Goal: Task Accomplishment & Management: Use online tool/utility

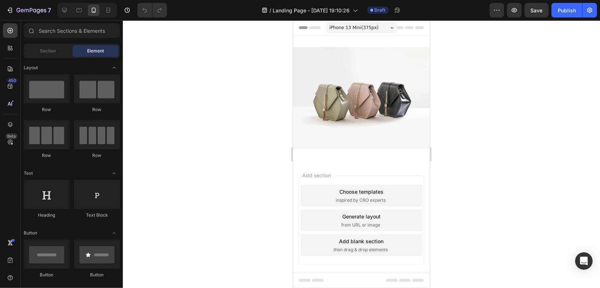
click at [303, 161] on div "Add section Choose templates inspired by CRO experts Generate layout from URL o…" at bounding box center [361, 230] width 137 height 139
click at [369, 108] on img at bounding box center [361, 98] width 137 height 102
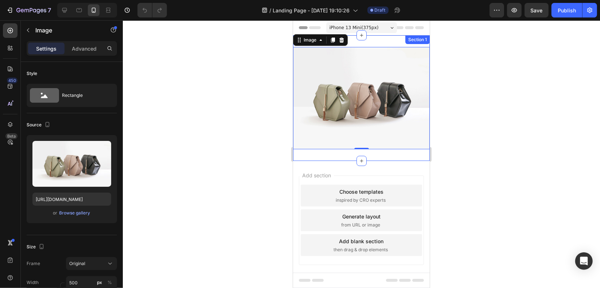
click at [376, 43] on div "Image 0 Section 1" at bounding box center [361, 98] width 137 height 126
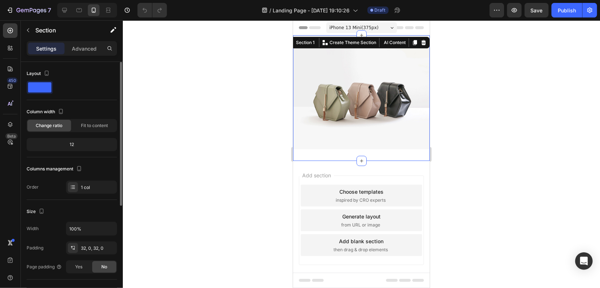
click at [40, 87] on span at bounding box center [39, 87] width 23 height 10
click at [82, 139] on div "12" at bounding box center [72, 144] width 90 height 13
click at [82, 146] on div "12" at bounding box center [72, 145] width 88 height 10
click at [76, 106] on div "Column width" at bounding box center [72, 112] width 90 height 12
click at [58, 109] on icon "button" at bounding box center [60, 111] width 7 height 7
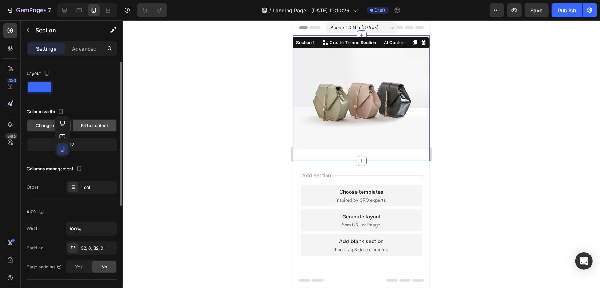
click at [100, 125] on span "Fit to content" at bounding box center [94, 126] width 27 height 7
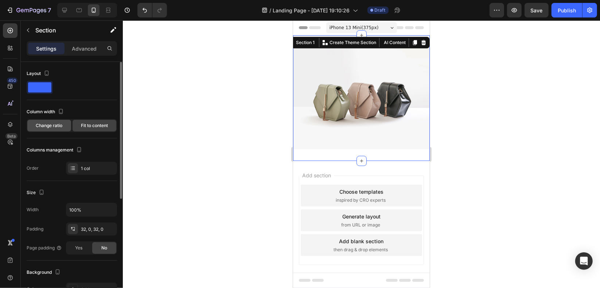
click at [51, 126] on span "Change ratio" at bounding box center [49, 126] width 27 height 7
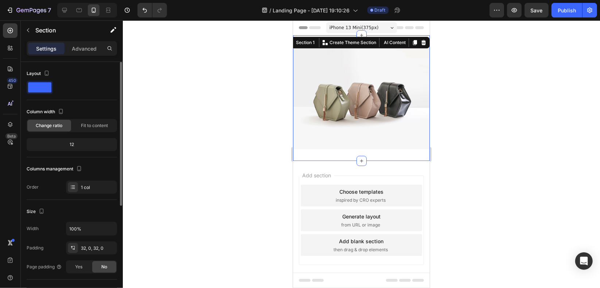
click at [75, 144] on div "12" at bounding box center [72, 145] width 88 height 10
click at [71, 144] on div "12" at bounding box center [72, 145] width 88 height 10
drag, startPoint x: 70, startPoint y: 143, endPoint x: 85, endPoint y: 140, distance: 15.2
click at [80, 143] on div "12" at bounding box center [72, 145] width 88 height 10
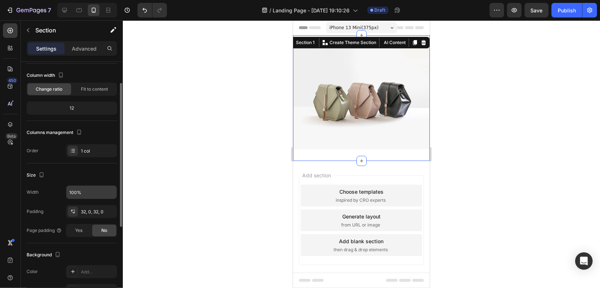
scroll to position [73, 0]
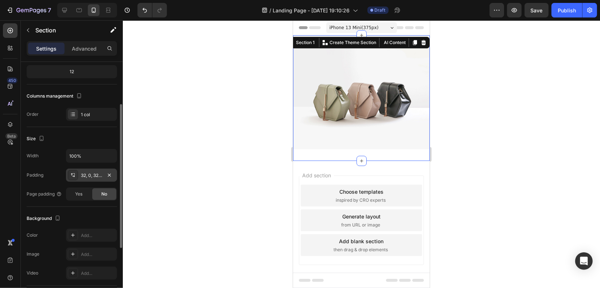
click at [98, 178] on div "32, 0, 32, 0" at bounding box center [91, 175] width 51 height 13
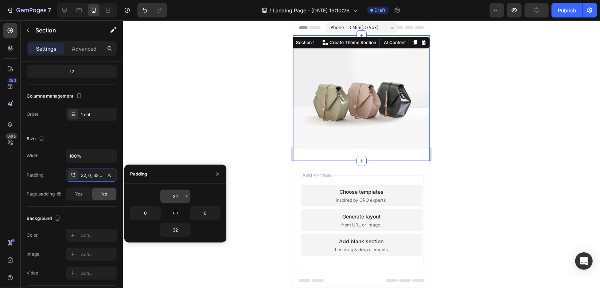
click at [181, 197] on div "32" at bounding box center [175, 196] width 30 height 13
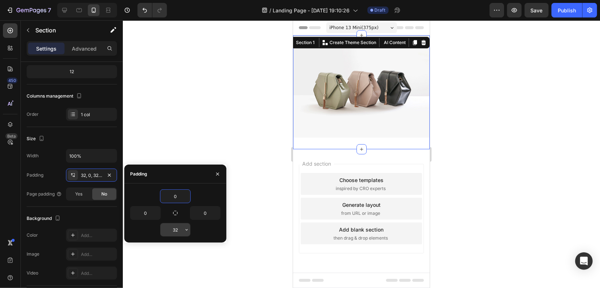
type input "0"
click at [180, 229] on input "32" at bounding box center [175, 230] width 30 height 13
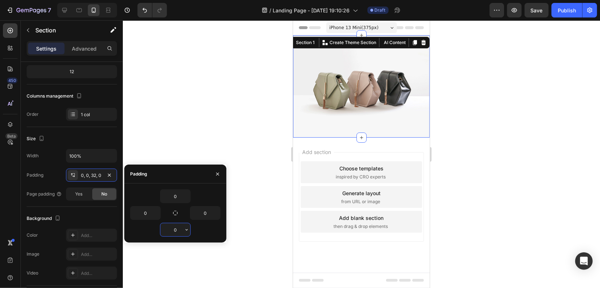
type input "0"
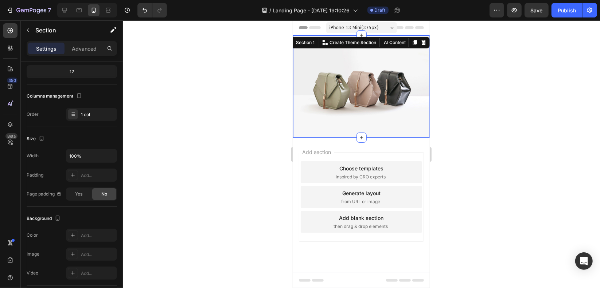
click at [345, 145] on div "Add section Choose templates inspired by CRO experts Generate layout from URL o…" at bounding box center [361, 206] width 137 height 139
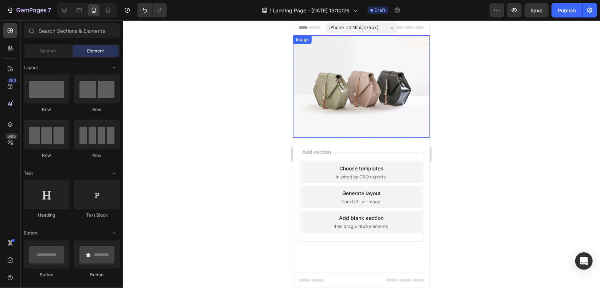
click at [352, 103] on img at bounding box center [361, 86] width 137 height 102
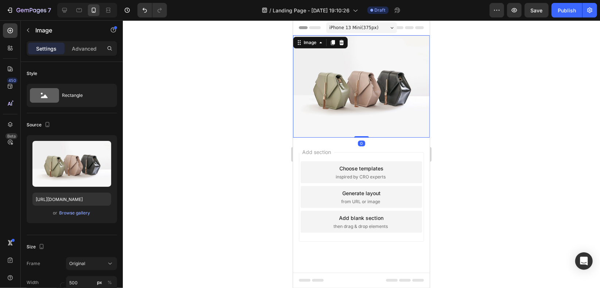
click at [294, 140] on div "Add section Choose templates inspired by CRO experts Generate layout from URL o…" at bounding box center [361, 206] width 137 height 139
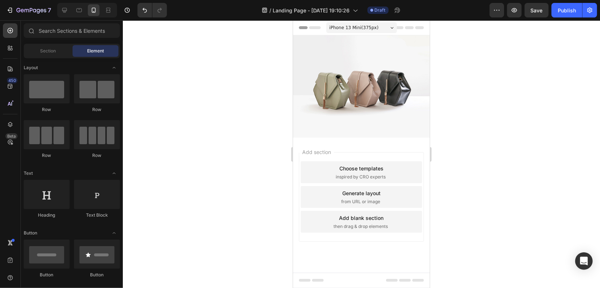
click at [378, 147] on div "Add section Choose templates inspired by CRO experts Generate layout from URL o…" at bounding box center [361, 206] width 137 height 139
click at [352, 89] on img at bounding box center [361, 86] width 137 height 102
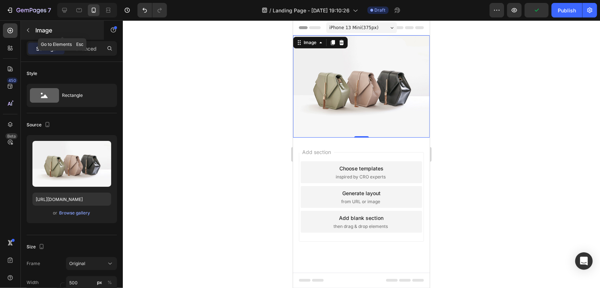
click at [28, 27] on icon "button" at bounding box center [28, 30] width 6 height 6
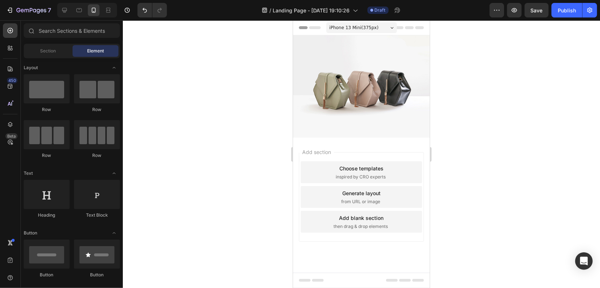
click at [51, 58] on div "Section Element" at bounding box center [72, 51] width 96 height 15
click at [55, 53] on span "Section" at bounding box center [48, 51] width 16 height 7
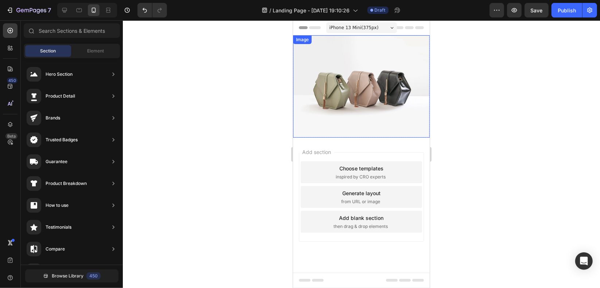
click at [391, 93] on img at bounding box center [361, 86] width 137 height 102
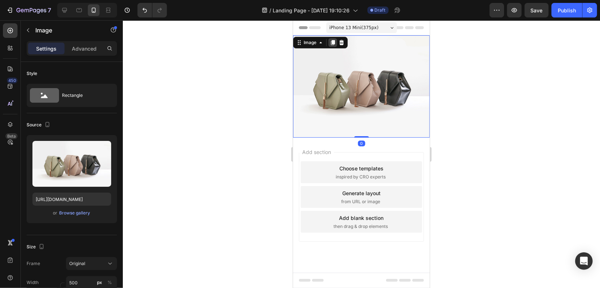
click at [333, 42] on icon at bounding box center [333, 42] width 4 height 5
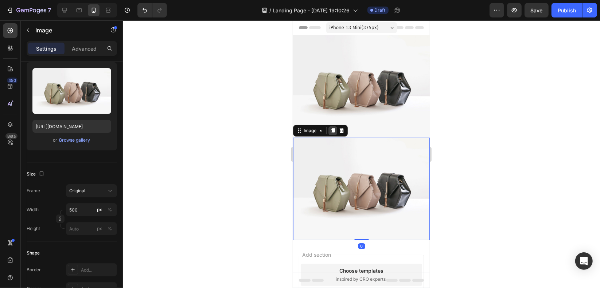
click at [332, 128] on icon at bounding box center [333, 130] width 4 height 5
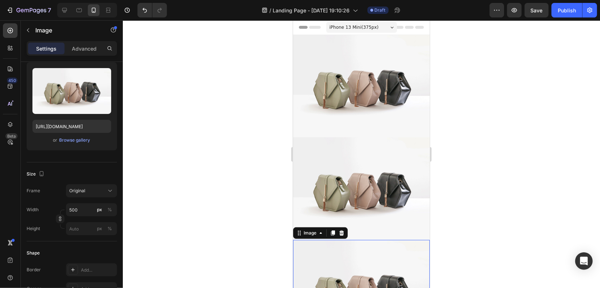
scroll to position [0, 0]
click at [376, 71] on img at bounding box center [361, 86] width 137 height 102
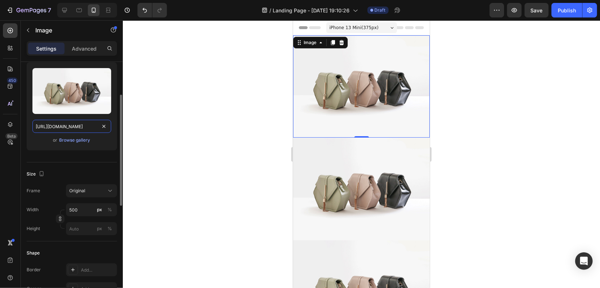
click at [60, 128] on input "[URL][DOMAIN_NAME]" at bounding box center [71, 126] width 79 height 13
paste input "0907/4674/9112/files/landing_aceite_inflamacion_newi-01.jpg?v=1759121491"
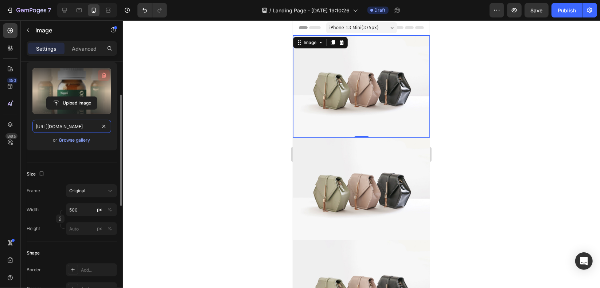
scroll to position [0, 164]
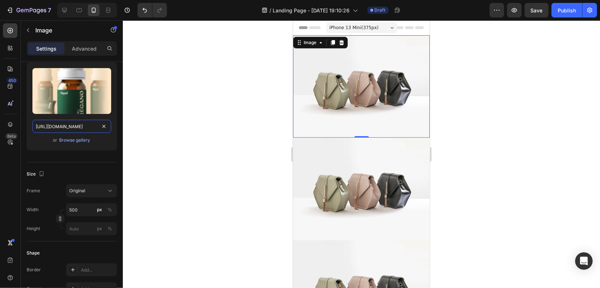
type input "[URL][DOMAIN_NAME]"
click at [72, 9] on div at bounding box center [87, 10] width 60 height 15
click at [61, 9] on icon at bounding box center [64, 10] width 7 height 7
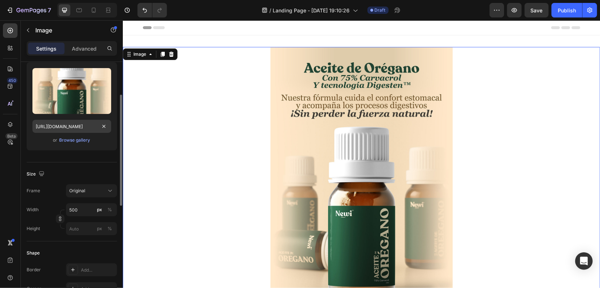
scroll to position [1, 0]
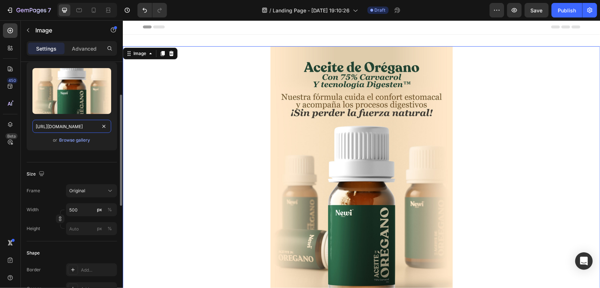
click at [80, 129] on input "[URL][DOMAIN_NAME]" at bounding box center [71, 126] width 79 height 13
click at [95, 8] on icon at bounding box center [93, 10] width 7 height 7
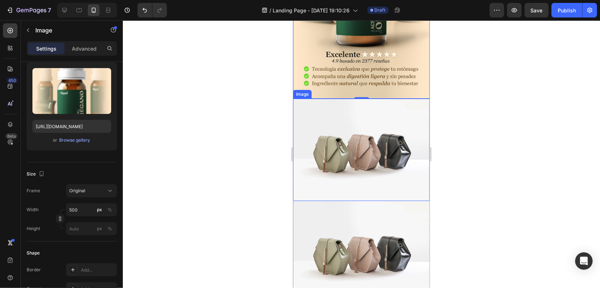
scroll to position [182, 0]
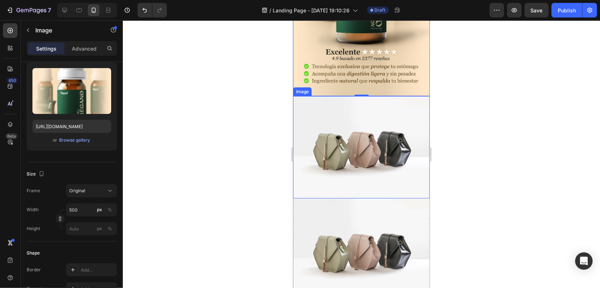
click at [346, 148] on img at bounding box center [361, 147] width 137 height 102
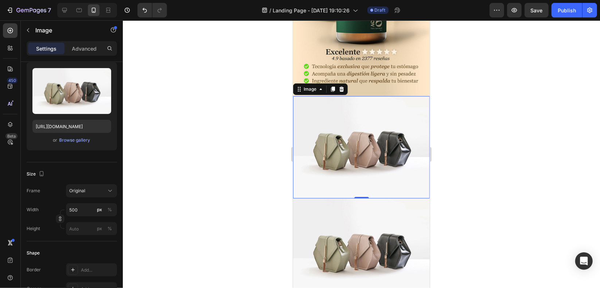
click at [365, 135] on img at bounding box center [361, 147] width 137 height 102
click at [346, 136] on img at bounding box center [361, 147] width 137 height 102
click at [80, 132] on div "Upload Image [URL][DOMAIN_NAME] or Browse gallery" at bounding box center [72, 106] width 90 height 88
click at [65, 8] on icon at bounding box center [64, 10] width 7 height 7
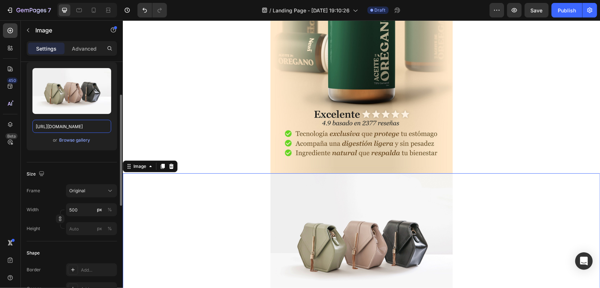
click at [90, 132] on input "[URL][DOMAIN_NAME]" at bounding box center [71, 126] width 79 height 13
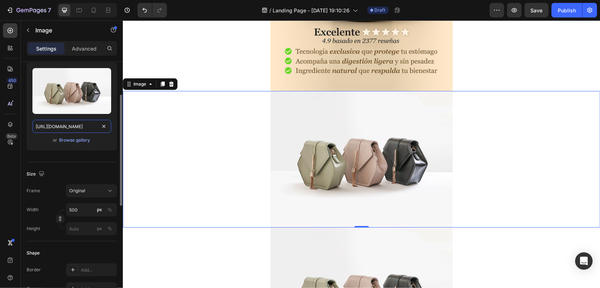
scroll to position [325, 0]
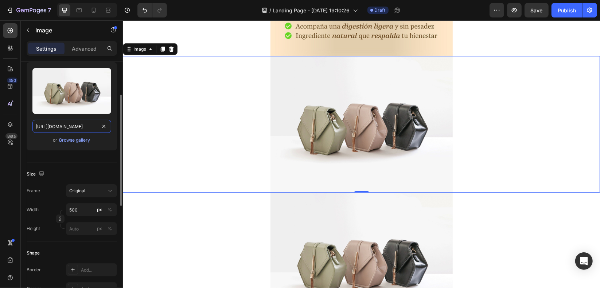
click at [91, 127] on input "[URL][DOMAIN_NAME]" at bounding box center [71, 126] width 79 height 13
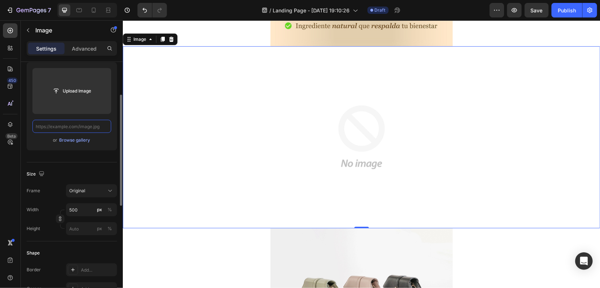
click at [74, 124] on input "text" at bounding box center [71, 126] width 79 height 13
paste input "[URL][DOMAIN_NAME]"
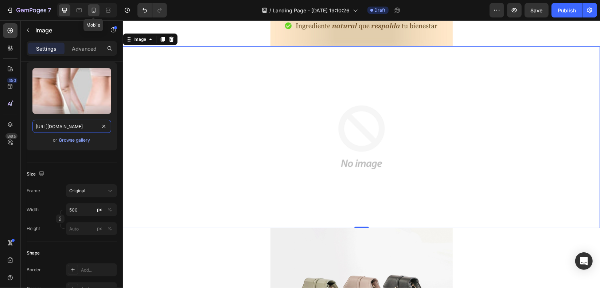
type input "[URL][DOMAIN_NAME]"
click at [92, 11] on icon at bounding box center [93, 10] width 7 height 7
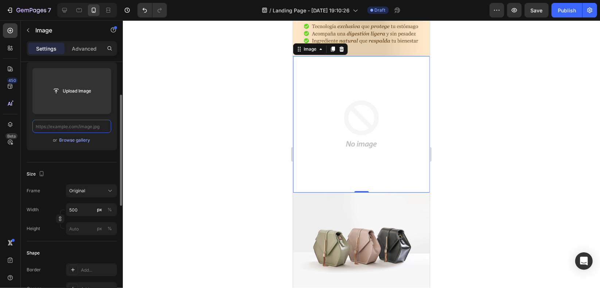
click at [89, 125] on input "text" at bounding box center [71, 126] width 79 height 13
paste input "[URL][DOMAIN_NAME]"
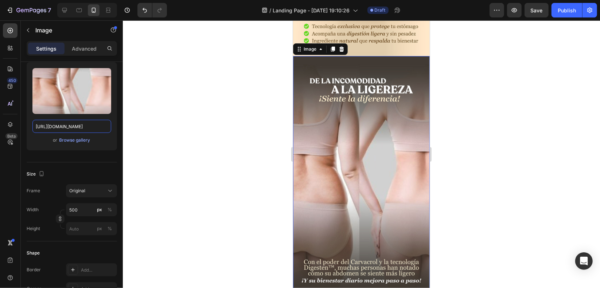
type input "[URL][DOMAIN_NAME]"
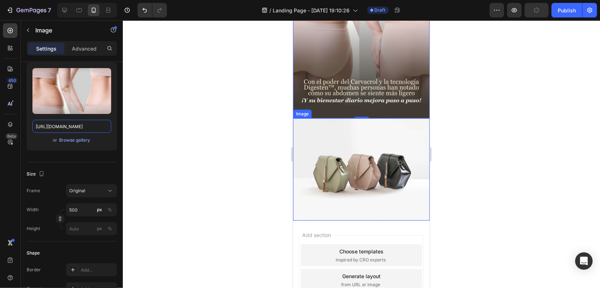
scroll to position [405, 0]
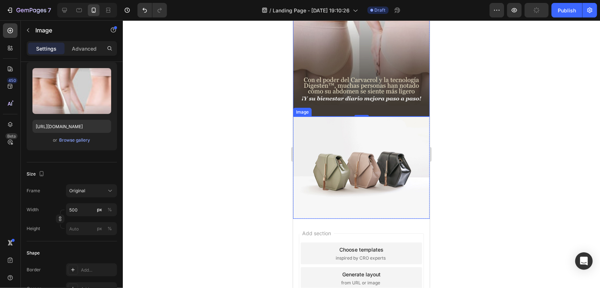
click at [378, 160] on img at bounding box center [361, 167] width 137 height 102
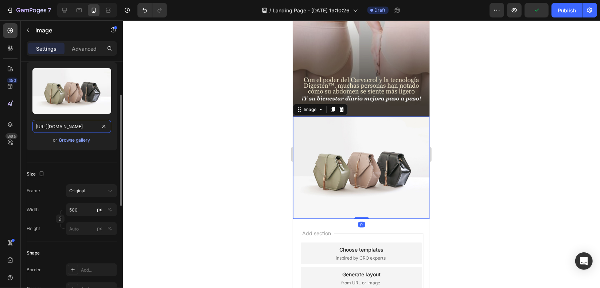
click at [73, 127] on input "[URL][DOMAIN_NAME]" at bounding box center [71, 126] width 79 height 13
paste input "0907/4674/9112/files/landing_aceite_inflamacion_newi-03.jpg?v=1759121491"
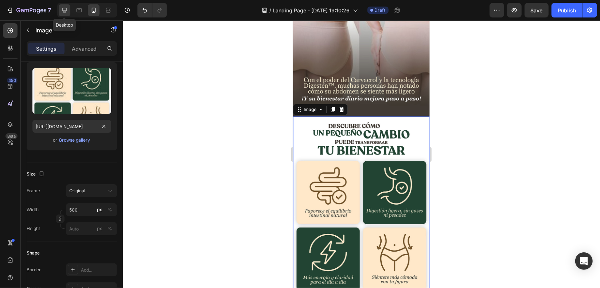
scroll to position [0, 0]
click at [66, 8] on icon at bounding box center [64, 10] width 7 height 7
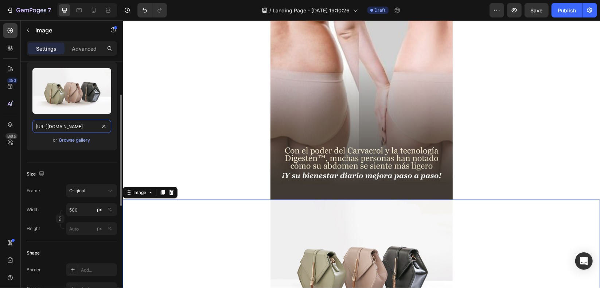
click at [85, 129] on input "[URL][DOMAIN_NAME]" at bounding box center [71, 126] width 79 height 13
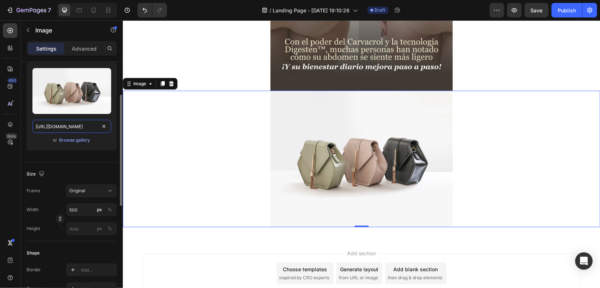
paste input "0907/4674/9112/files/landing_aceite_inflamacion_newi-03.jpg?v=1759121491"
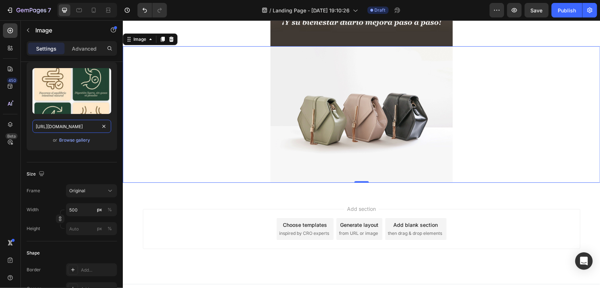
scroll to position [0, 165]
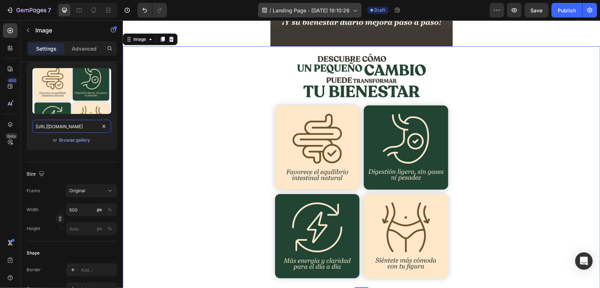
type input "[URL][DOMAIN_NAME]"
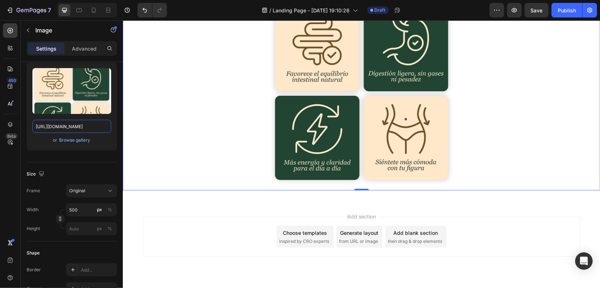
scroll to position [766, 0]
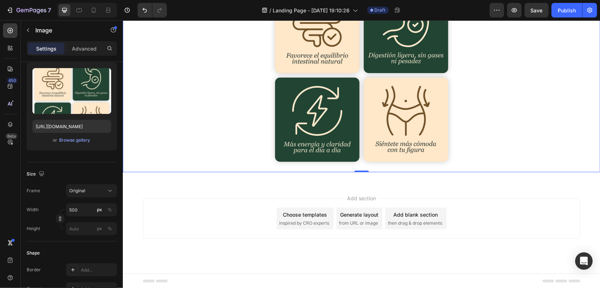
click at [362, 152] on img at bounding box center [361, 50] width 182 height 243
click at [338, 69] on img at bounding box center [361, 50] width 182 height 243
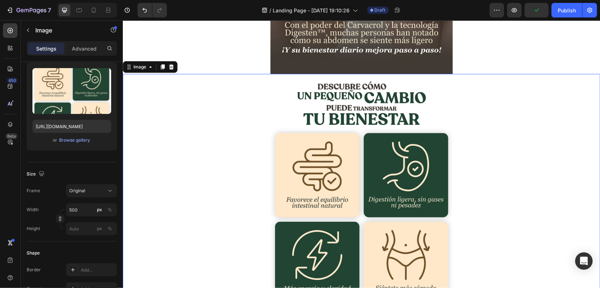
scroll to position [620, 0]
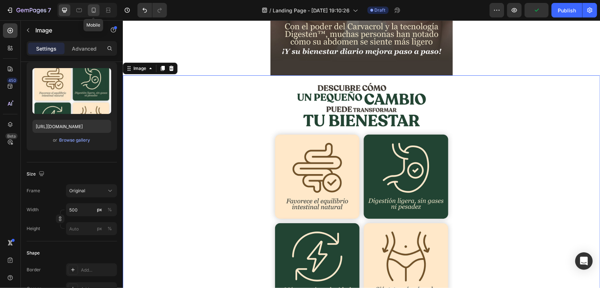
click at [92, 13] on icon at bounding box center [93, 10] width 7 height 7
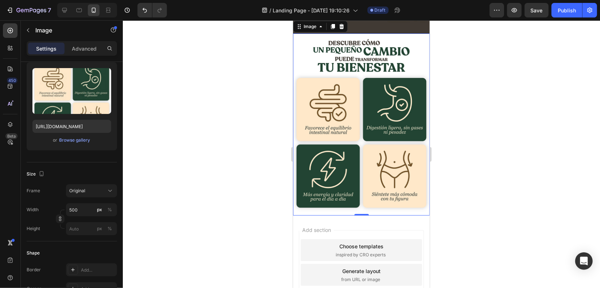
scroll to position [455, 0]
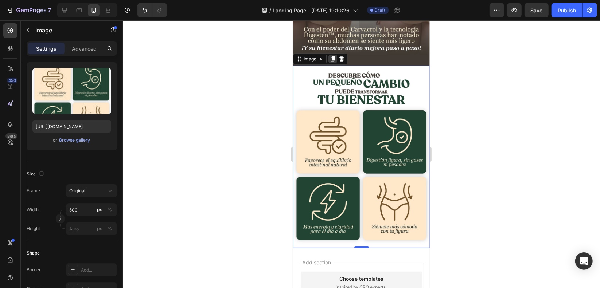
click at [332, 56] on icon at bounding box center [333, 58] width 4 height 5
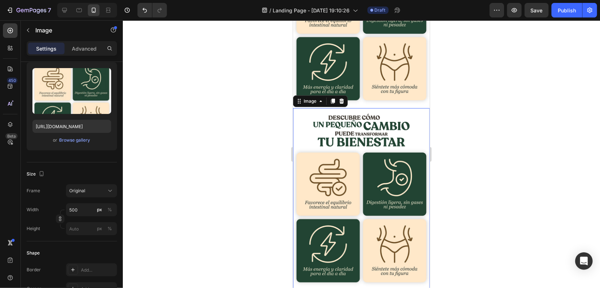
scroll to position [631, 0]
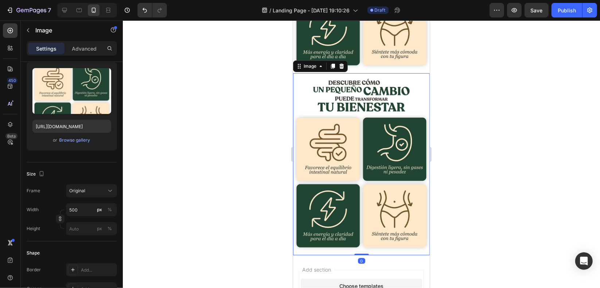
click at [393, 114] on img at bounding box center [361, 164] width 137 height 182
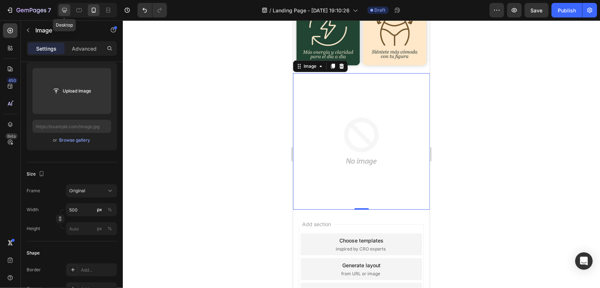
click at [65, 11] on icon at bounding box center [64, 10] width 7 height 7
type input "[URL][DOMAIN_NAME]"
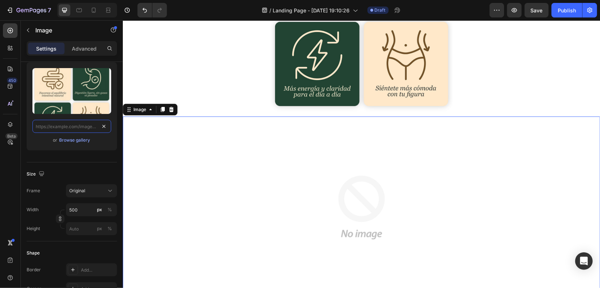
scroll to position [892, 0]
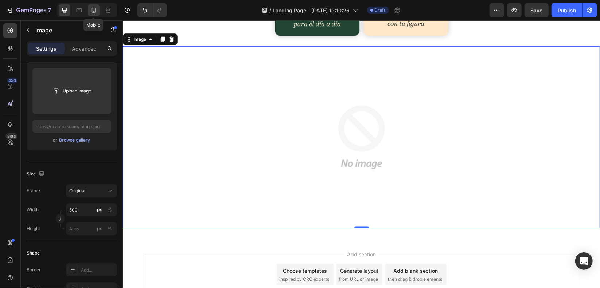
click at [93, 8] on icon at bounding box center [94, 10] width 4 height 5
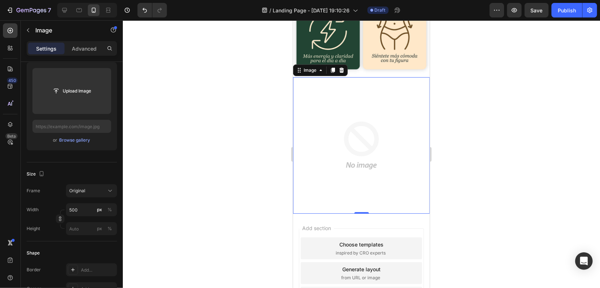
scroll to position [631, 0]
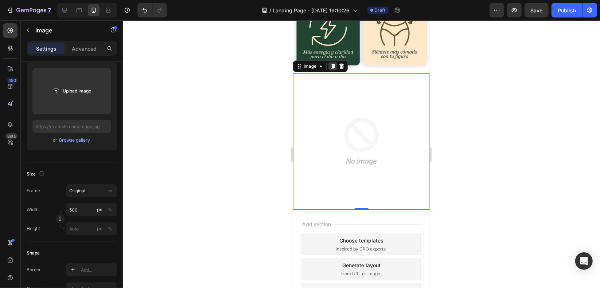
click at [332, 63] on icon at bounding box center [333, 65] width 4 height 5
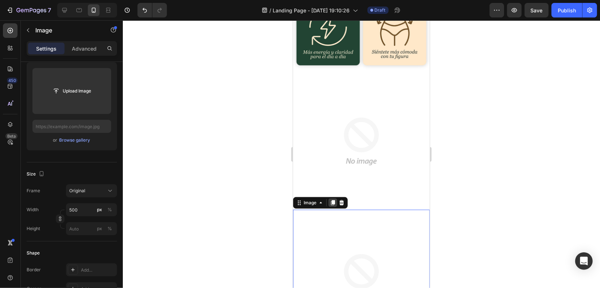
click at [329, 198] on div at bounding box center [332, 202] width 9 height 9
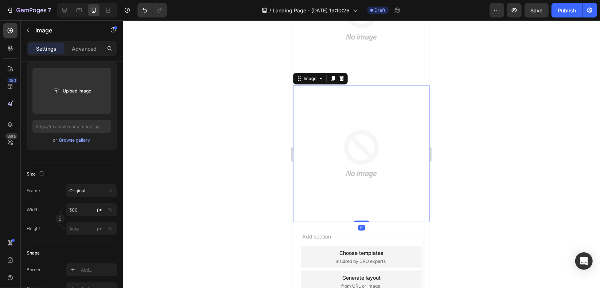
scroll to position [893, 0]
click at [332, 74] on icon at bounding box center [333, 76] width 4 height 5
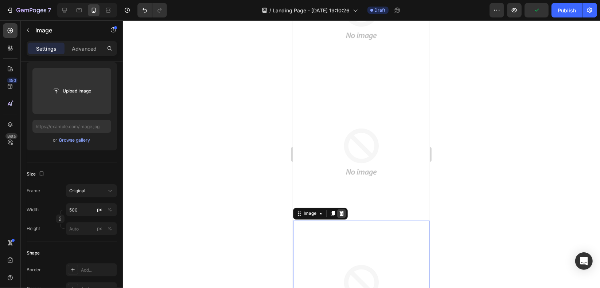
click at [336, 209] on div at bounding box center [332, 213] width 9 height 9
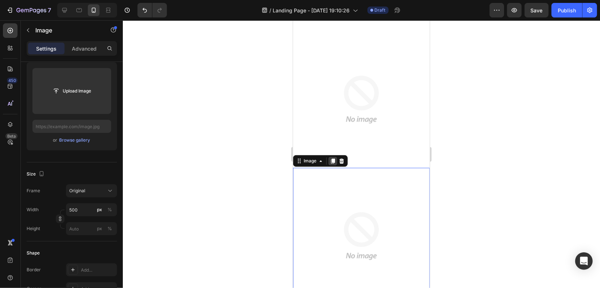
click at [330, 158] on icon at bounding box center [333, 161] width 6 height 6
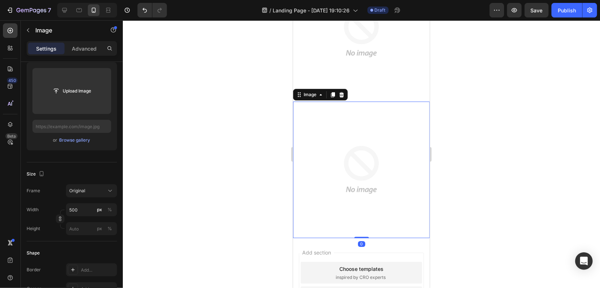
scroll to position [1287, 0]
click at [331, 91] on icon at bounding box center [333, 93] width 4 height 5
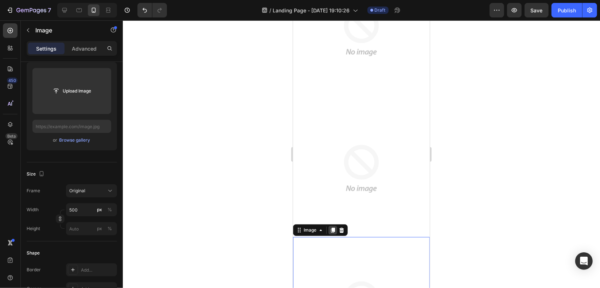
click at [334, 227] on icon at bounding box center [333, 230] width 6 height 6
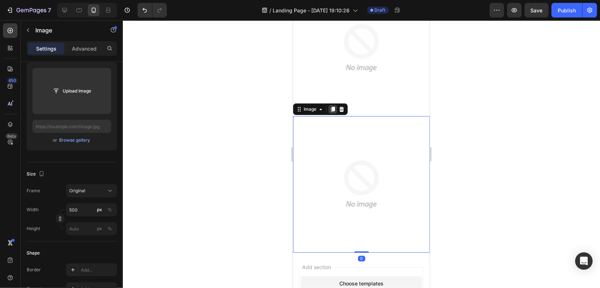
scroll to position [1550, 0]
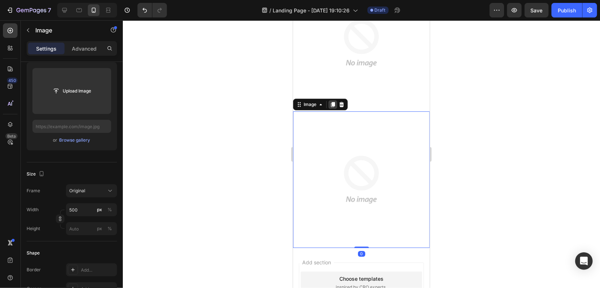
click at [331, 101] on icon at bounding box center [333, 104] width 6 height 6
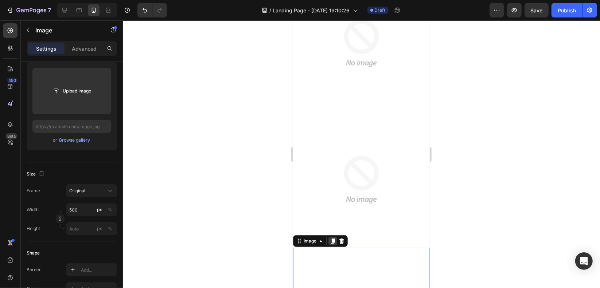
click at [333, 239] on icon at bounding box center [333, 241] width 4 height 5
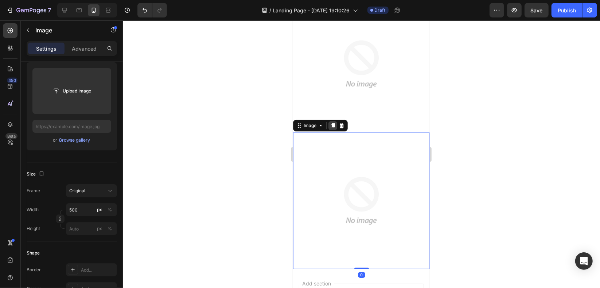
scroll to position [1812, 0]
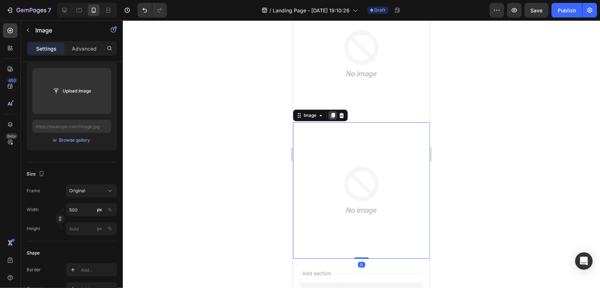
click at [330, 111] on div at bounding box center [332, 115] width 9 height 9
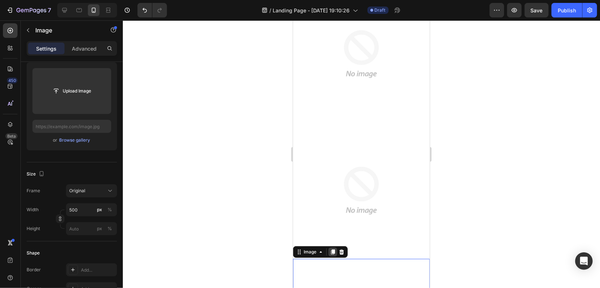
click at [333, 249] on icon at bounding box center [333, 252] width 6 height 6
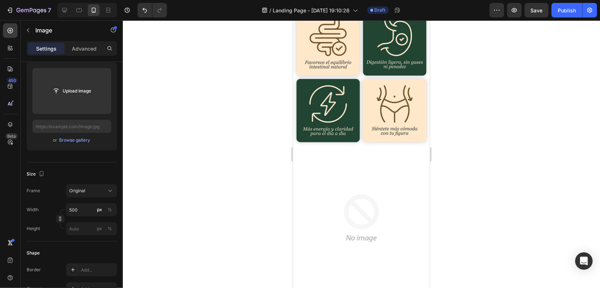
scroll to position [579, 0]
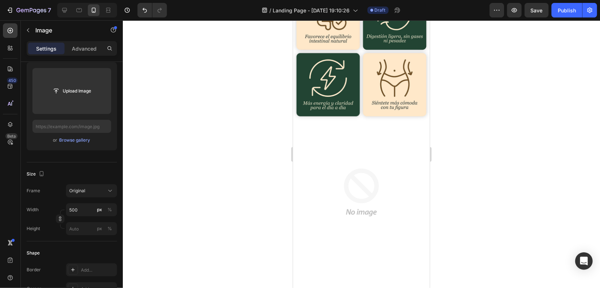
click at [343, 53] on img at bounding box center [361, 33] width 137 height 182
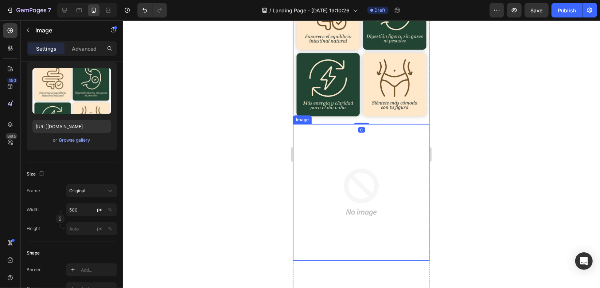
click at [348, 129] on img at bounding box center [361, 192] width 137 height 137
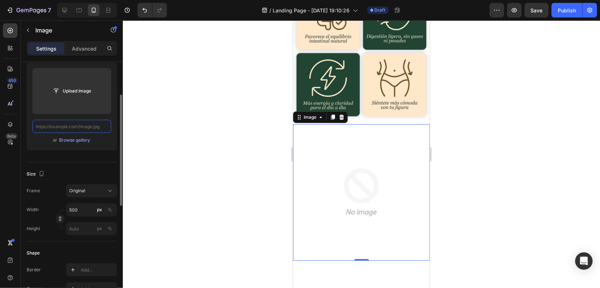
click at [91, 125] on input "text" at bounding box center [71, 126] width 79 height 13
paste input "[URL][DOMAIN_NAME]"
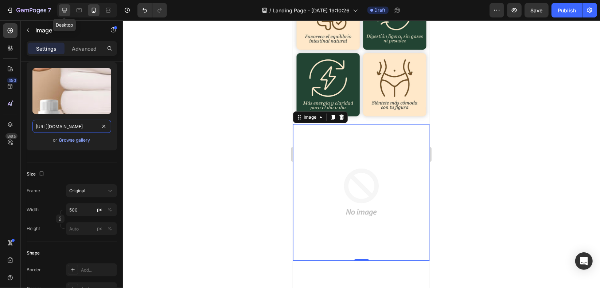
type input "[URL][DOMAIN_NAME]"
click at [66, 10] on icon at bounding box center [64, 10] width 5 height 5
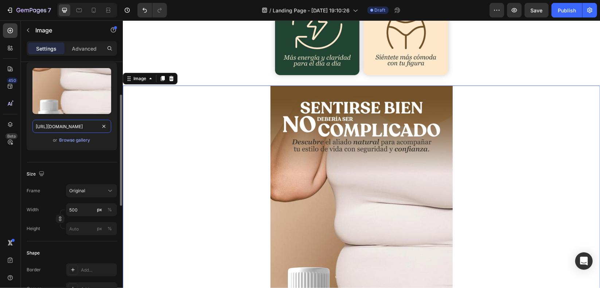
click at [79, 125] on input "[URL][DOMAIN_NAME]" at bounding box center [71, 126] width 79 height 13
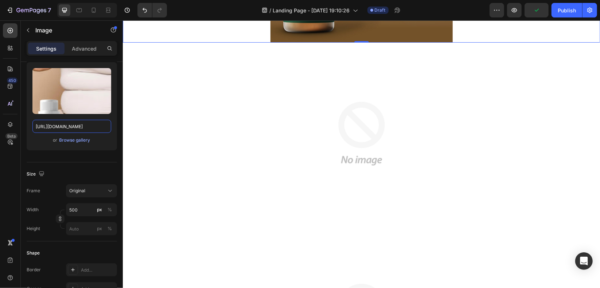
scroll to position [1220, 0]
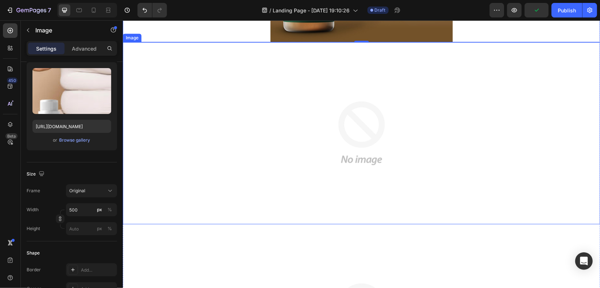
click at [330, 115] on img at bounding box center [361, 133] width 182 height 182
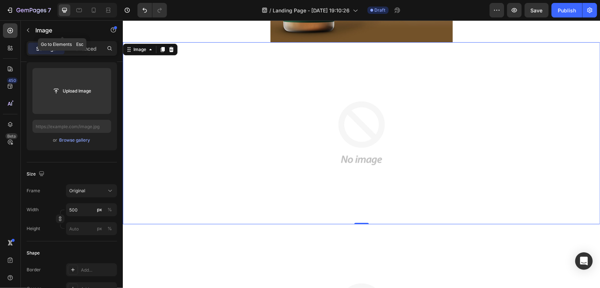
click at [27, 30] on icon "button" at bounding box center [28, 30] width 6 height 6
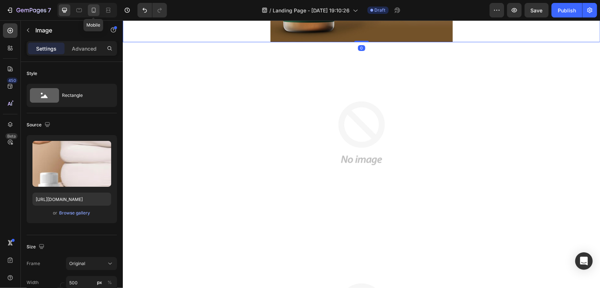
click at [90, 9] on icon at bounding box center [93, 10] width 7 height 7
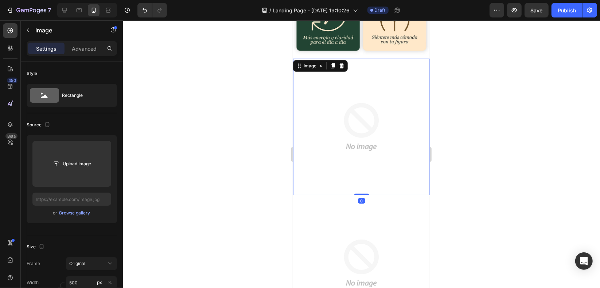
scroll to position [631, 0]
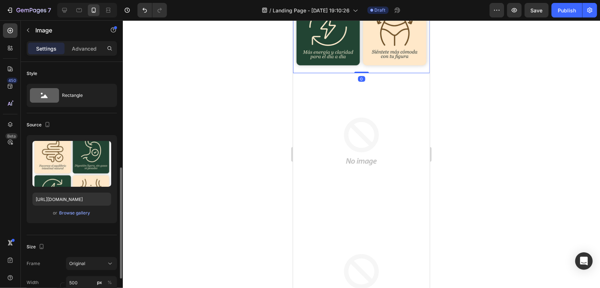
scroll to position [73, 0]
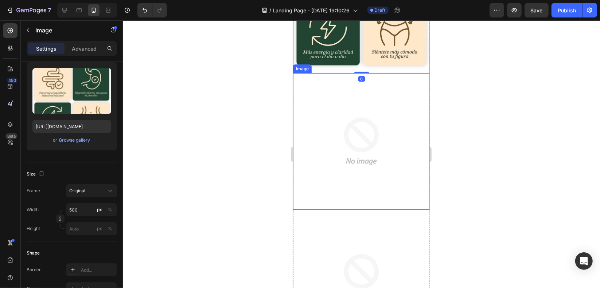
click at [329, 73] on img at bounding box center [361, 141] width 137 height 137
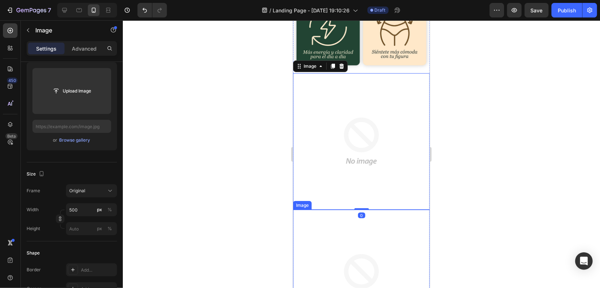
click at [411, 218] on img at bounding box center [361, 278] width 137 height 137
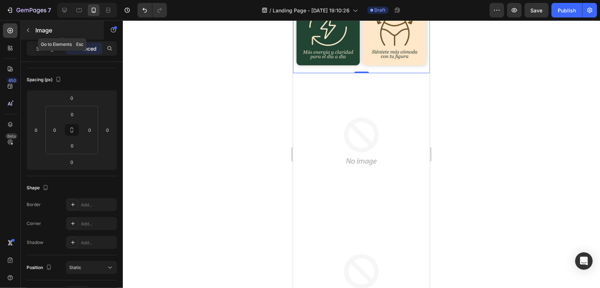
click at [28, 27] on icon "button" at bounding box center [28, 30] width 6 height 6
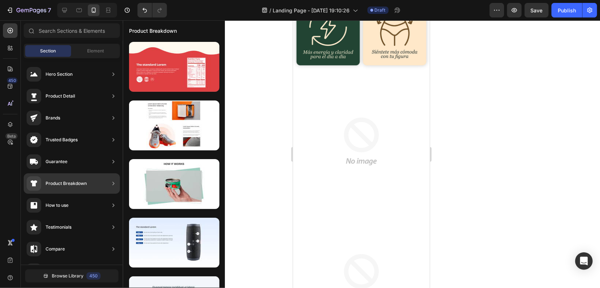
scroll to position [36, 0]
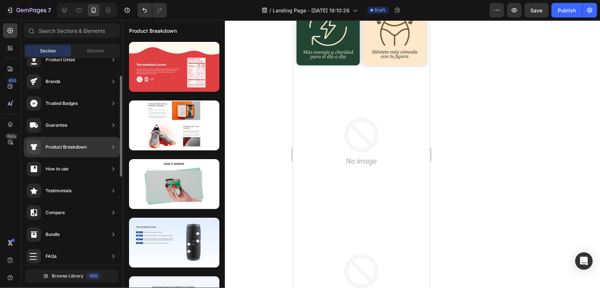
click at [113, 191] on icon at bounding box center [113, 190] width 7 height 7
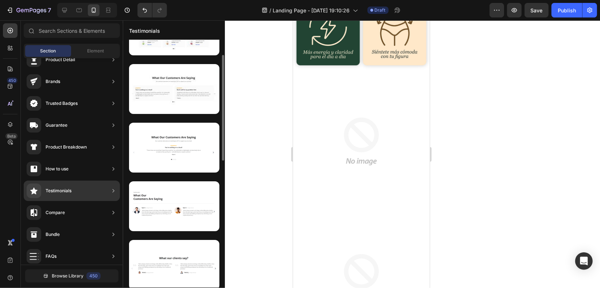
scroll to position [0, 0]
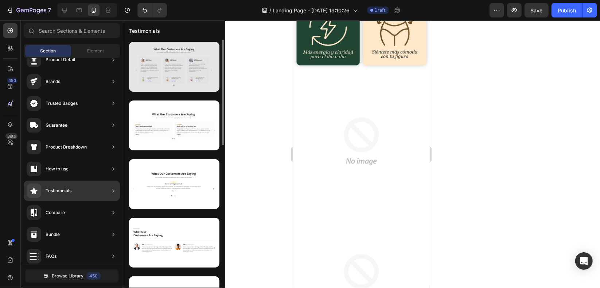
click at [172, 59] on div at bounding box center [174, 67] width 90 height 50
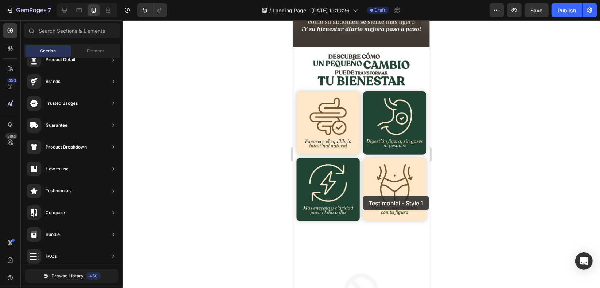
scroll to position [460, 0]
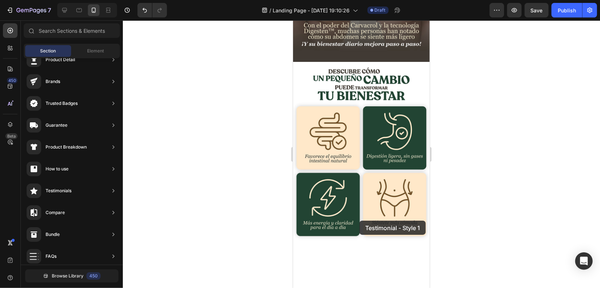
drag, startPoint x: 452, startPoint y: 89, endPoint x: 359, endPoint y: 221, distance: 161.5
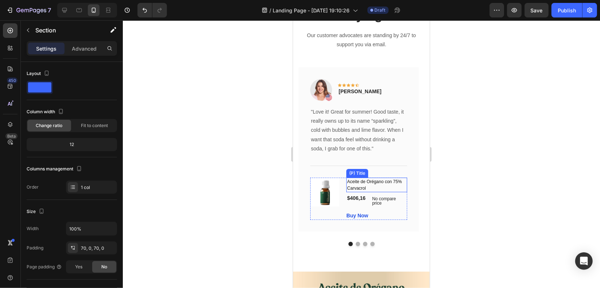
scroll to position [73, 0]
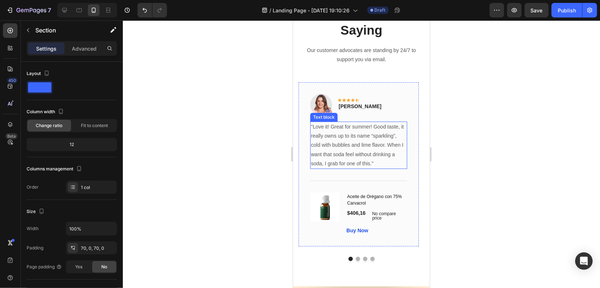
click at [385, 97] on div "Image Icon Icon Icon Icon Icon Row [PERSON_NAME] Text block Row" at bounding box center [358, 108] width 97 height 28
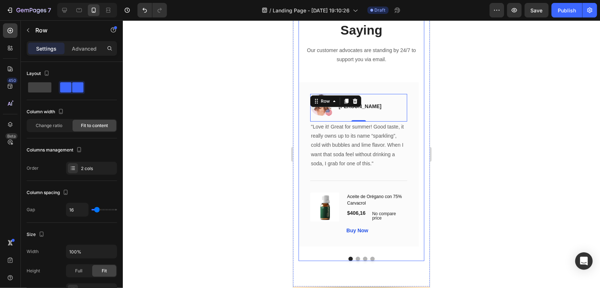
click at [355, 65] on div "What Our Customers Are Saying Heading Our customer advocates are standing by 24…" at bounding box center [361, 125] width 126 height 274
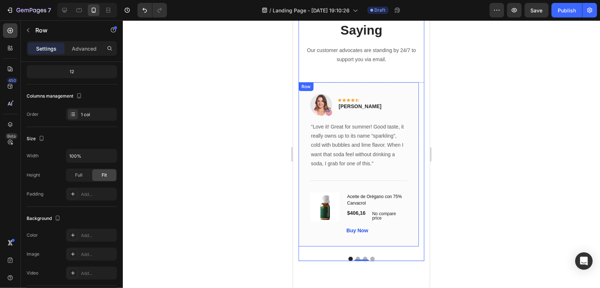
scroll to position [0, 0]
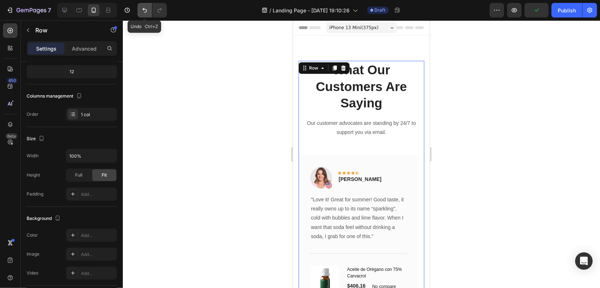
click at [145, 12] on icon "Undo/Redo" at bounding box center [145, 10] width 4 height 5
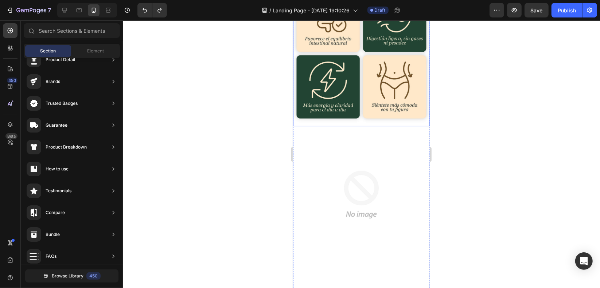
scroll to position [620, 0]
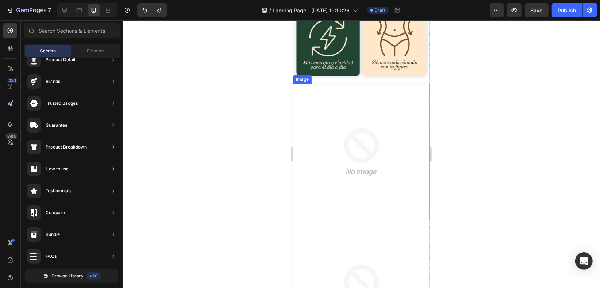
click at [324, 117] on img at bounding box center [361, 152] width 137 height 137
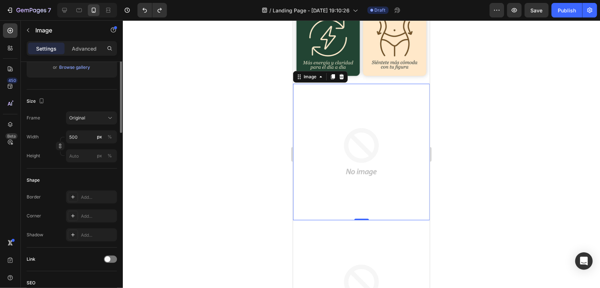
scroll to position [0, 0]
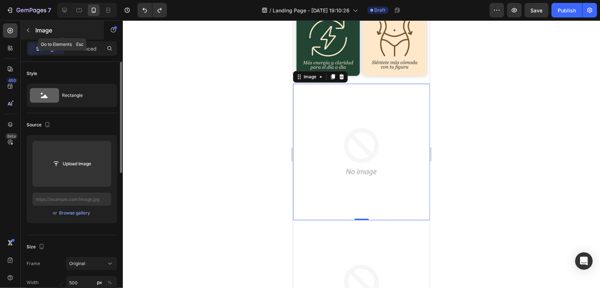
click at [30, 29] on icon "button" at bounding box center [28, 30] width 6 height 6
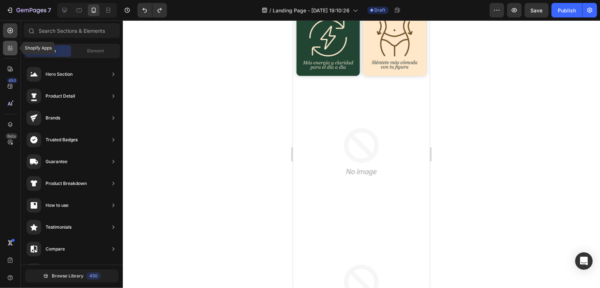
click at [6, 47] on div at bounding box center [10, 48] width 15 height 15
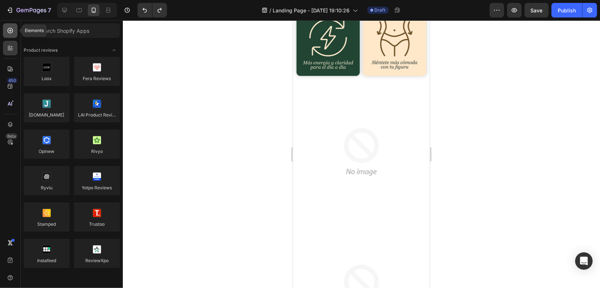
click at [15, 23] on div at bounding box center [10, 30] width 15 height 15
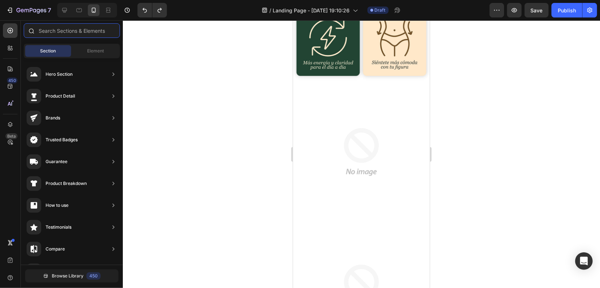
click at [54, 26] on input "text" at bounding box center [72, 30] width 96 height 15
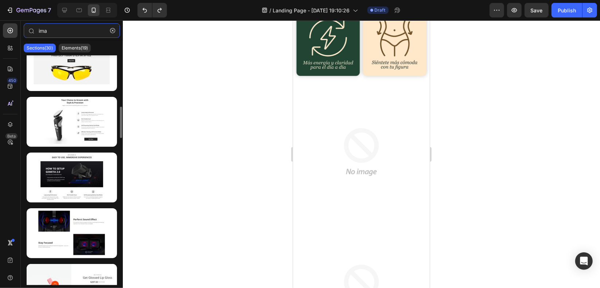
scroll to position [109, 0]
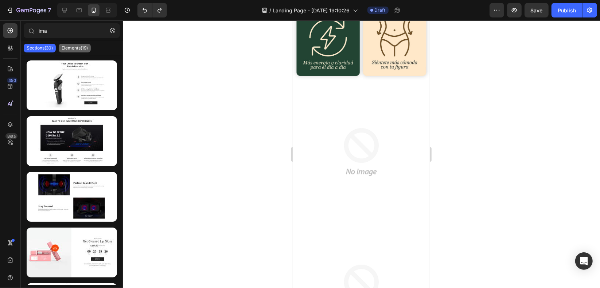
click at [77, 50] on p "Elements(19)" at bounding box center [75, 48] width 26 height 6
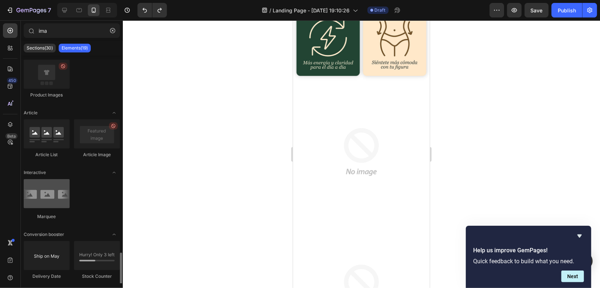
scroll to position [328, 0]
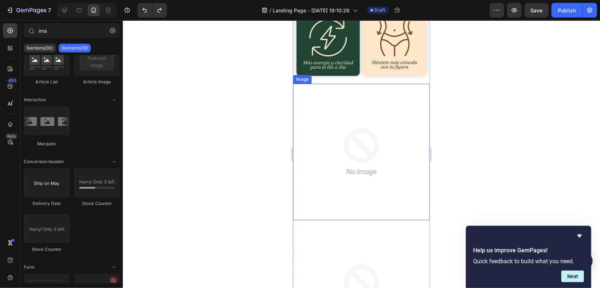
click at [340, 84] on img at bounding box center [361, 152] width 137 height 137
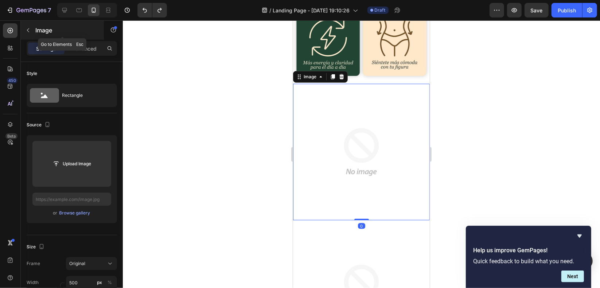
click at [28, 30] on icon "button" at bounding box center [28, 30] width 6 height 6
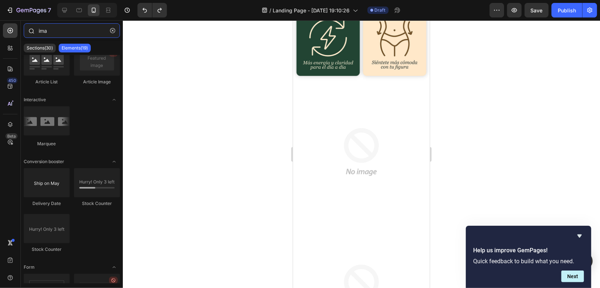
drag, startPoint x: 69, startPoint y: 29, endPoint x: 22, endPoint y: 28, distance: 46.7
click at [22, 28] on div "ima" at bounding box center [72, 32] width 102 height 18
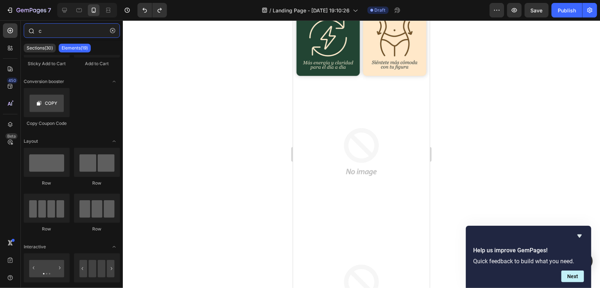
scroll to position [0, 0]
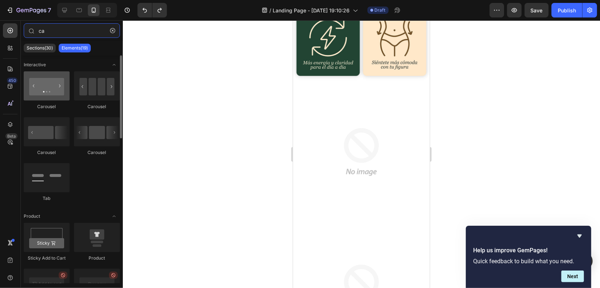
type input "ca"
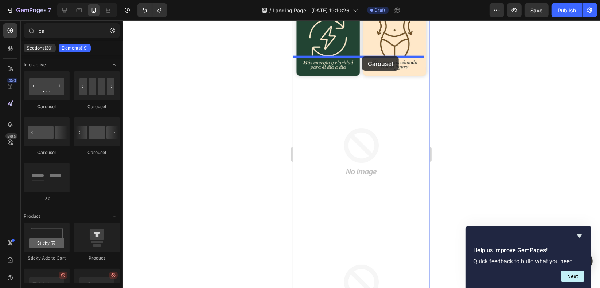
drag, startPoint x: 341, startPoint y: 107, endPoint x: 362, endPoint y: 56, distance: 55.4
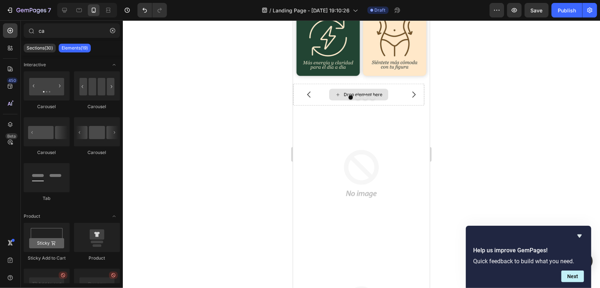
click at [387, 89] on div "Drop element here" at bounding box center [358, 95] width 59 height 12
click at [349, 89] on div "Drop element here" at bounding box center [358, 95] width 59 height 12
click at [336, 92] on icon at bounding box center [338, 95] width 6 height 6
drag, startPoint x: 340, startPoint y: 155, endPoint x: 357, endPoint y: 84, distance: 73.9
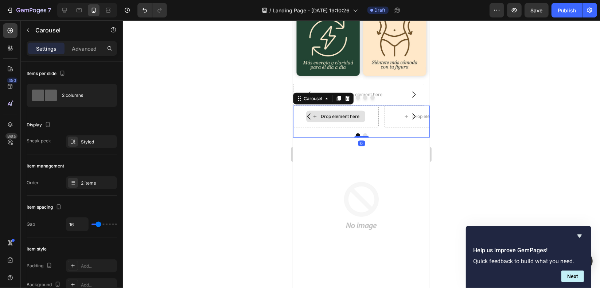
click at [349, 113] on div "Drop element here" at bounding box center [340, 116] width 39 height 6
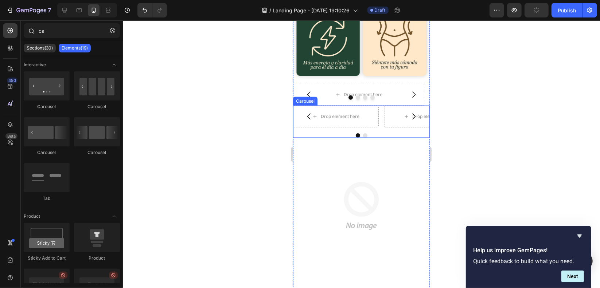
drag, startPoint x: 114, startPoint y: 28, endPoint x: 101, endPoint y: 40, distance: 18.1
click at [114, 28] on icon "button" at bounding box center [112, 30] width 5 height 5
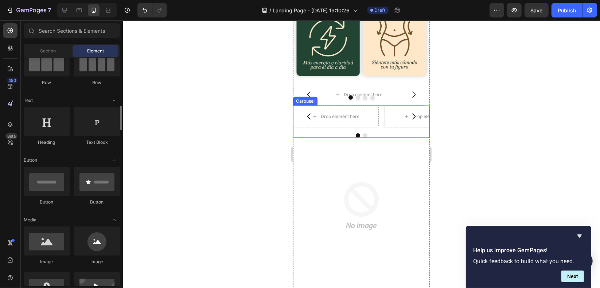
scroll to position [109, 0]
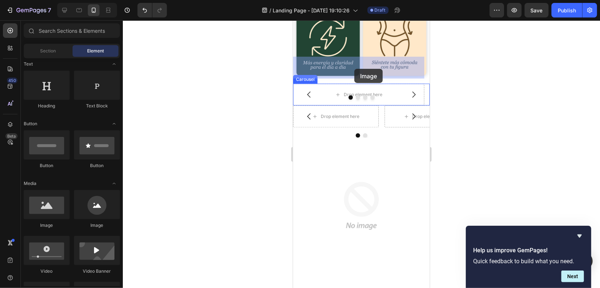
drag, startPoint x: 359, startPoint y: 229, endPoint x: 354, endPoint y: 69, distance: 160.9
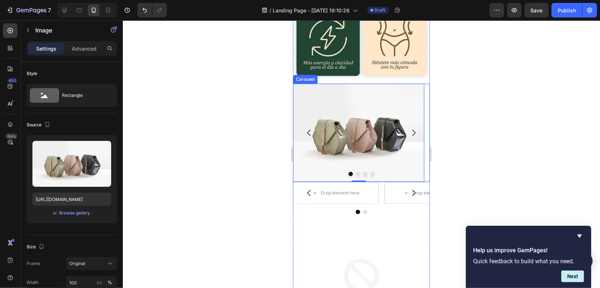
click at [356, 172] on button "Dot" at bounding box center [358, 174] width 4 height 4
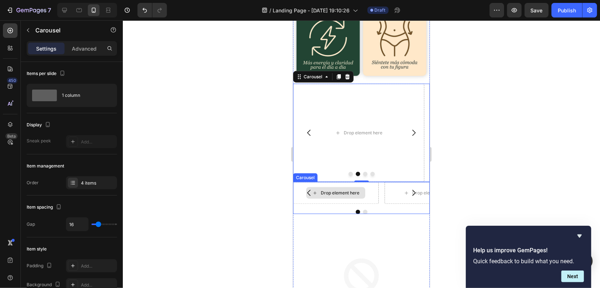
click at [342, 190] on div "Drop element here" at bounding box center [340, 193] width 39 height 6
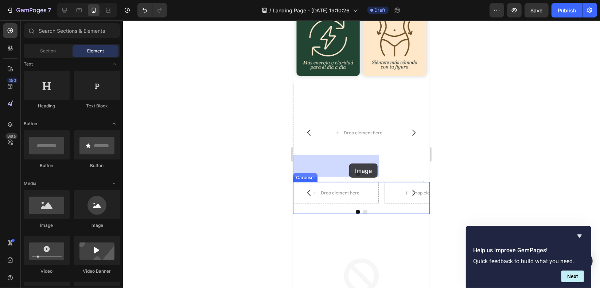
drag, startPoint x: 337, startPoint y: 233, endPoint x: 349, endPoint y: 163, distance: 71.0
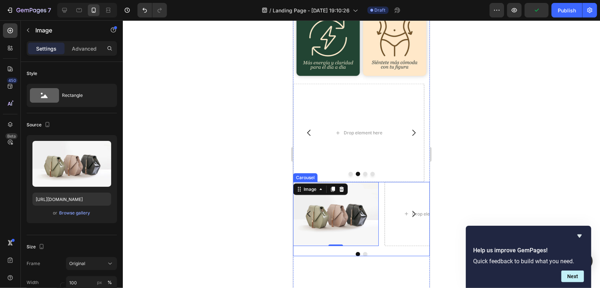
click at [381, 182] on div "Image 0 Drop element here" at bounding box center [361, 214] width 137 height 64
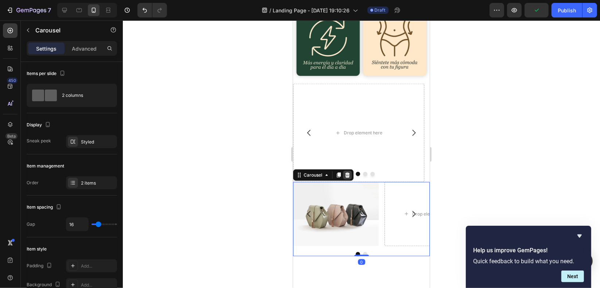
click at [348, 172] on icon at bounding box center [347, 175] width 6 height 6
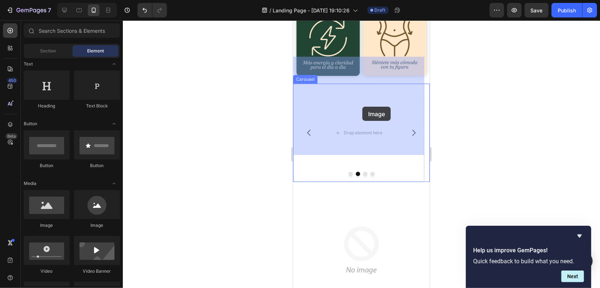
drag, startPoint x: 337, startPoint y: 230, endPoint x: 519, endPoint y: 197, distance: 184.7
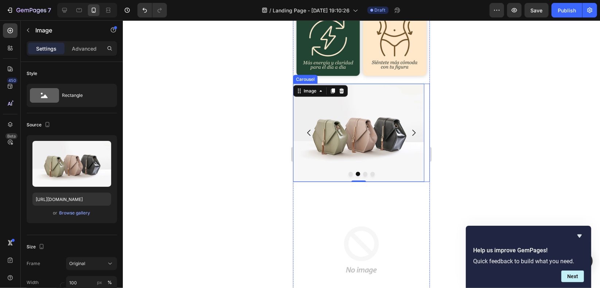
click at [412, 130] on icon "Carousel Next Arrow" at bounding box center [413, 133] width 3 height 6
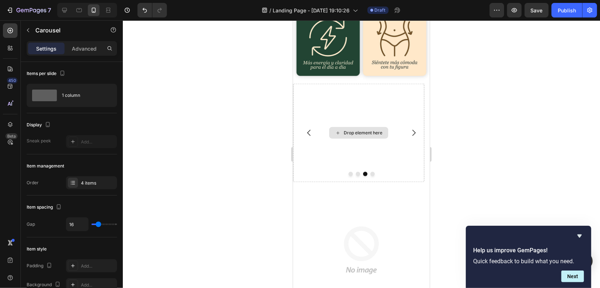
click at [353, 130] on div "Drop element here" at bounding box center [363, 133] width 39 height 6
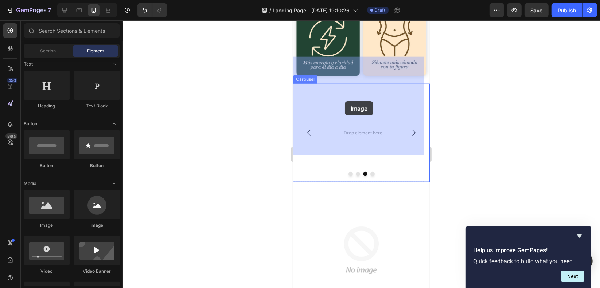
drag, startPoint x: 393, startPoint y: 229, endPoint x: 346, endPoint y: 99, distance: 137.8
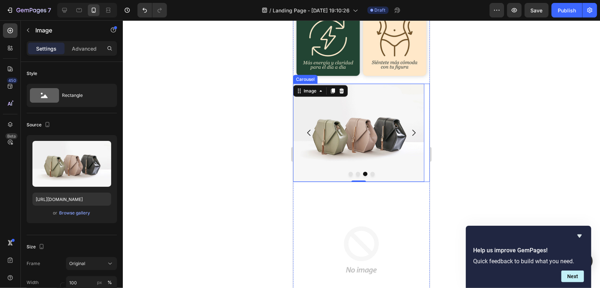
click at [409, 128] on icon "Carousel Next Arrow" at bounding box center [413, 132] width 9 height 9
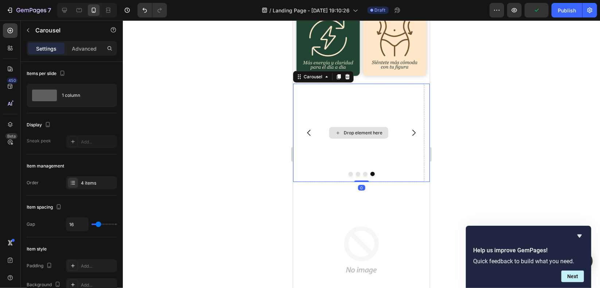
click at [350, 96] on div "Drop element here" at bounding box center [358, 133] width 131 height 98
click at [368, 127] on div "Drop element here" at bounding box center [358, 133] width 59 height 12
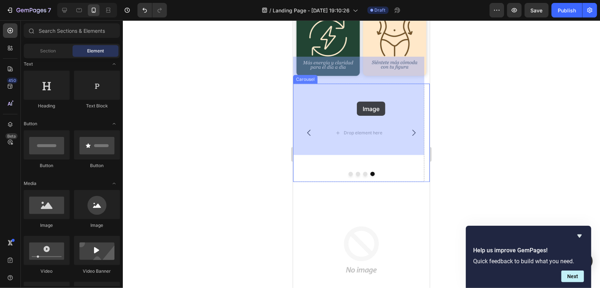
drag, startPoint x: 347, startPoint y: 228, endPoint x: 349, endPoint y: 120, distance: 108.0
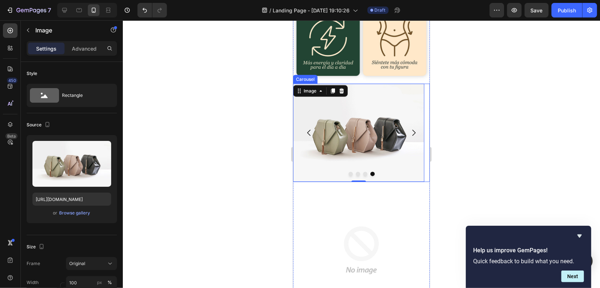
click at [348, 172] on button "Dot" at bounding box center [350, 174] width 4 height 4
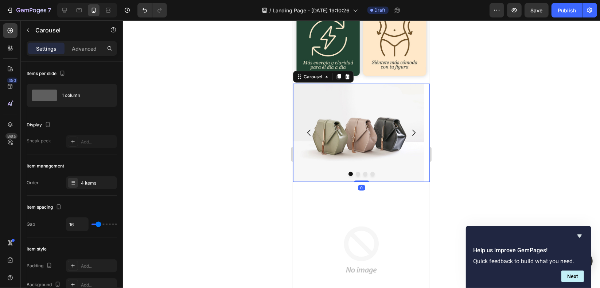
click at [383, 100] on img at bounding box center [358, 133] width 131 height 98
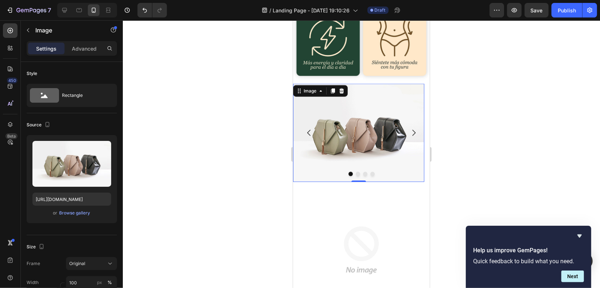
click at [293, 110] on img at bounding box center [358, 133] width 131 height 98
click at [309, 88] on div "Image" at bounding box center [310, 91] width 16 height 7
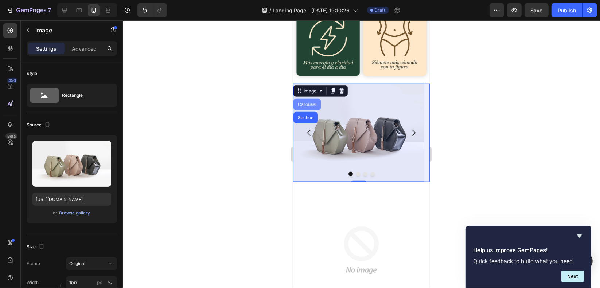
click at [310, 102] on div "Carousel" at bounding box center [307, 104] width 22 height 4
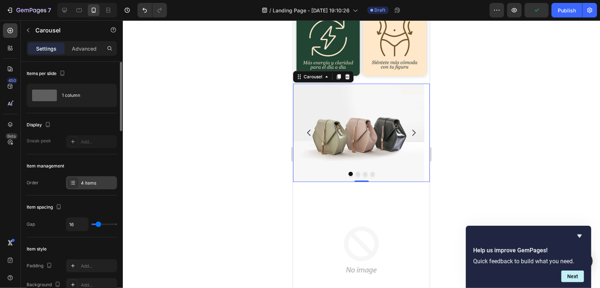
click at [74, 185] on icon at bounding box center [73, 183] width 6 height 6
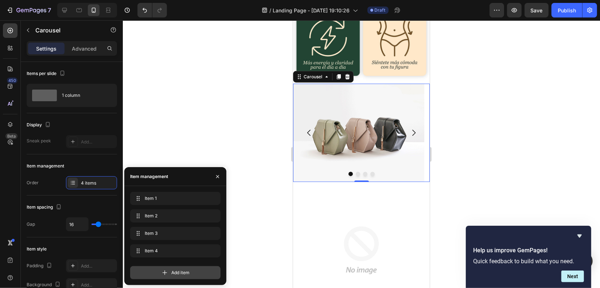
click at [176, 274] on span "Add item" at bounding box center [180, 273] width 18 height 7
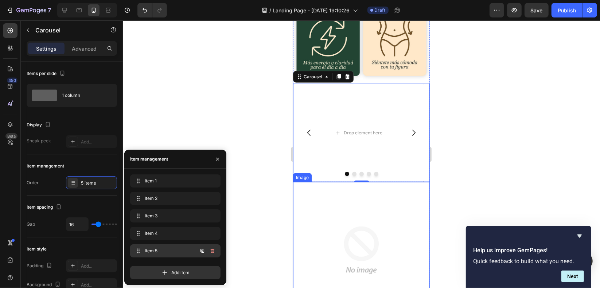
click at [176, 249] on span "Item 5" at bounding box center [165, 251] width 41 height 7
click at [380, 130] on div "Drop element here" at bounding box center [363, 133] width 39 height 6
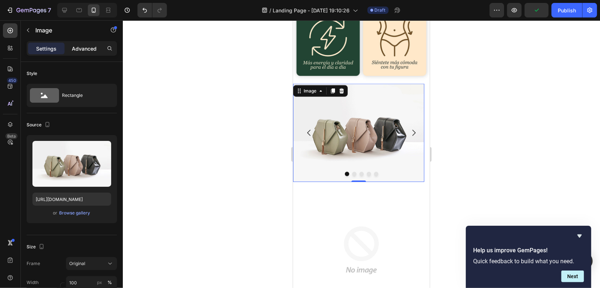
click at [91, 49] on p "Advanced" at bounding box center [84, 49] width 25 height 8
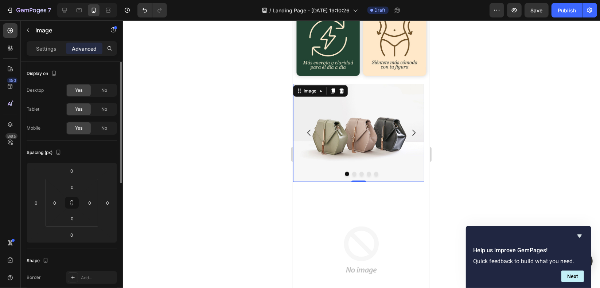
click at [48, 49] on p "Settings" at bounding box center [46, 49] width 20 height 8
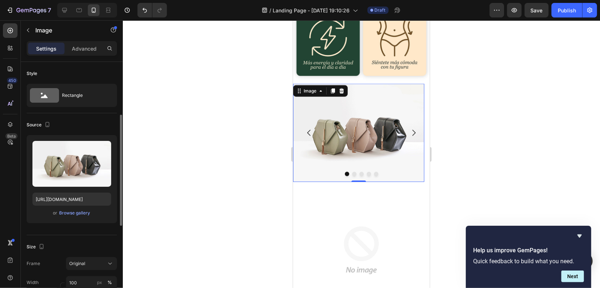
scroll to position [36, 0]
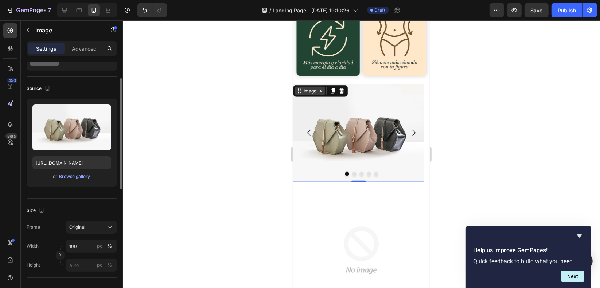
click at [314, 88] on div "Image" at bounding box center [310, 91] width 16 height 7
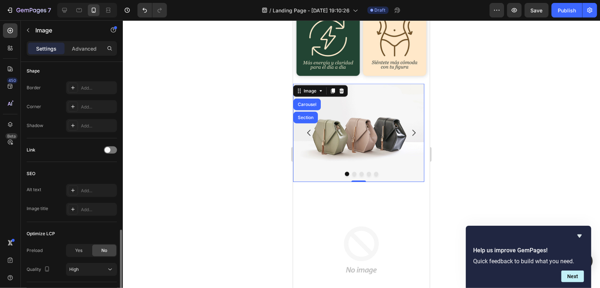
scroll to position [302, 0]
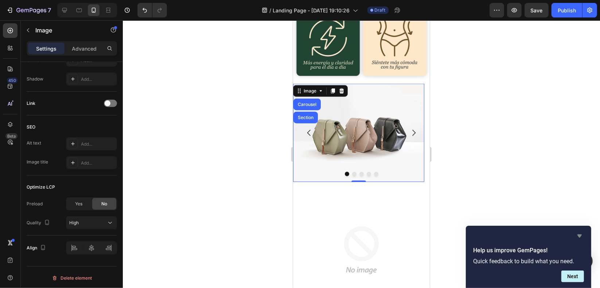
click at [580, 235] on icon "Hide survey" at bounding box center [580, 236] width 4 height 3
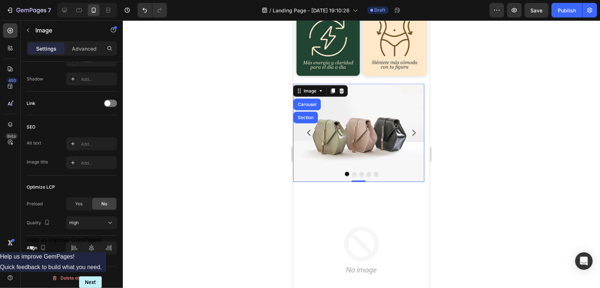
click at [333, 139] on img at bounding box center [358, 133] width 131 height 98
click at [345, 172] on button "Dot" at bounding box center [347, 174] width 4 height 4
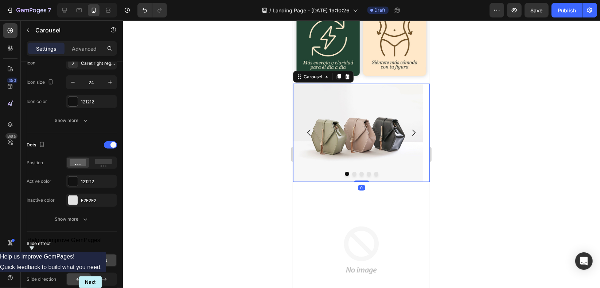
scroll to position [0, 0]
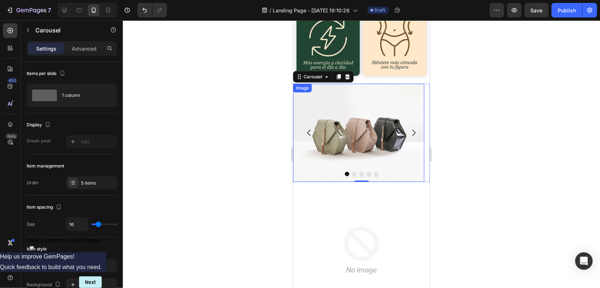
click at [372, 104] on img at bounding box center [358, 133] width 131 height 98
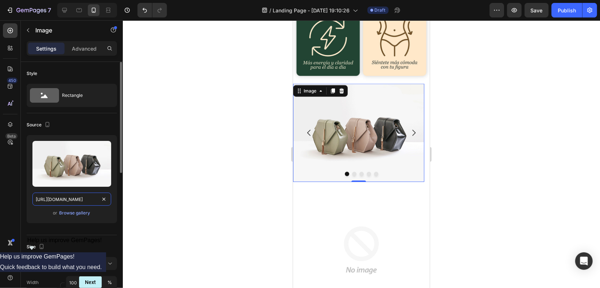
click at [92, 199] on input "[URL][DOMAIN_NAME]" at bounding box center [71, 199] width 79 height 13
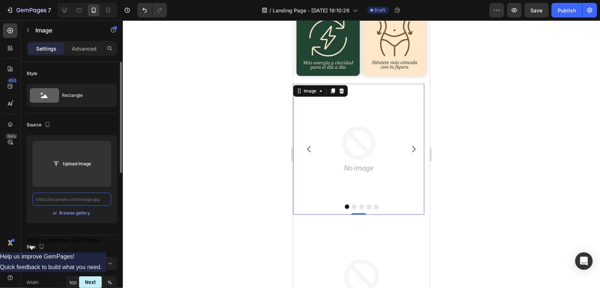
click at [71, 200] on input "text" at bounding box center [71, 199] width 79 height 13
paste input "[URL][DOMAIN_NAME]"
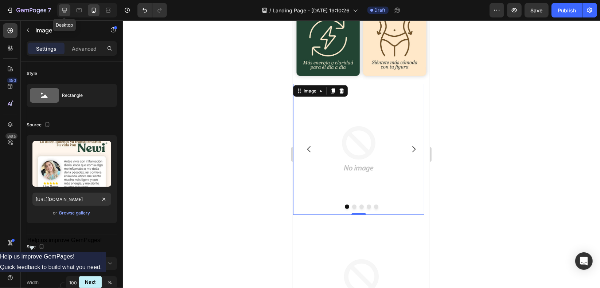
click at [69, 5] on div at bounding box center [65, 10] width 12 height 12
type input "[URL][DOMAIN_NAME]"
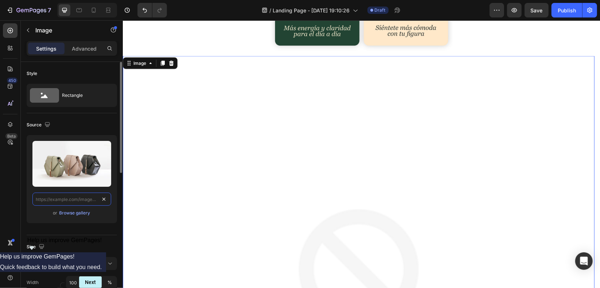
scroll to position [892, 0]
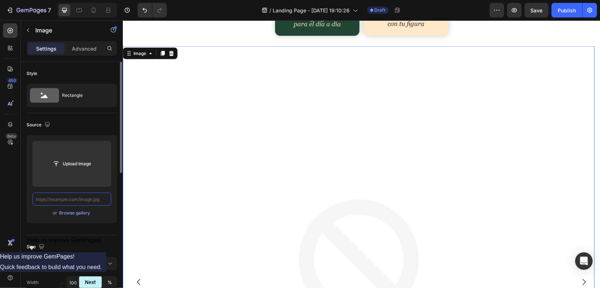
click at [93, 198] on input "text" at bounding box center [71, 199] width 79 height 13
paste input "[URL][DOMAIN_NAME]"
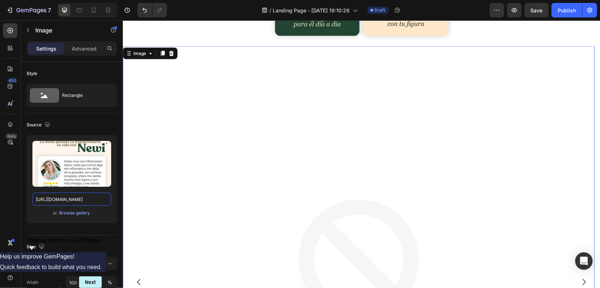
scroll to position [0, 165]
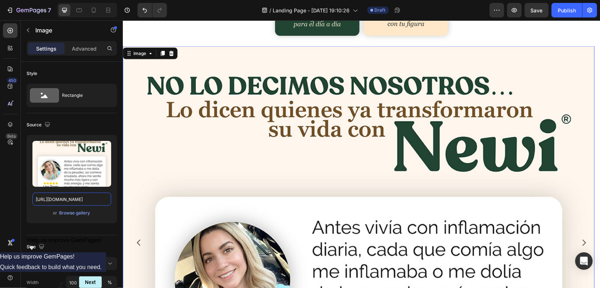
type input "[URL][DOMAIN_NAME]"
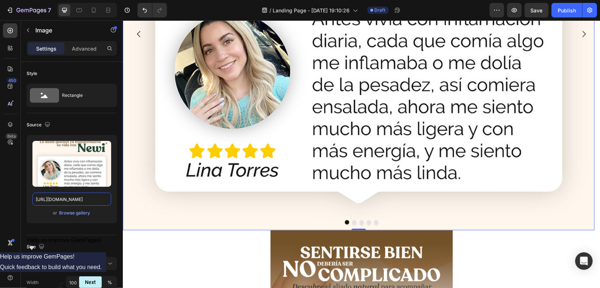
scroll to position [1147, 0]
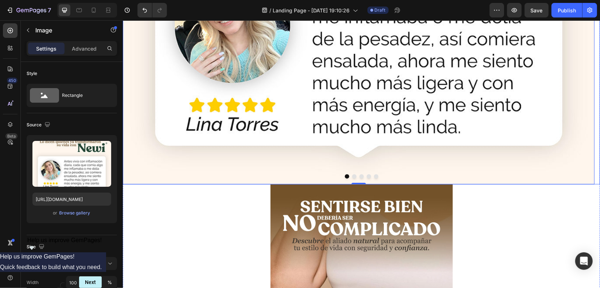
click at [352, 176] on button "Dot" at bounding box center [354, 176] width 4 height 4
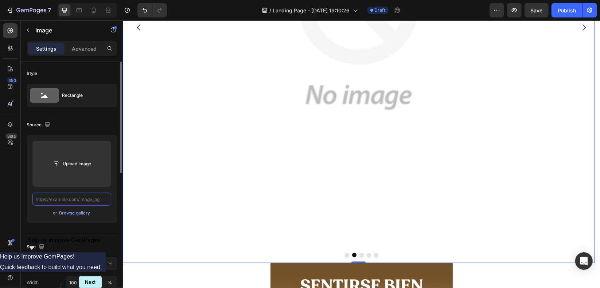
scroll to position [0, 0]
click at [77, 198] on input "text" at bounding box center [71, 199] width 79 height 13
paste input "[URL][DOMAIN_NAME]"
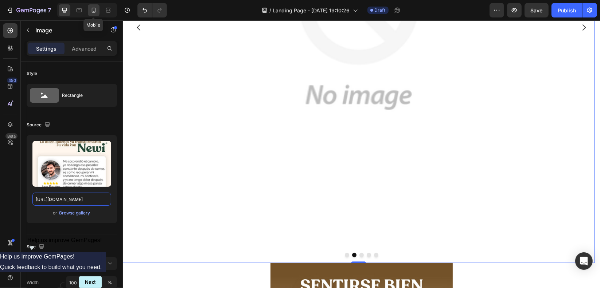
type input "[URL][DOMAIN_NAME]"
drag, startPoint x: 92, startPoint y: 6, endPoint x: 96, endPoint y: 58, distance: 51.9
click at [93, 7] on div at bounding box center [94, 10] width 12 height 12
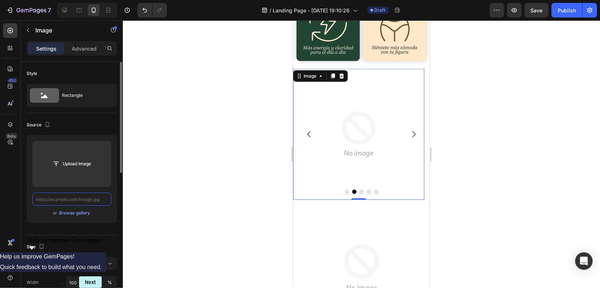
click at [91, 198] on input "text" at bounding box center [71, 199] width 79 height 13
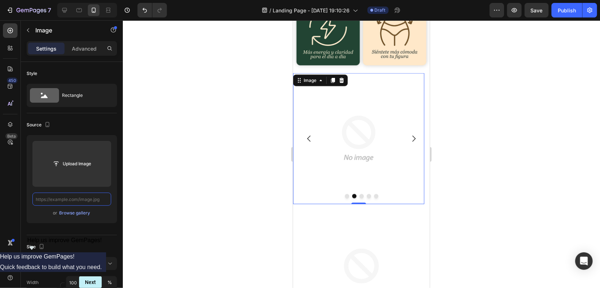
paste input "[URL][DOMAIN_NAME]"
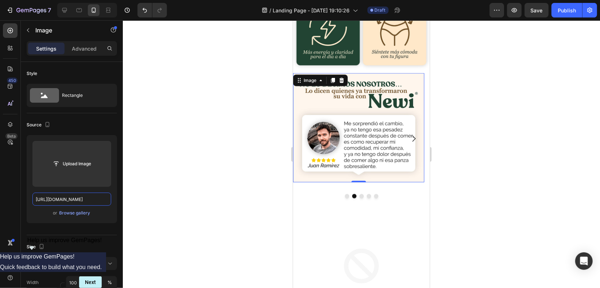
scroll to position [0, 165]
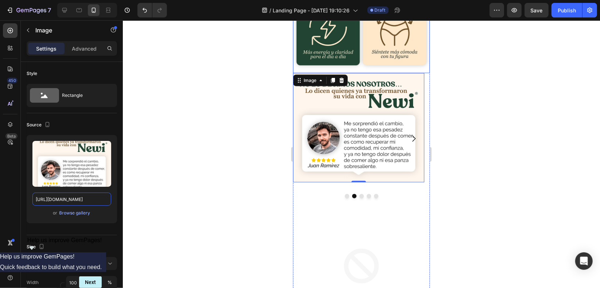
type input "[URL][DOMAIN_NAME]"
click at [359, 194] on button "Dot" at bounding box center [361, 196] width 4 height 4
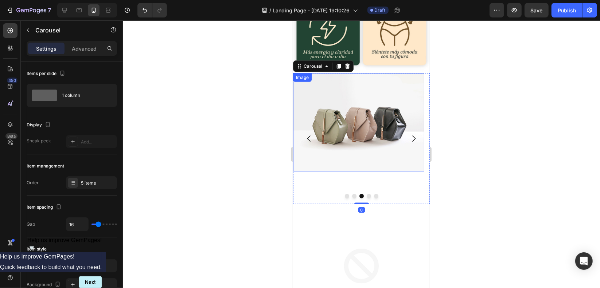
click at [344, 105] on img at bounding box center [358, 122] width 131 height 98
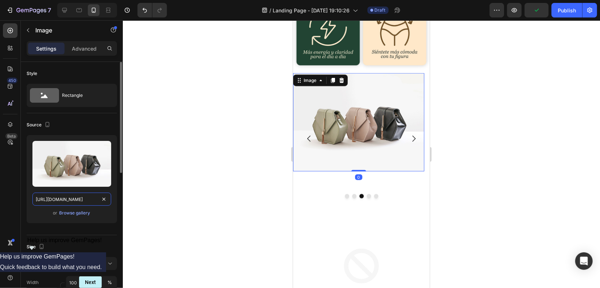
click at [75, 201] on input "[URL][DOMAIN_NAME]" at bounding box center [71, 199] width 79 height 13
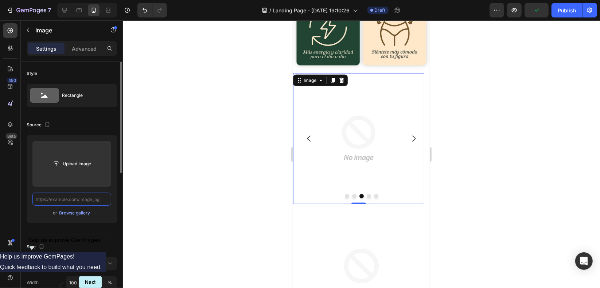
click at [77, 199] on input "text" at bounding box center [71, 199] width 79 height 13
paste input "[URL][DOMAIN_NAME]"
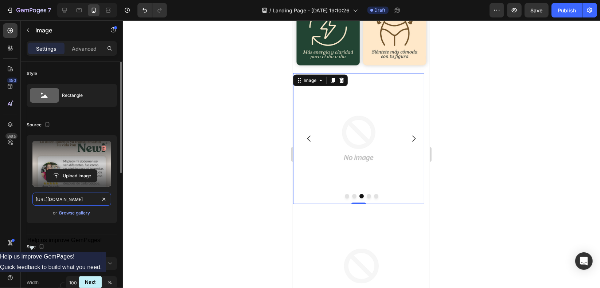
scroll to position [0, 166]
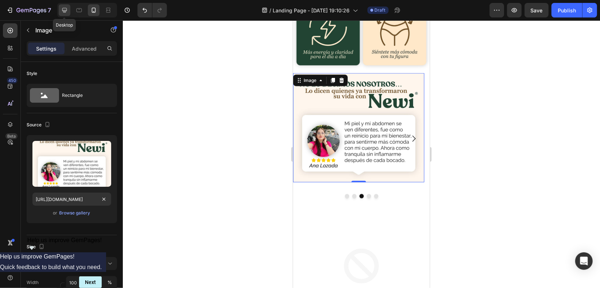
click at [65, 11] on icon at bounding box center [64, 10] width 7 height 7
type input "[URL][DOMAIN_NAME]"
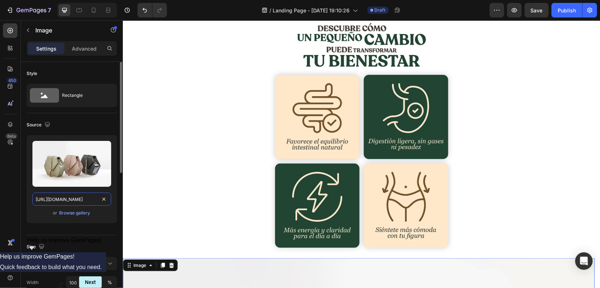
drag, startPoint x: 92, startPoint y: 200, endPoint x: 109, endPoint y: 202, distance: 17.3
click at [92, 200] on input "[URL][DOMAIN_NAME]" at bounding box center [71, 199] width 79 height 13
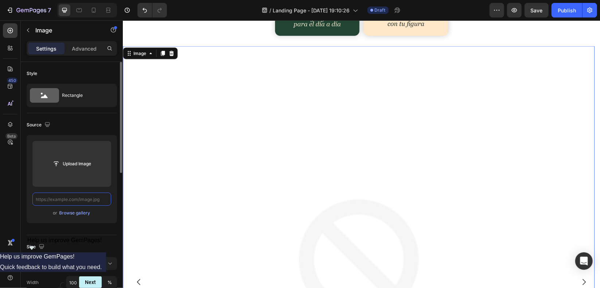
scroll to position [892, 0]
click at [81, 200] on input "text" at bounding box center [71, 199] width 79 height 13
paste input "[URL][DOMAIN_NAME]"
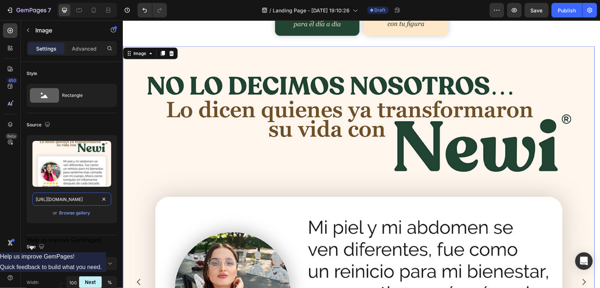
scroll to position [0, 166]
type input "[URL][DOMAIN_NAME]"
click at [94, 7] on icon at bounding box center [93, 10] width 7 height 7
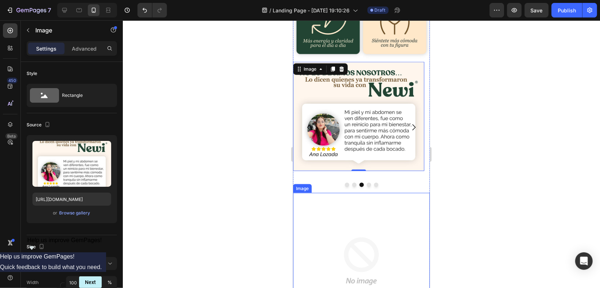
scroll to position [631, 0]
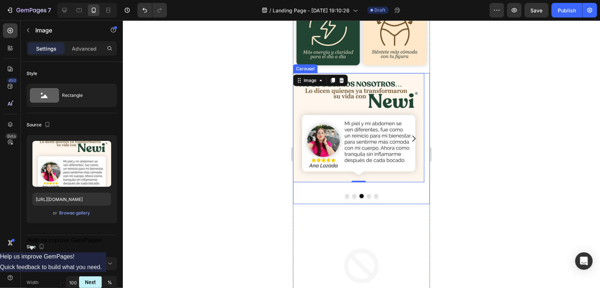
click at [367, 194] on button "Dot" at bounding box center [369, 196] width 4 height 4
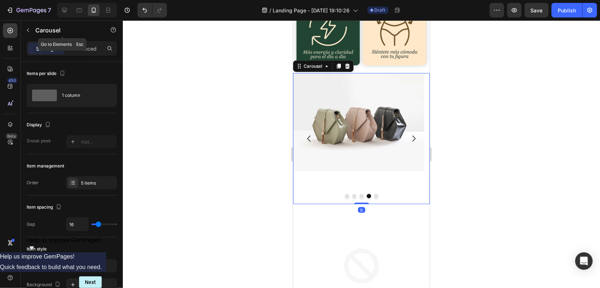
click at [323, 91] on img at bounding box center [358, 122] width 131 height 98
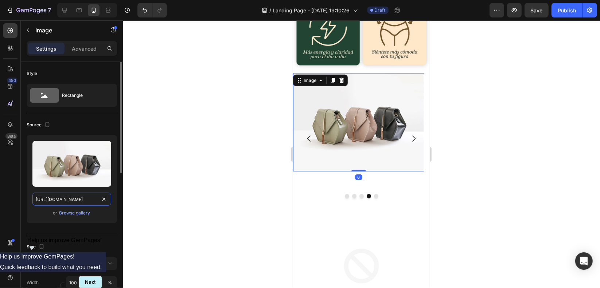
click at [85, 199] on input "[URL][DOMAIN_NAME]" at bounding box center [71, 199] width 79 height 13
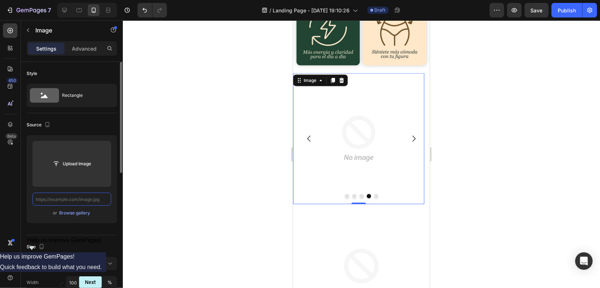
click at [86, 199] on input "text" at bounding box center [71, 199] width 79 height 13
paste input "[URL][DOMAIN_NAME]"
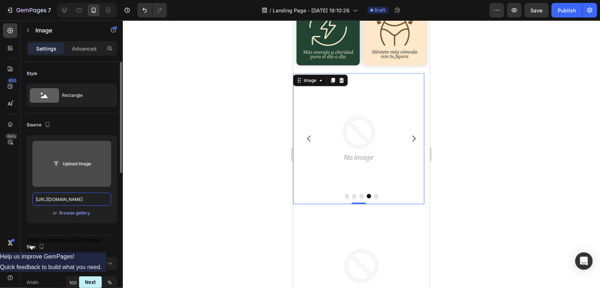
scroll to position [0, 165]
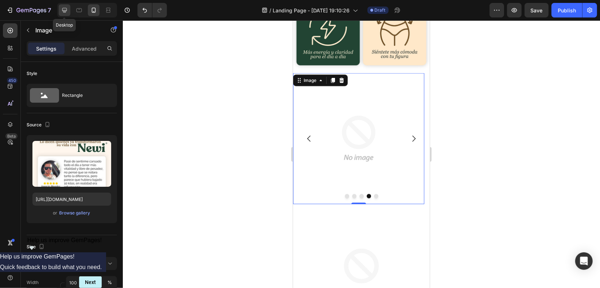
click at [65, 9] on icon at bounding box center [64, 10] width 7 height 7
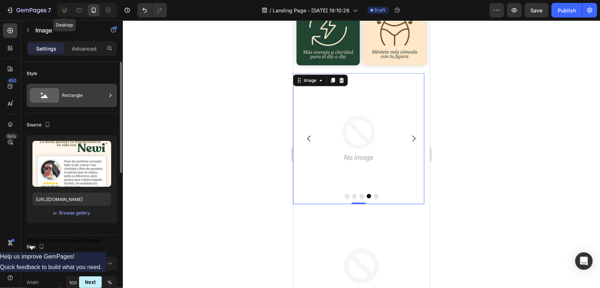
type input "[URL][DOMAIN_NAME]"
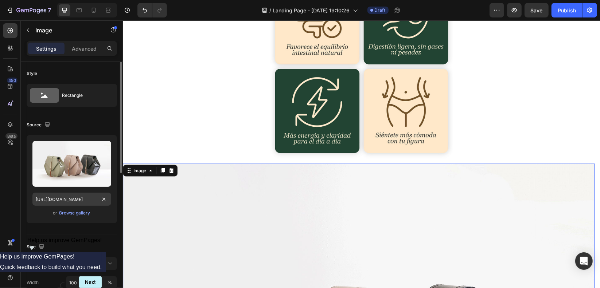
scroll to position [892, 0]
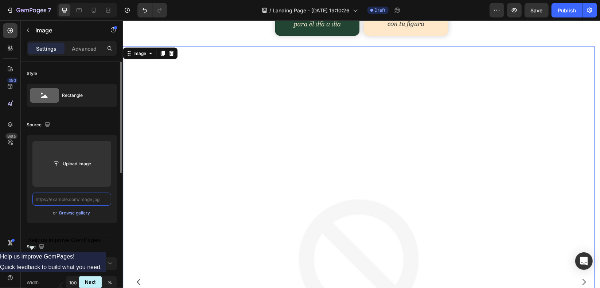
click at [79, 196] on input "text" at bounding box center [71, 199] width 79 height 13
paste input "[URL][DOMAIN_NAME]"
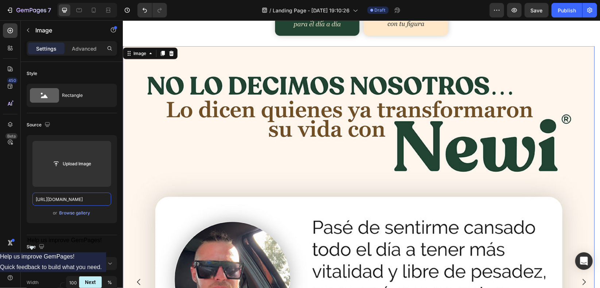
scroll to position [0, 165]
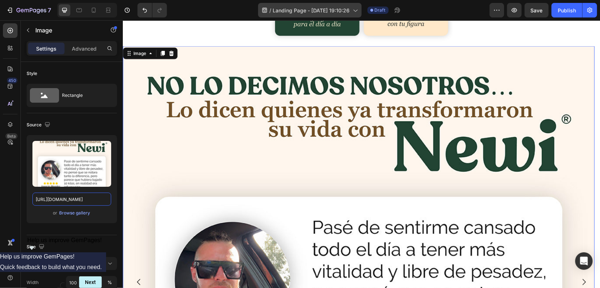
type input "[URL][DOMAIN_NAME]"
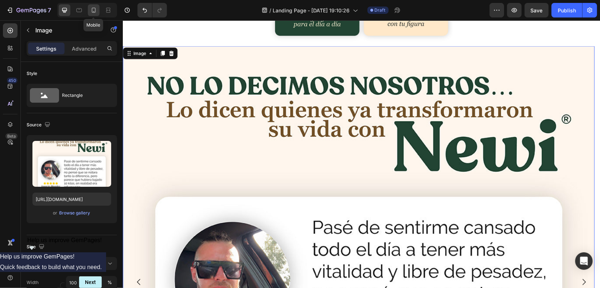
click at [94, 13] on icon at bounding box center [93, 10] width 7 height 7
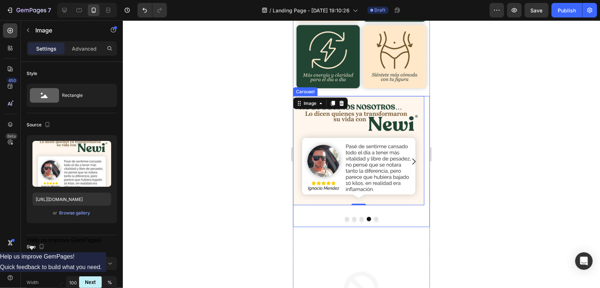
scroll to position [631, 0]
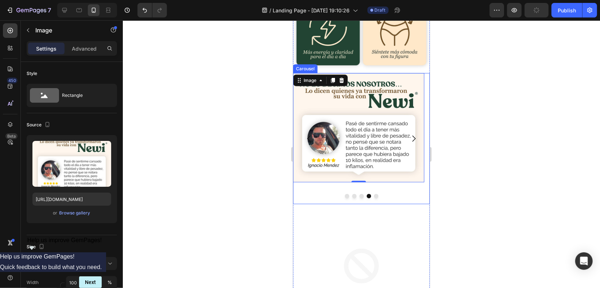
click at [374, 194] on button "Dot" at bounding box center [376, 196] width 4 height 4
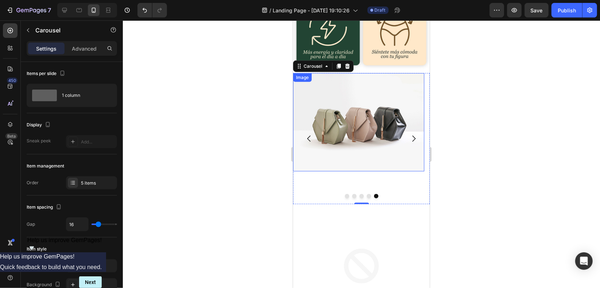
click at [380, 106] on img at bounding box center [358, 122] width 131 height 98
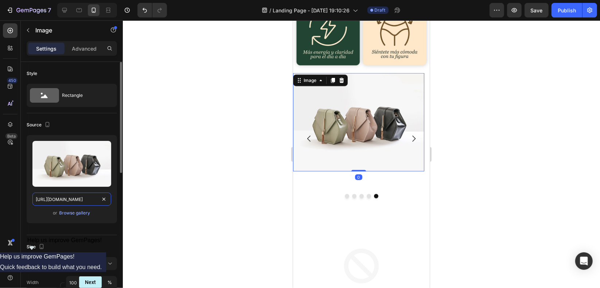
click at [98, 194] on input "[URL][DOMAIN_NAME]" at bounding box center [71, 199] width 79 height 13
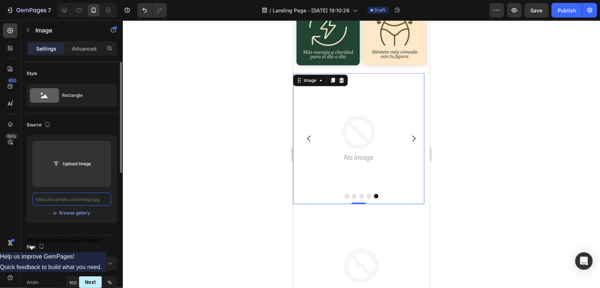
click at [80, 198] on input "text" at bounding box center [71, 199] width 79 height 13
paste input "[URL][DOMAIN_NAME]"
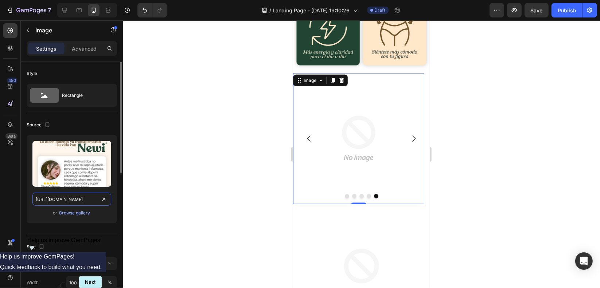
scroll to position [0, 165]
click at [65, 5] on div at bounding box center [65, 10] width 12 height 12
type input "[URL][DOMAIN_NAME]"
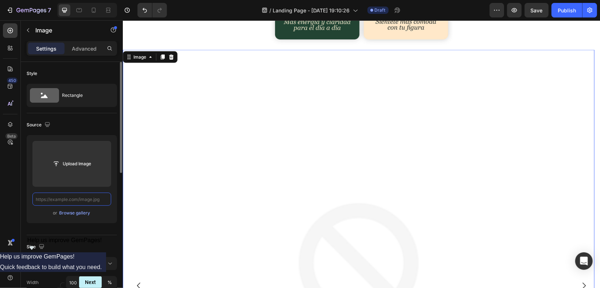
click at [90, 199] on input "text" at bounding box center [71, 199] width 79 height 13
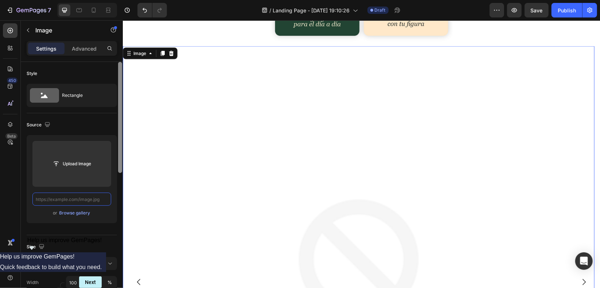
paste input "[URL][DOMAIN_NAME]"
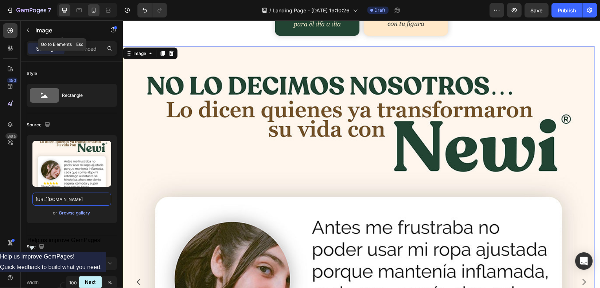
type input "[URL][DOMAIN_NAME]"
click at [98, 4] on div at bounding box center [94, 10] width 12 height 12
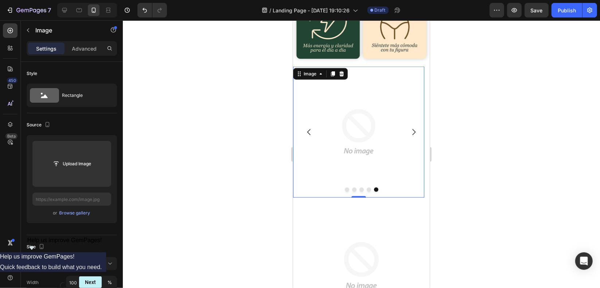
scroll to position [631, 0]
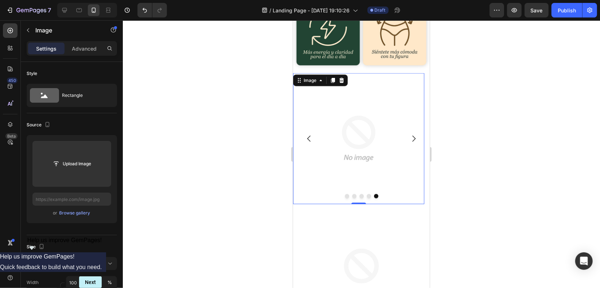
click at [363, 114] on img at bounding box center [358, 138] width 131 height 131
click at [94, 198] on input "text" at bounding box center [71, 199] width 79 height 13
paste input "[URL][DOMAIN_NAME]"
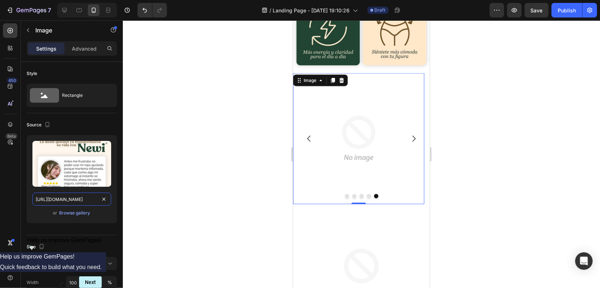
scroll to position [0, 165]
type input "[URL][DOMAIN_NAME]"
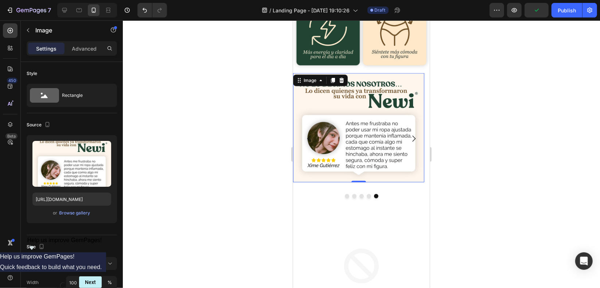
scroll to position [0, 0]
click at [66, 10] on icon at bounding box center [64, 10] width 5 height 5
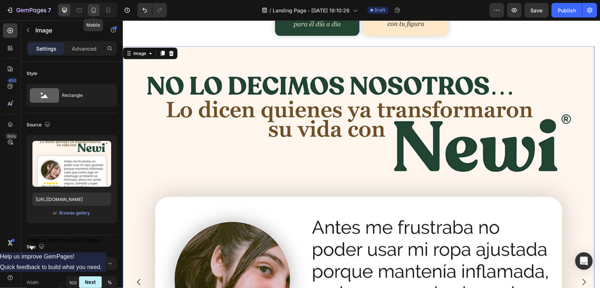
click at [93, 11] on icon at bounding box center [93, 10] width 7 height 7
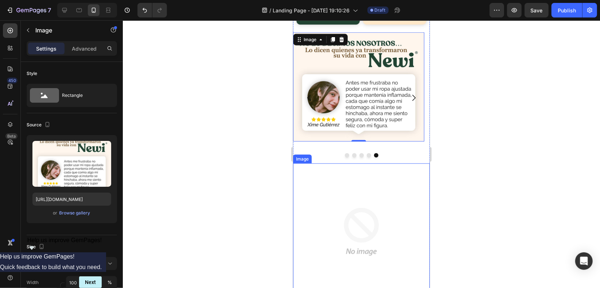
scroll to position [631, 0]
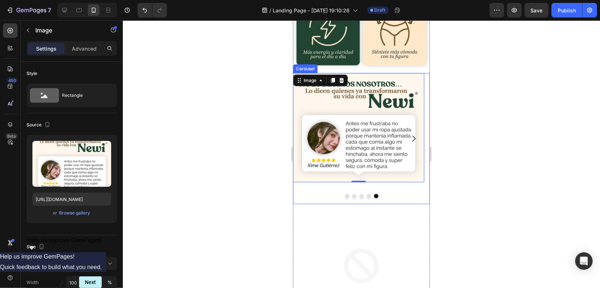
click at [391, 194] on div at bounding box center [361, 196] width 137 height 4
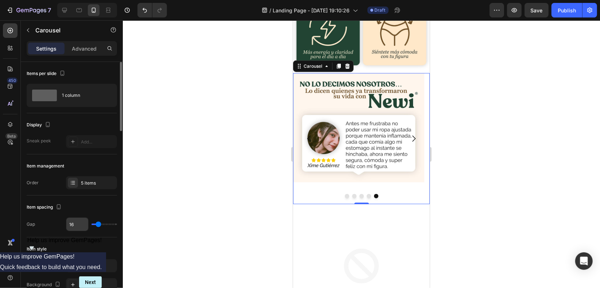
drag, startPoint x: 95, startPoint y: 226, endPoint x: 79, endPoint y: 223, distance: 16.0
click at [80, 223] on div "16" at bounding box center [91, 225] width 51 height 14
type input "0"
drag, startPoint x: 96, startPoint y: 223, endPoint x: 77, endPoint y: 221, distance: 19.4
type input "0"
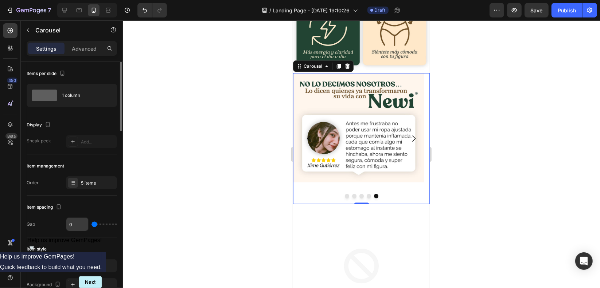
click at [92, 224] on input "range" at bounding box center [105, 224] width 26 height 1
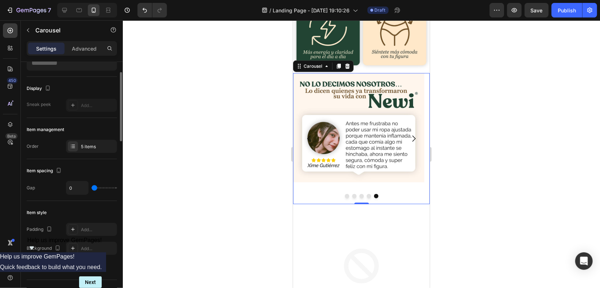
type input "6"
type input "41"
drag, startPoint x: 104, startPoint y: 189, endPoint x: 112, endPoint y: 189, distance: 7.7
type input "47"
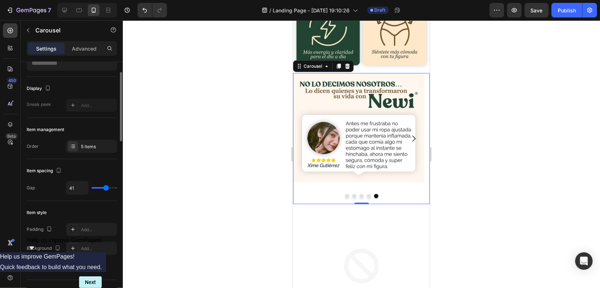
click at [106, 189] on input "range" at bounding box center [105, 187] width 26 height 1
click at [97, 186] on div "47" at bounding box center [91, 188] width 51 height 14
type input "0"
click at [92, 187] on input "range" at bounding box center [105, 187] width 26 height 1
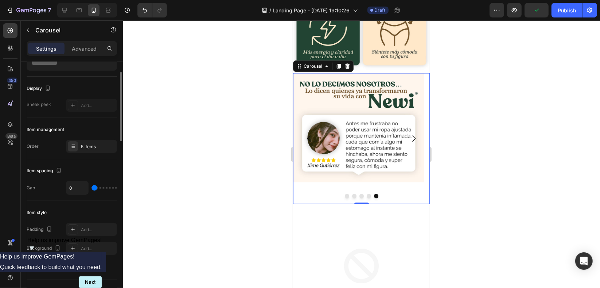
type input "0"
drag, startPoint x: 96, startPoint y: 186, endPoint x: 63, endPoint y: 188, distance: 33.2
click at [92, 188] on input "range" at bounding box center [105, 187] width 26 height 1
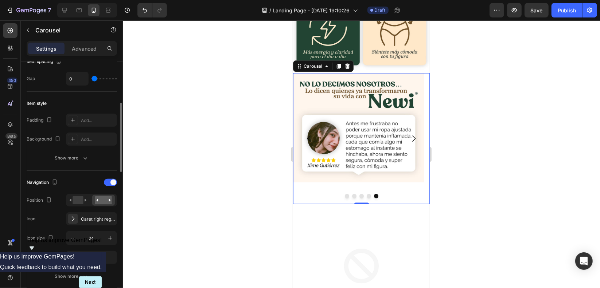
scroll to position [182, 0]
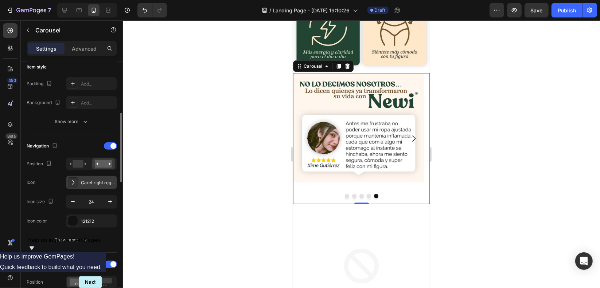
click at [100, 185] on div "Caret right regular" at bounding box center [91, 182] width 51 height 13
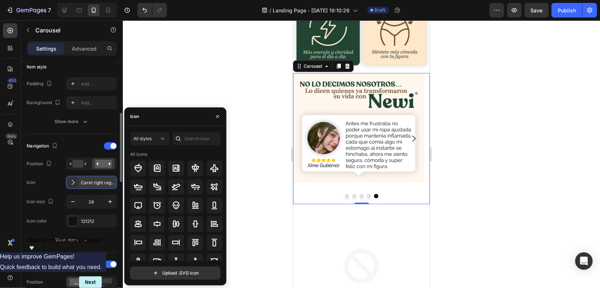
click at [100, 185] on div "Caret right regular" at bounding box center [91, 182] width 51 height 13
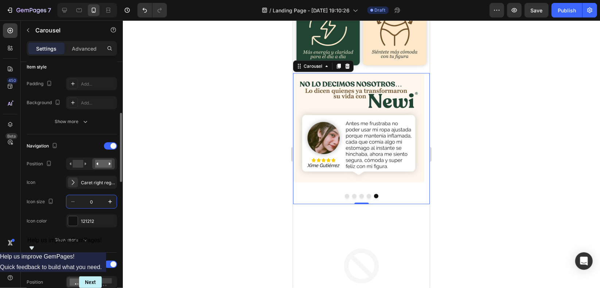
click at [65, 206] on div "Icon size 0" at bounding box center [72, 202] width 90 height 14
click at [143, 8] on icon "Undo/Redo" at bounding box center [145, 10] width 4 height 5
type input "24"
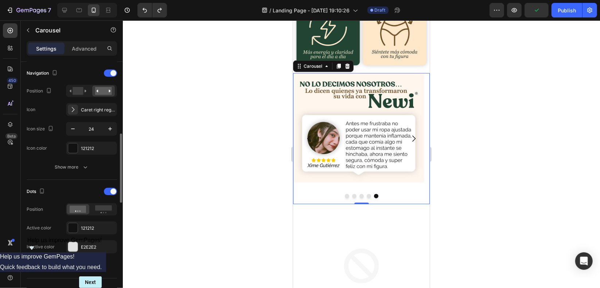
scroll to position [292, 0]
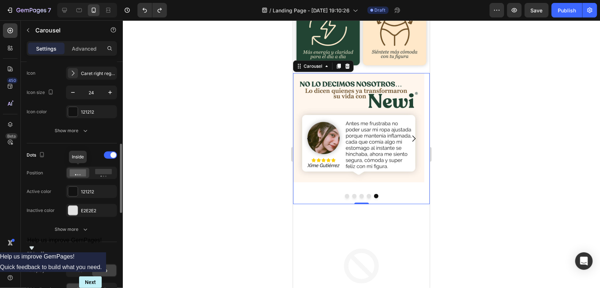
click at [81, 171] on icon at bounding box center [78, 173] width 17 height 7
click at [104, 172] on rect at bounding box center [103, 171] width 17 height 5
click at [79, 170] on icon at bounding box center [78, 173] width 17 height 7
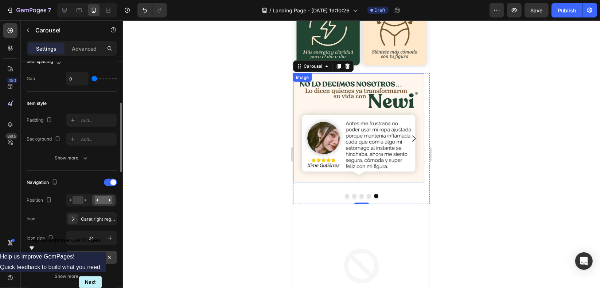
scroll to position [0, 0]
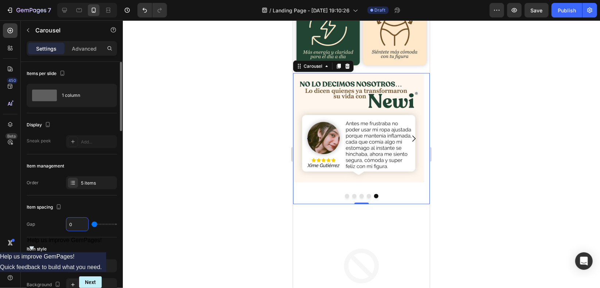
type input "1"
type input "16"
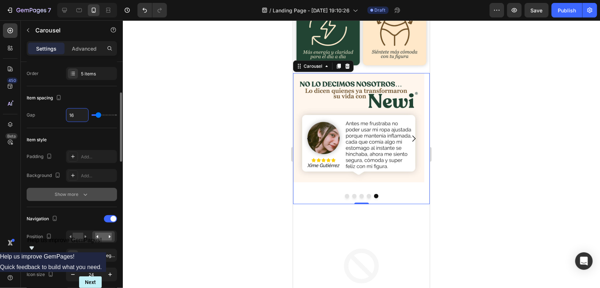
click at [85, 192] on icon "button" at bounding box center [85, 194] width 7 height 7
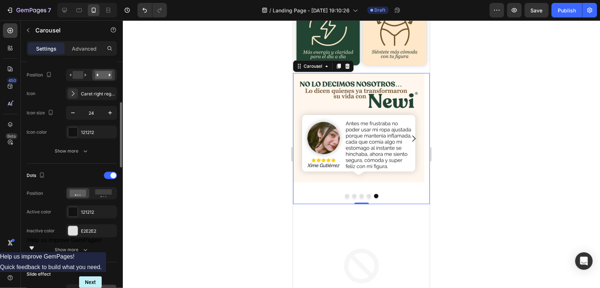
scroll to position [292, 0]
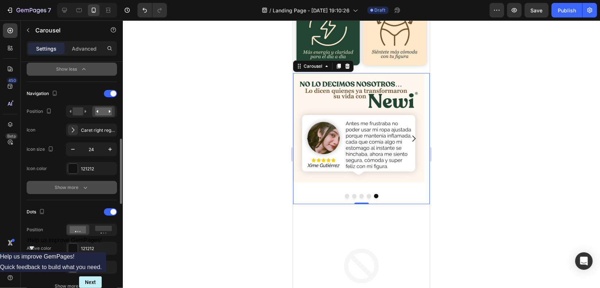
click at [84, 184] on icon "button" at bounding box center [85, 187] width 7 height 7
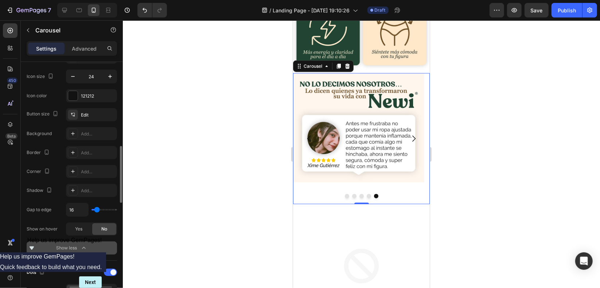
scroll to position [401, 0]
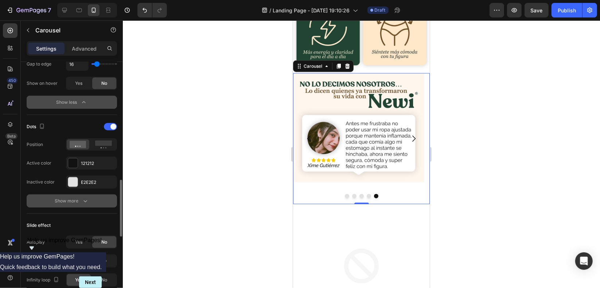
click at [86, 198] on icon "button" at bounding box center [85, 201] width 7 height 7
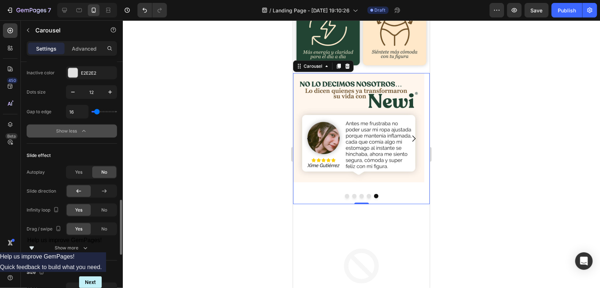
scroll to position [656, 0]
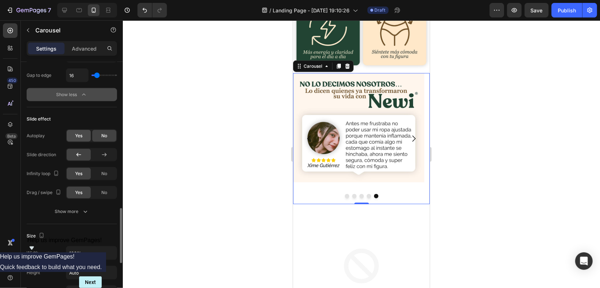
click at [90, 133] on div "Yes" at bounding box center [79, 136] width 24 height 12
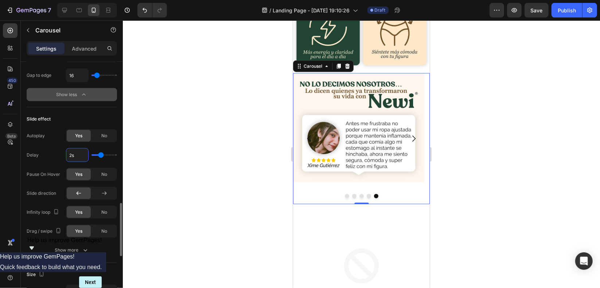
type input "1s"
type input "1"
type input "1s"
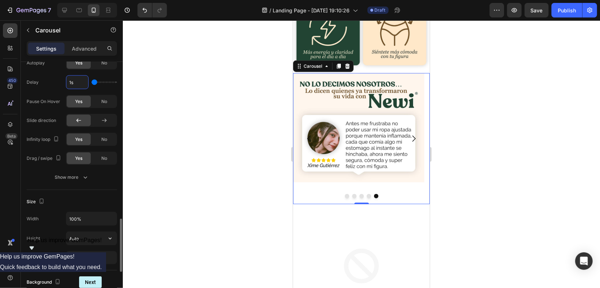
scroll to position [766, 0]
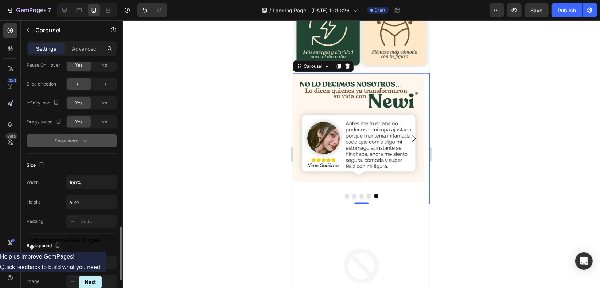
click at [84, 138] on icon "button" at bounding box center [85, 140] width 7 height 7
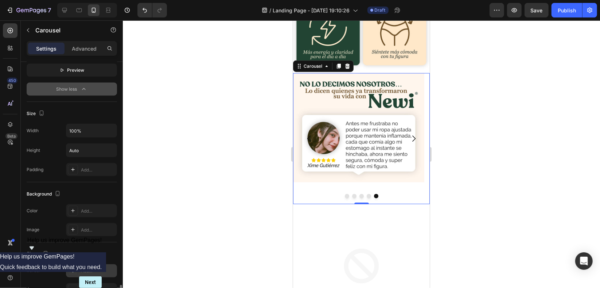
scroll to position [958, 0]
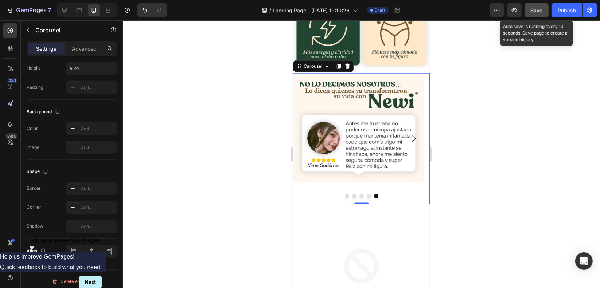
click at [538, 9] on span "Save" at bounding box center [537, 10] width 12 height 6
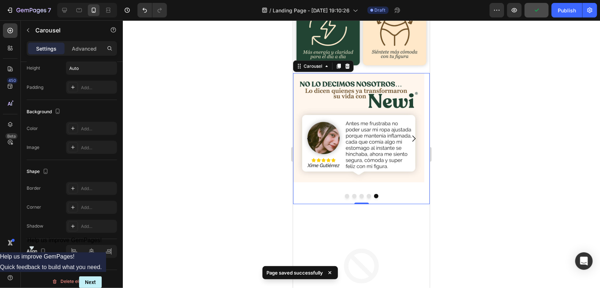
click at [336, 157] on div "Image" at bounding box center [358, 138] width 131 height 131
click at [315, 63] on div "Carousel" at bounding box center [313, 66] width 22 height 7
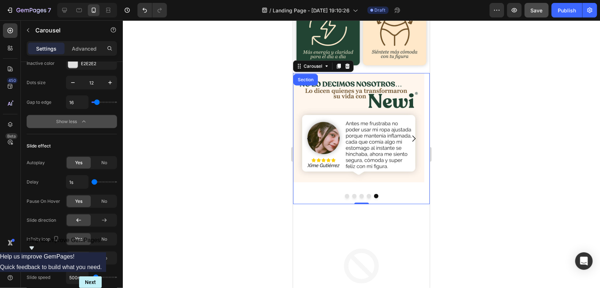
scroll to position [411, 0]
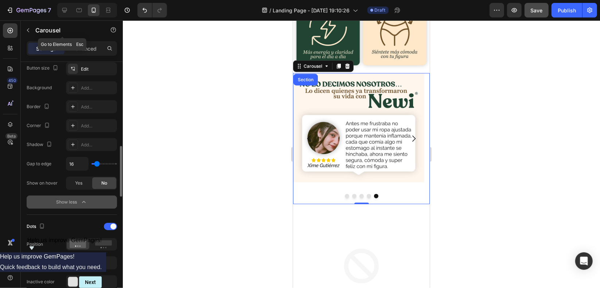
click at [75, 42] on div "Settings Advanced" at bounding box center [72, 48] width 90 height 15
click at [81, 49] on p "Advanced" at bounding box center [84, 49] width 25 height 8
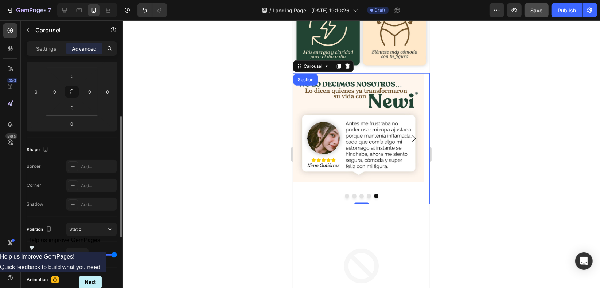
scroll to position [0, 0]
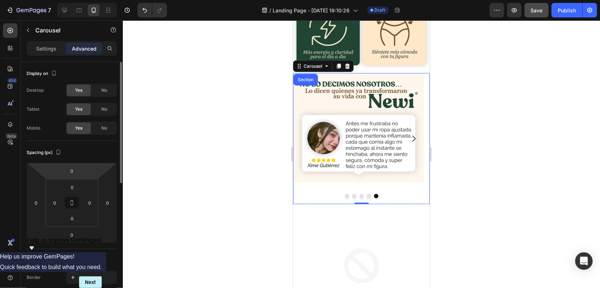
click at [46, 49] on p "Settings" at bounding box center [46, 49] width 20 height 8
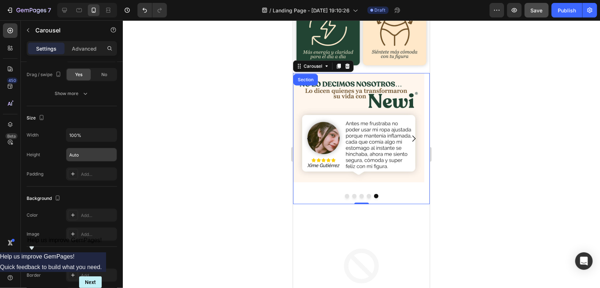
scroll to position [672, 0]
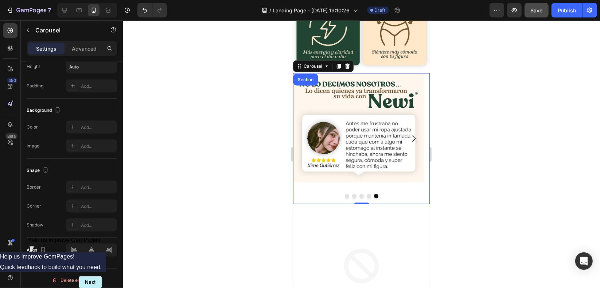
click at [347, 155] on div "Image" at bounding box center [358, 138] width 131 height 131
click at [321, 172] on div "Image" at bounding box center [358, 138] width 131 height 131
click at [309, 204] on img at bounding box center [361, 272] width 137 height 137
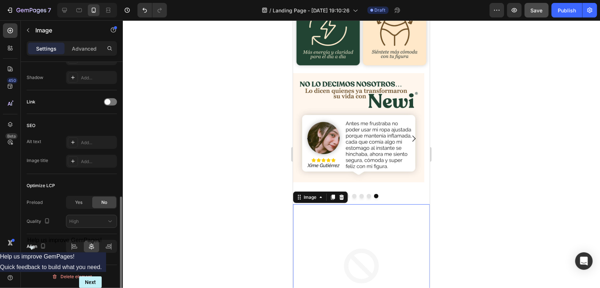
scroll to position [0, 0]
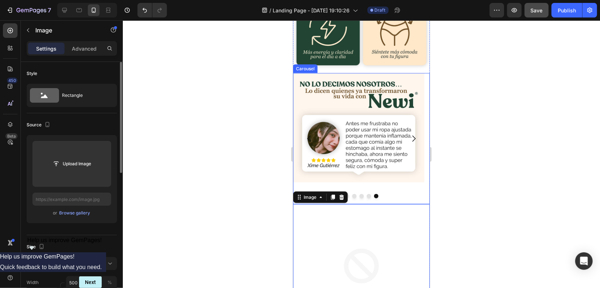
click at [422, 162] on div "Image" at bounding box center [358, 138] width 131 height 131
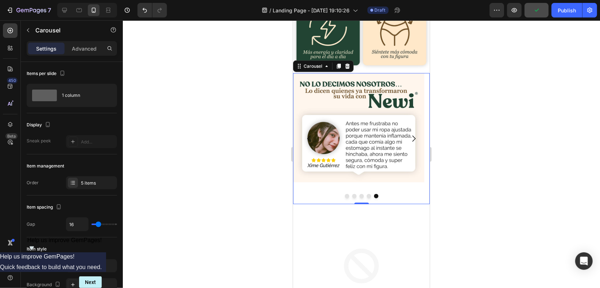
click at [418, 156] on div "Image" at bounding box center [358, 138] width 131 height 131
click at [418, 152] on img at bounding box center [358, 127] width 131 height 109
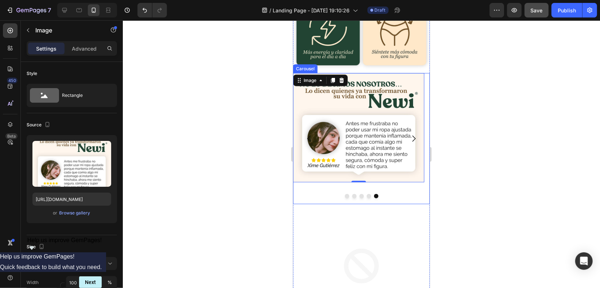
click at [345, 194] on button "Dot" at bounding box center [347, 196] width 4 height 4
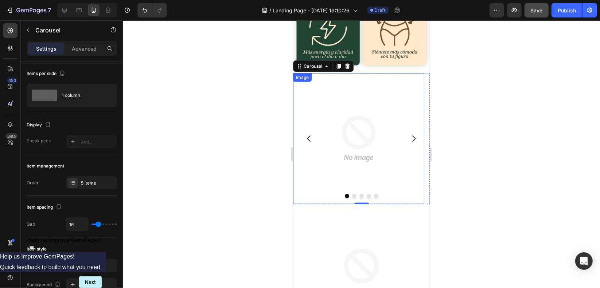
click at [341, 88] on img at bounding box center [358, 138] width 131 height 131
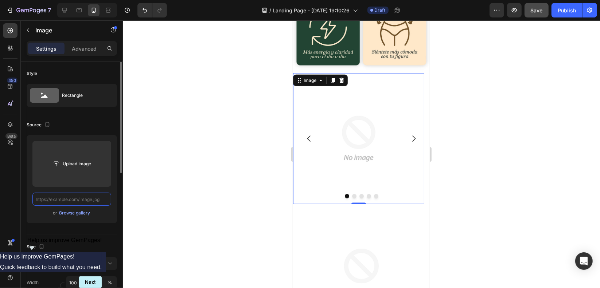
click at [88, 199] on input "text" at bounding box center [71, 199] width 79 height 13
click at [85, 198] on input "text" at bounding box center [71, 199] width 79 height 13
paste input "[URL][DOMAIN_NAME]"
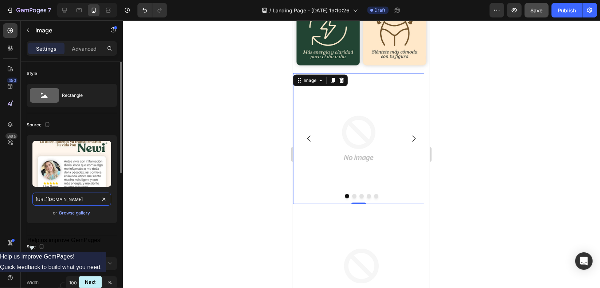
scroll to position [0, 165]
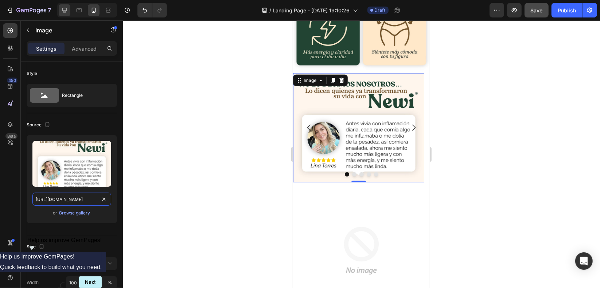
type input "[URL][DOMAIN_NAME]"
click at [60, 11] on div at bounding box center [65, 10] width 12 height 12
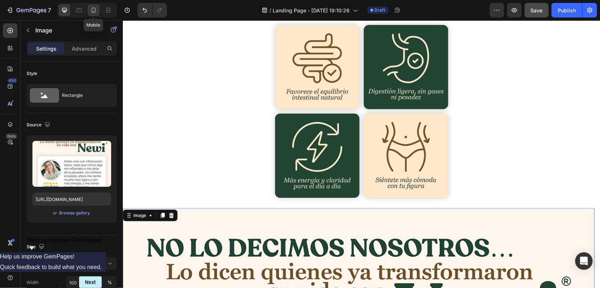
click at [93, 9] on icon at bounding box center [93, 10] width 7 height 7
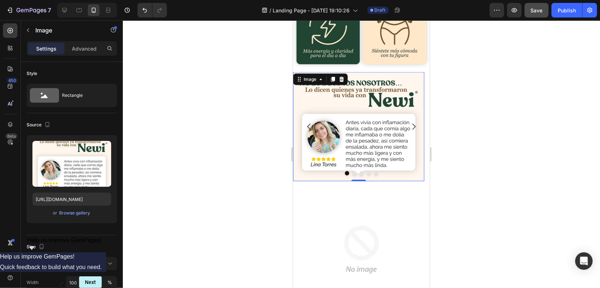
scroll to position [631, 0]
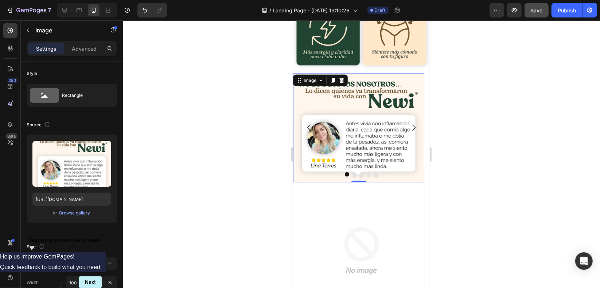
click at [353, 107] on img at bounding box center [358, 127] width 131 height 109
click at [410, 123] on icon "Carousel Next Arrow" at bounding box center [413, 127] width 9 height 9
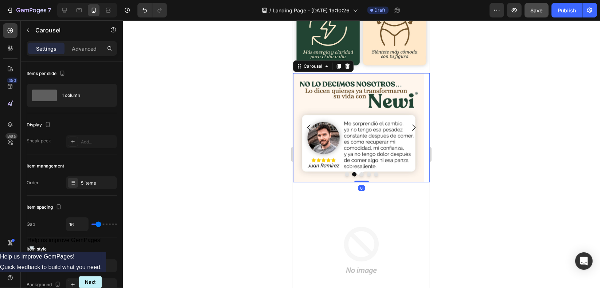
click at [410, 123] on icon "Carousel Next Arrow" at bounding box center [413, 127] width 9 height 9
click at [334, 213] on img at bounding box center [361, 250] width 137 height 137
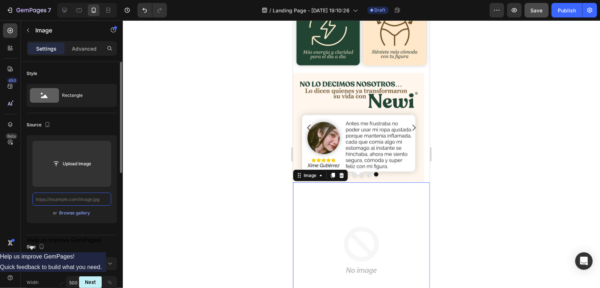
click at [88, 197] on input "text" at bounding box center [71, 199] width 79 height 13
paste input "[URL][DOMAIN_NAME]"
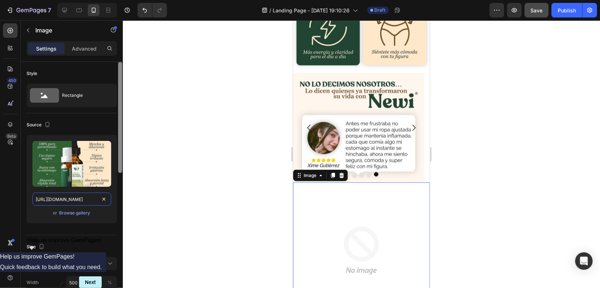
scroll to position [0, 164]
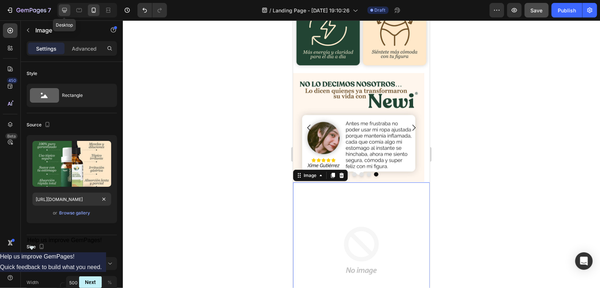
click at [63, 10] on icon at bounding box center [64, 10] width 5 height 5
type input "[URL][DOMAIN_NAME]"
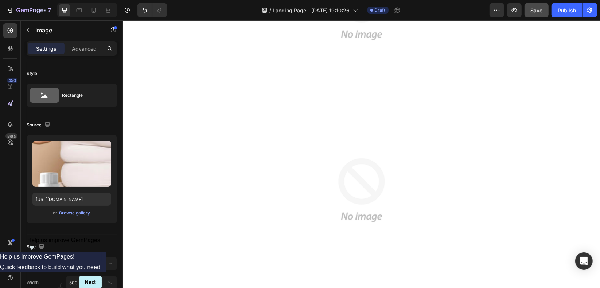
scroll to position [1678, 0]
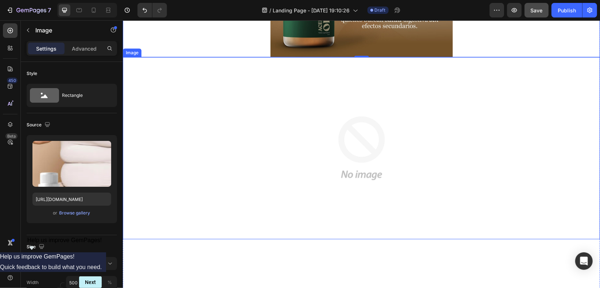
click at [382, 125] on img at bounding box center [361, 148] width 182 height 182
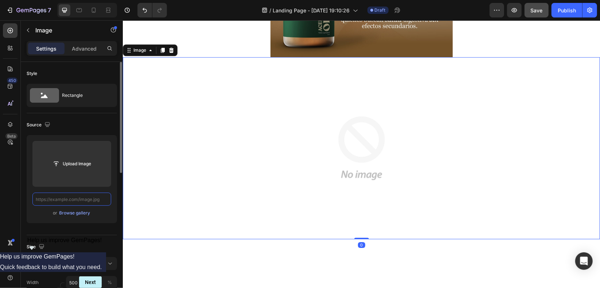
click at [79, 200] on input "text" at bounding box center [71, 199] width 79 height 13
paste input "[URL][DOMAIN_NAME]"
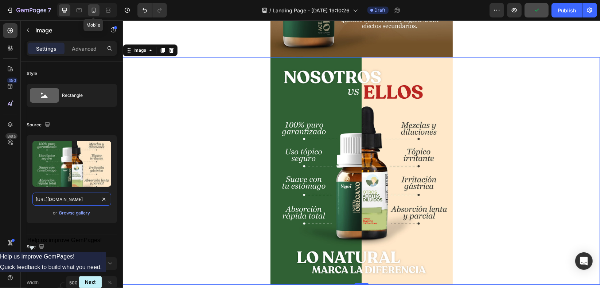
type input "[URL][DOMAIN_NAME]"
click at [92, 11] on icon at bounding box center [94, 10] width 4 height 5
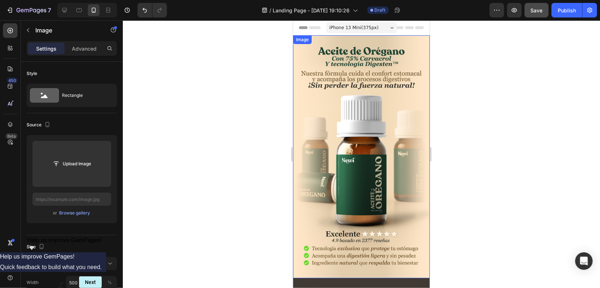
click at [371, 116] on img at bounding box center [361, 156] width 137 height 243
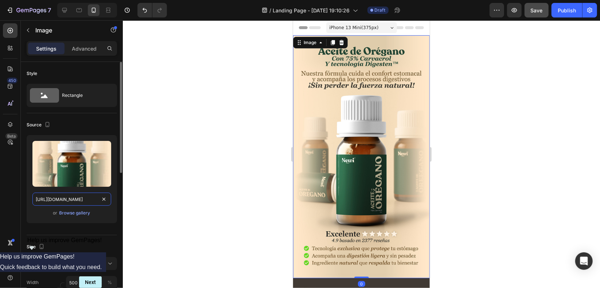
click at [86, 197] on input "[URL][DOMAIN_NAME]" at bounding box center [71, 199] width 79 height 13
click at [80, 199] on input "[URL][DOMAIN_NAME]" at bounding box center [71, 199] width 79 height 13
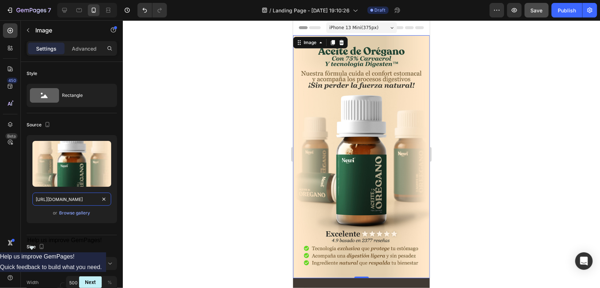
drag, startPoint x: 74, startPoint y: 198, endPoint x: 163, endPoint y: 212, distance: 90.1
click at [163, 0] on div "7 / Landing Page - [DATE] 19:10:26 Draft Preview Save Publish 450 Beta Sections…" at bounding box center [300, 0] width 600 height 0
click at [68, 12] on div at bounding box center [65, 10] width 12 height 12
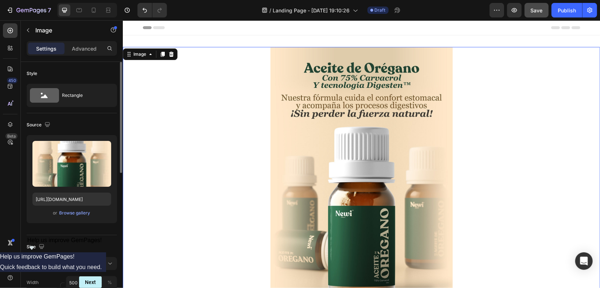
scroll to position [1, 0]
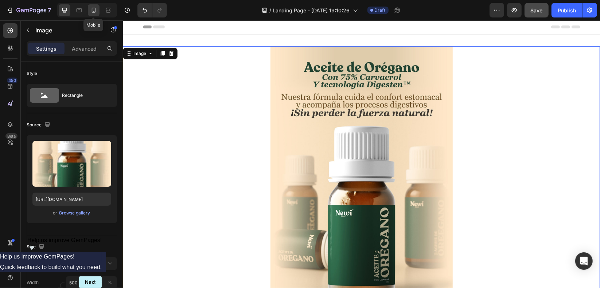
click at [92, 11] on icon at bounding box center [94, 10] width 4 height 5
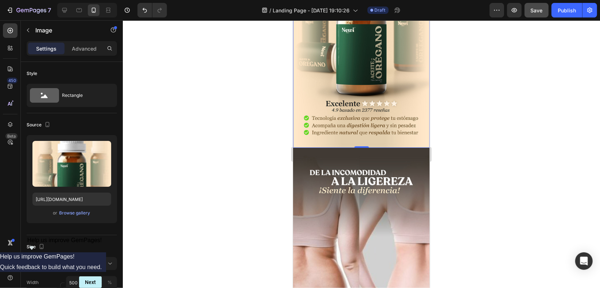
scroll to position [219, 0]
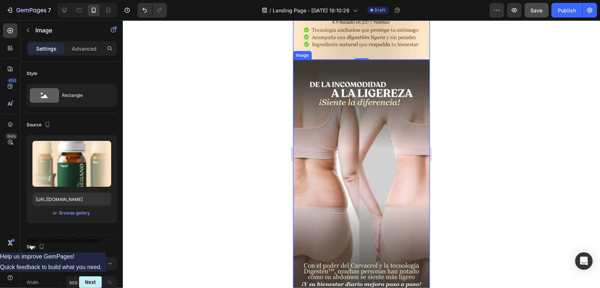
click at [358, 119] on img at bounding box center [361, 180] width 137 height 243
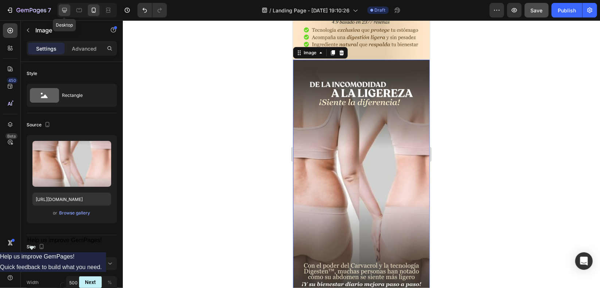
click at [62, 11] on icon at bounding box center [64, 10] width 5 height 5
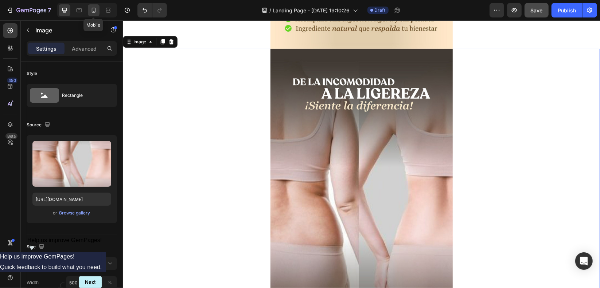
scroll to position [325, 0]
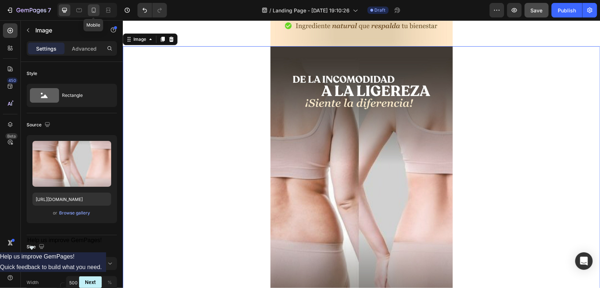
click at [92, 10] on icon at bounding box center [94, 10] width 4 height 5
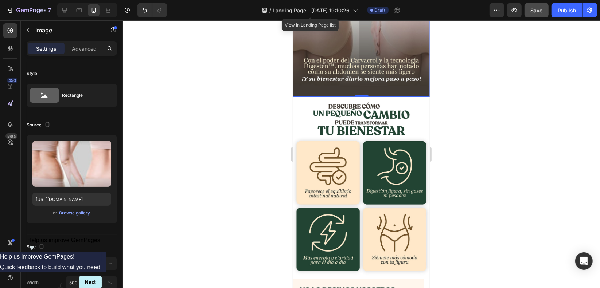
scroll to position [441, 0]
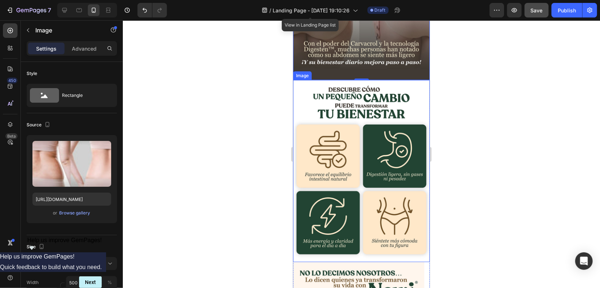
click at [353, 127] on img at bounding box center [361, 171] width 137 height 182
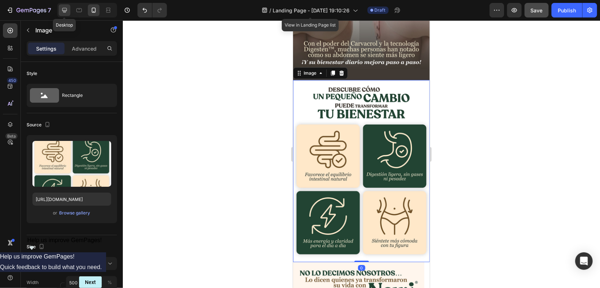
click at [65, 12] on icon at bounding box center [64, 10] width 5 height 5
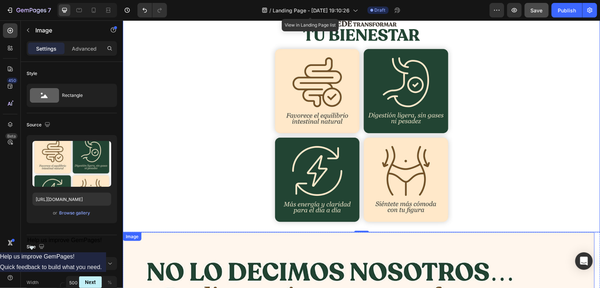
scroll to position [686, 0]
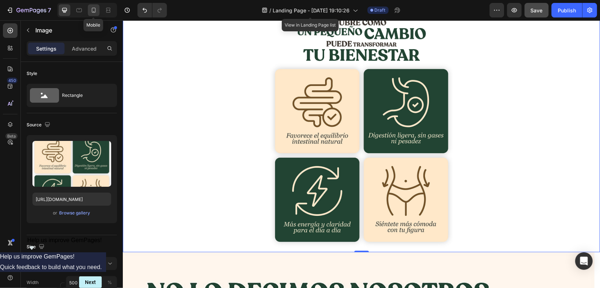
click at [94, 15] on div at bounding box center [94, 10] width 12 height 12
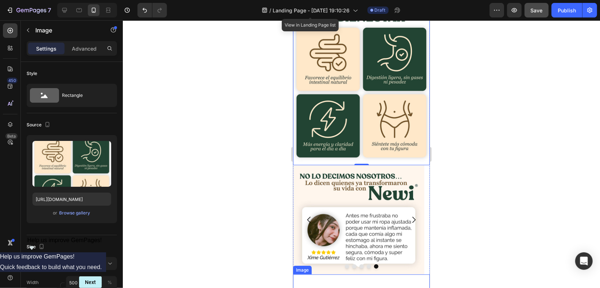
scroll to position [528, 0]
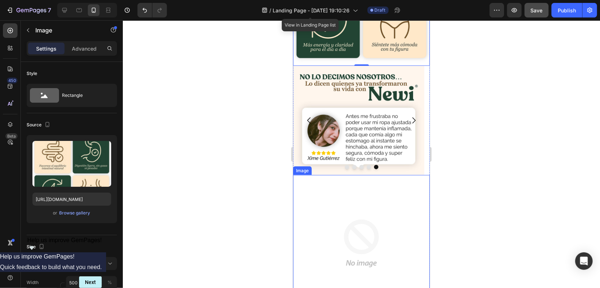
click at [359, 212] on img at bounding box center [361, 243] width 137 height 137
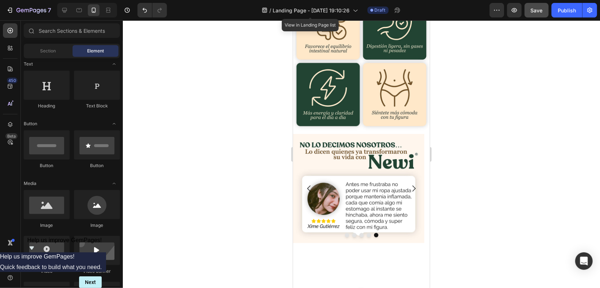
scroll to position [568, 0]
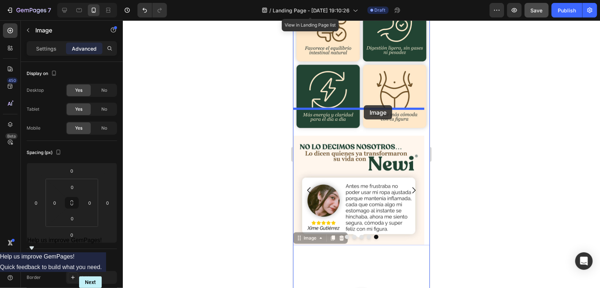
drag, startPoint x: 298, startPoint y: 212, endPoint x: 364, endPoint y: 105, distance: 125.9
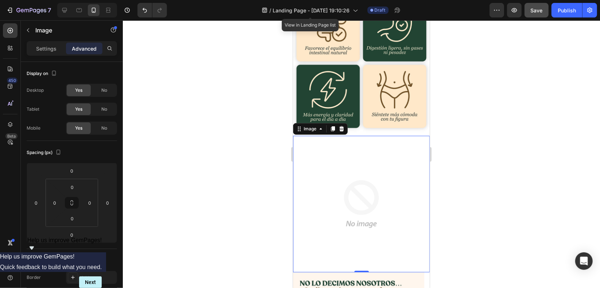
click at [366, 163] on img at bounding box center [361, 204] width 137 height 137
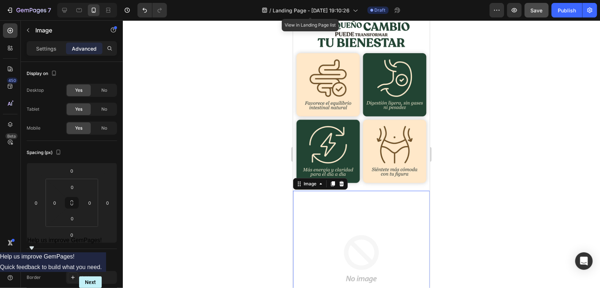
scroll to position [458, 0]
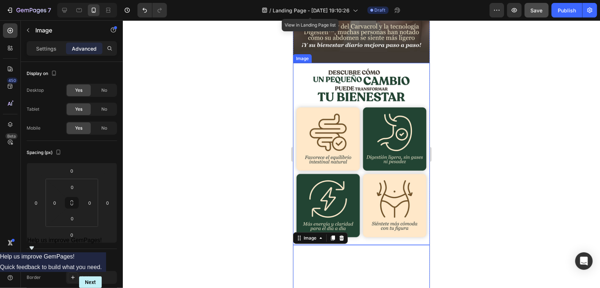
click at [353, 133] on img at bounding box center [361, 154] width 137 height 182
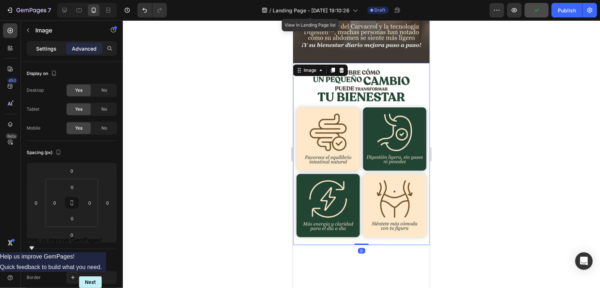
click at [52, 48] on p "Settings" at bounding box center [46, 49] width 20 height 8
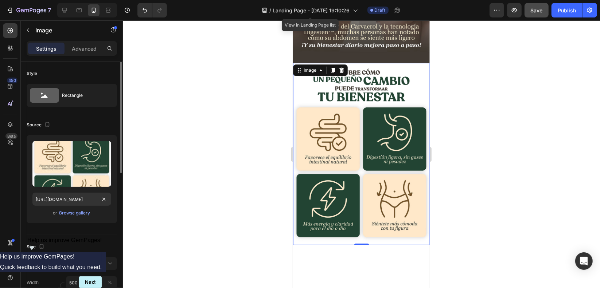
click at [80, 206] on div "Upload Image [URL][DOMAIN_NAME] or Browse gallery" at bounding box center [72, 179] width 90 height 88
click at [78, 200] on input "[URL][DOMAIN_NAME]" at bounding box center [71, 199] width 79 height 13
click at [82, 199] on input "[URL][DOMAIN_NAME]" at bounding box center [71, 199] width 79 height 13
click at [81, 199] on input "[URL][DOMAIN_NAME]" at bounding box center [71, 199] width 79 height 13
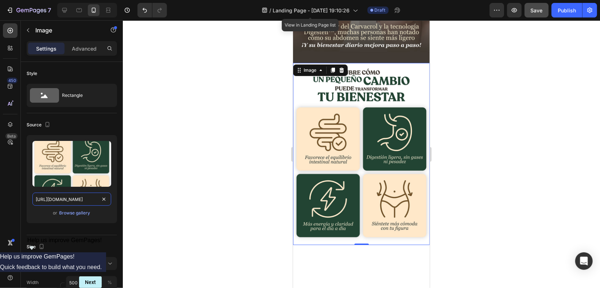
drag, startPoint x: 71, startPoint y: 198, endPoint x: 150, endPoint y: 212, distance: 79.6
click at [150, 0] on div "7 / Landing Page - [DATE] 19:10:26 View in Landing Page list Draft Preview Save…" at bounding box center [300, 0] width 600 height 0
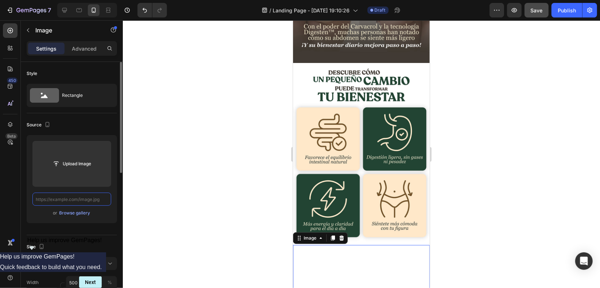
click at [85, 200] on input "text" at bounding box center [71, 199] width 79 height 13
paste input "[URL][DOMAIN_NAME]"
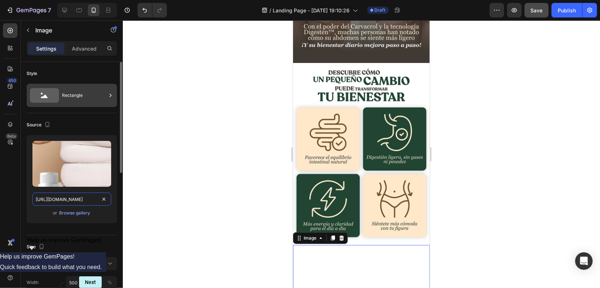
scroll to position [0, 166]
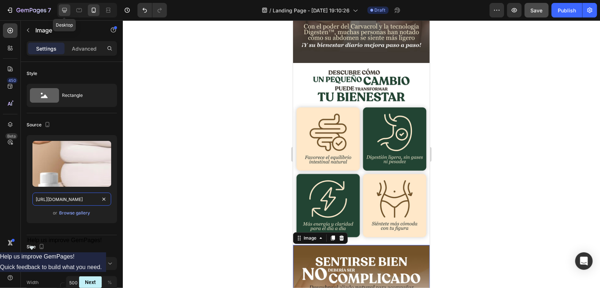
type input "[URL][DOMAIN_NAME]"
click at [62, 8] on icon at bounding box center [64, 10] width 7 height 7
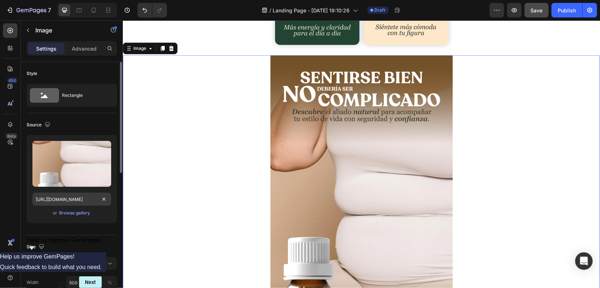
scroll to position [892, 0]
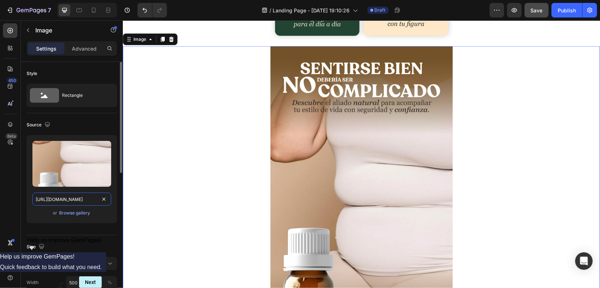
click at [83, 199] on input "[URL][DOMAIN_NAME]" at bounding box center [71, 199] width 79 height 13
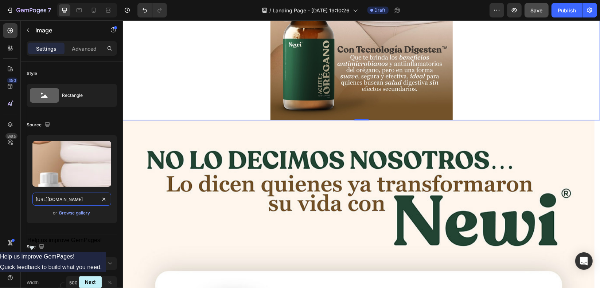
scroll to position [1147, 0]
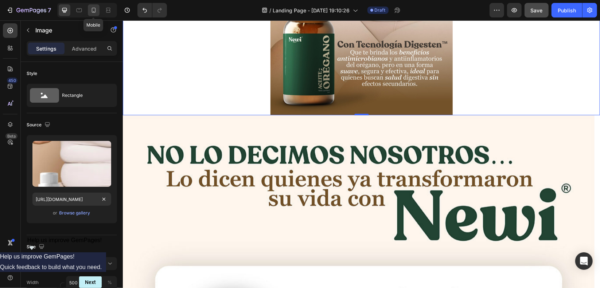
click at [96, 8] on icon at bounding box center [93, 10] width 7 height 7
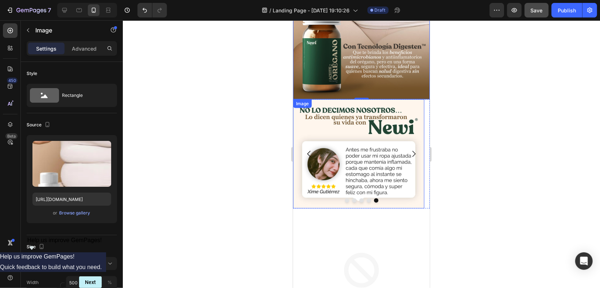
scroll to position [849, 0]
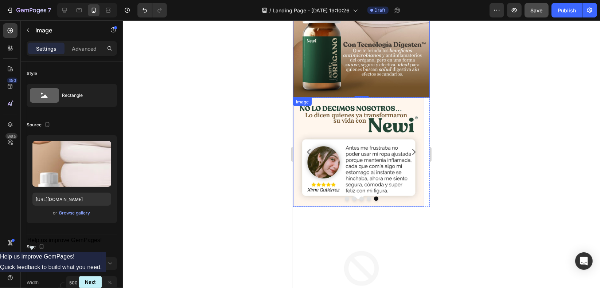
click at [345, 207] on img at bounding box center [361, 275] width 137 height 137
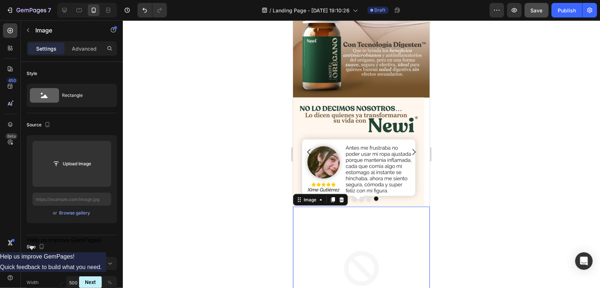
click at [372, 221] on img at bounding box center [361, 275] width 137 height 137
click at [92, 199] on input "text" at bounding box center [71, 199] width 79 height 13
paste input "[URL][DOMAIN_NAME]"
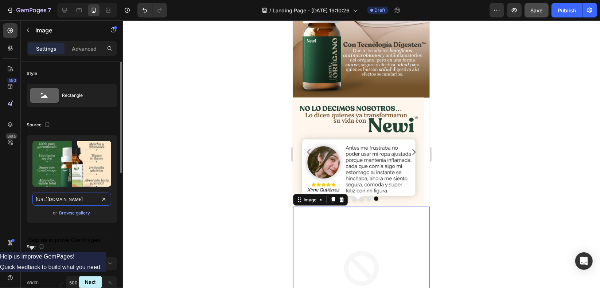
scroll to position [0, 164]
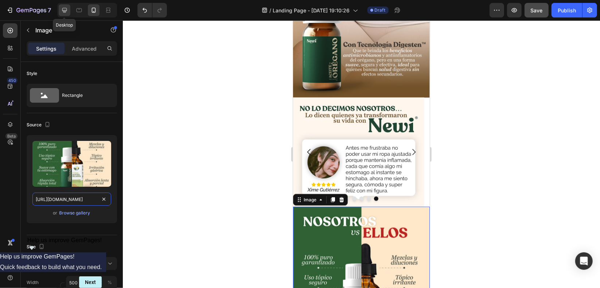
type input "[URL][DOMAIN_NAME]"
click at [61, 7] on icon at bounding box center [64, 10] width 7 height 7
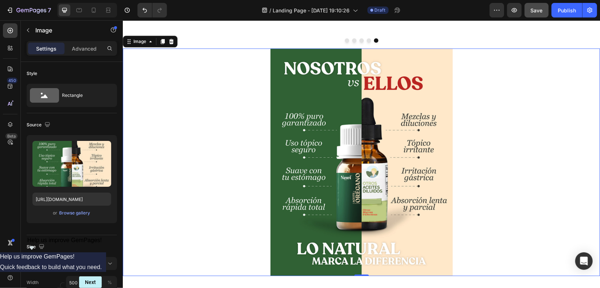
scroll to position [1688, 0]
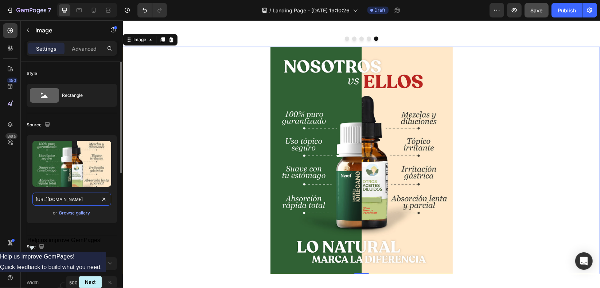
click at [74, 201] on input "[URL][DOMAIN_NAME]" at bounding box center [71, 199] width 79 height 13
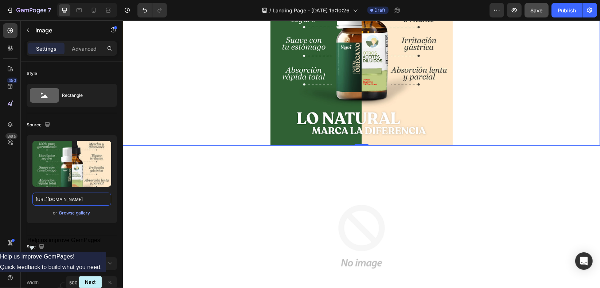
scroll to position [1834, 0]
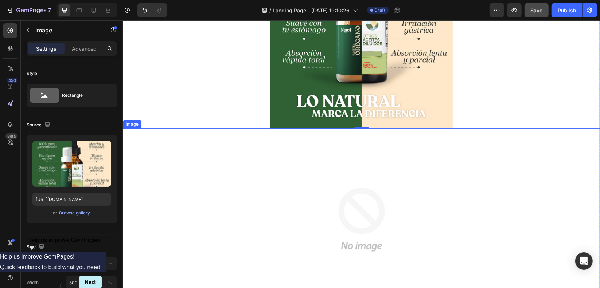
click at [359, 181] on img at bounding box center [361, 219] width 182 height 182
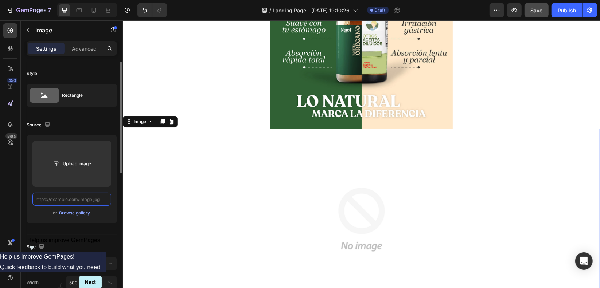
click at [89, 201] on input "text" at bounding box center [71, 199] width 79 height 13
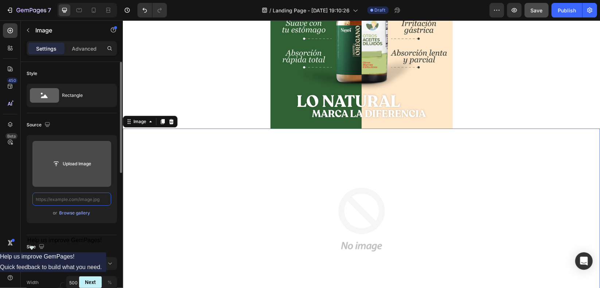
paste input "[URL][DOMAIN_NAME]"
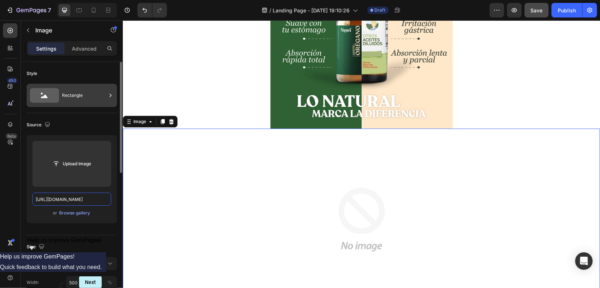
scroll to position [0, 163]
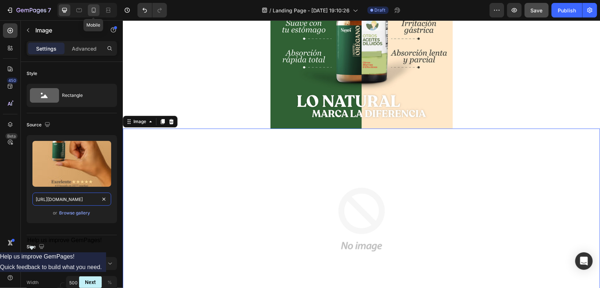
type input "[URL][DOMAIN_NAME]"
click at [96, 11] on icon at bounding box center [93, 10] width 7 height 7
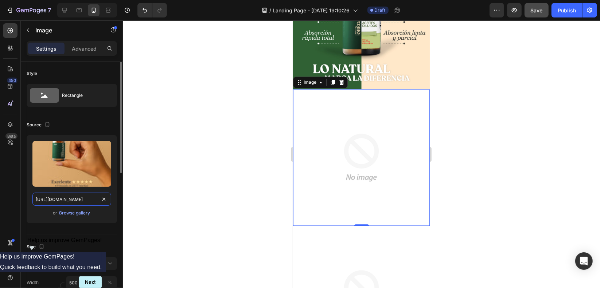
click at [86, 198] on input "[URL][DOMAIN_NAME]" at bounding box center [71, 199] width 79 height 13
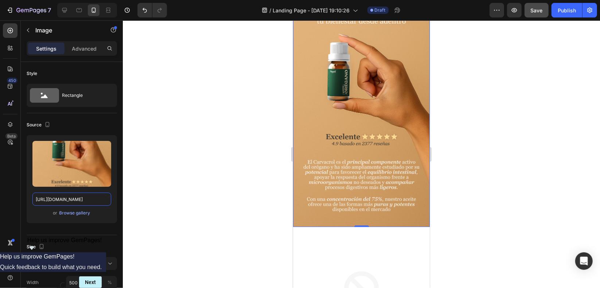
scroll to position [1320, 0]
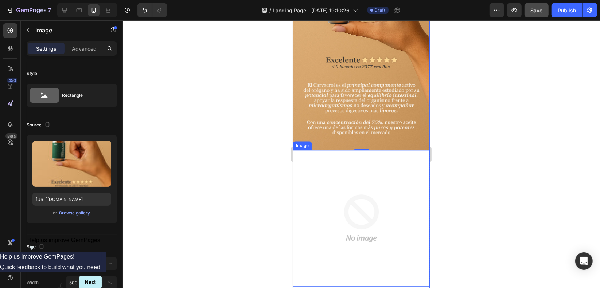
click at [372, 150] on img at bounding box center [361, 218] width 137 height 137
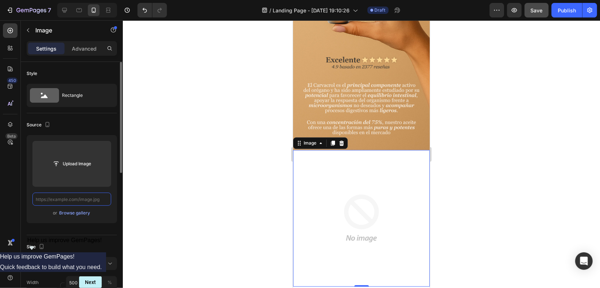
click at [82, 198] on input "text" at bounding box center [71, 199] width 79 height 13
paste input "[URL][DOMAIN_NAME]"
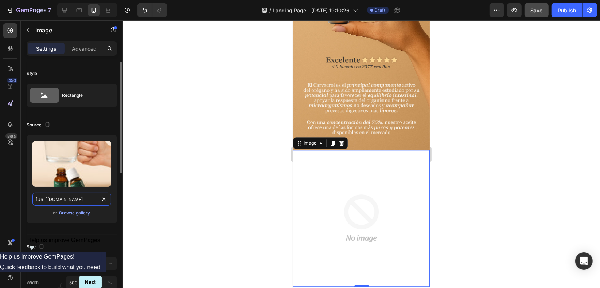
scroll to position [0, 165]
type input "[URL][DOMAIN_NAME]"
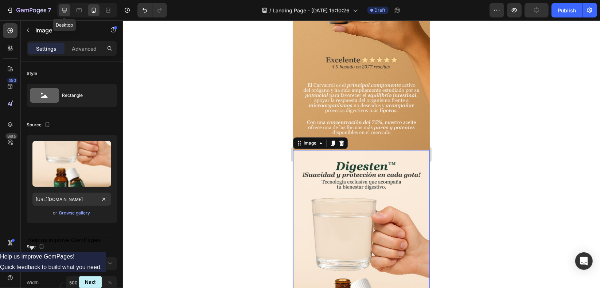
click at [64, 5] on div at bounding box center [65, 10] width 12 height 12
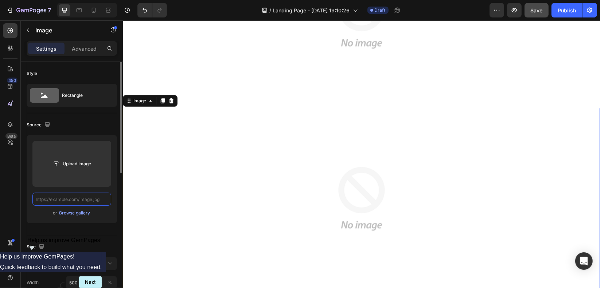
click at [76, 196] on input "text" at bounding box center [71, 199] width 79 height 13
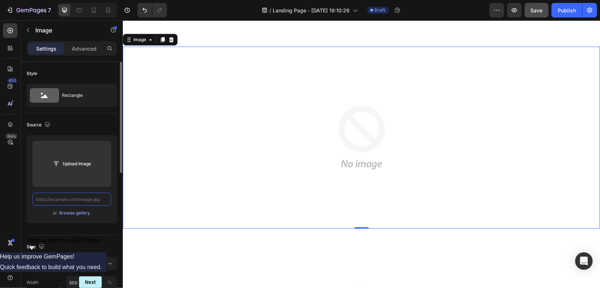
scroll to position [2098, 0]
paste input "[URL][DOMAIN_NAME]"
type input "[URL][DOMAIN_NAME]"
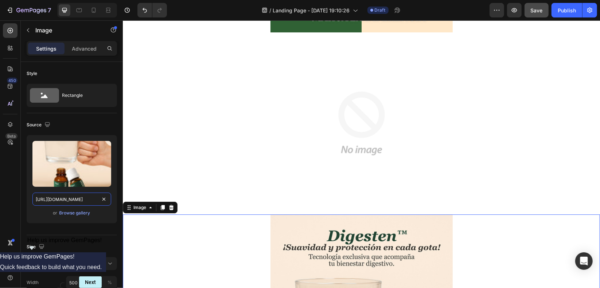
scroll to position [1916, 0]
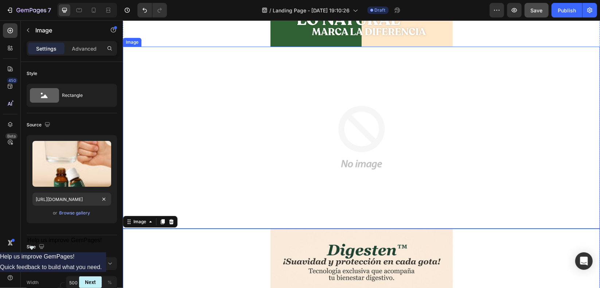
click at [321, 158] on img at bounding box center [361, 137] width 182 height 182
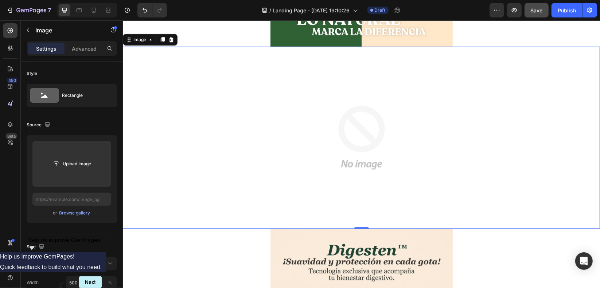
click at [374, 104] on img at bounding box center [361, 137] width 182 height 182
click at [80, 200] on input "text" at bounding box center [71, 199] width 79 height 13
paste input "[URL][DOMAIN_NAME]"
type input "[URL][DOMAIN_NAME]"
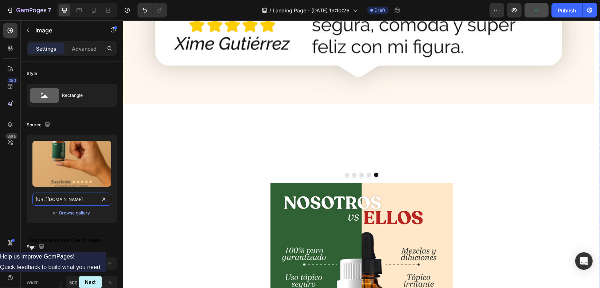
scroll to position [1551, 0]
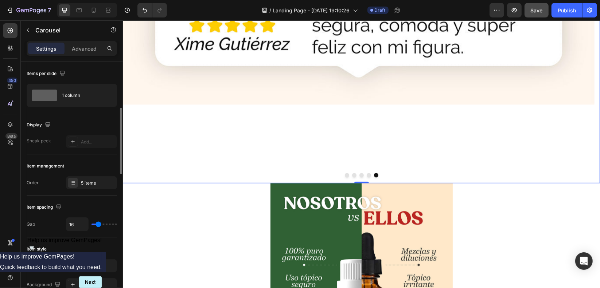
scroll to position [73, 0]
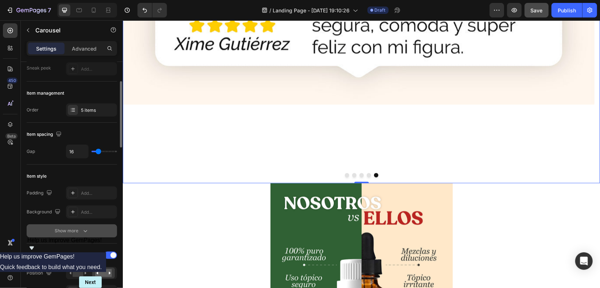
click at [84, 230] on icon "button" at bounding box center [86, 231] width 4 height 2
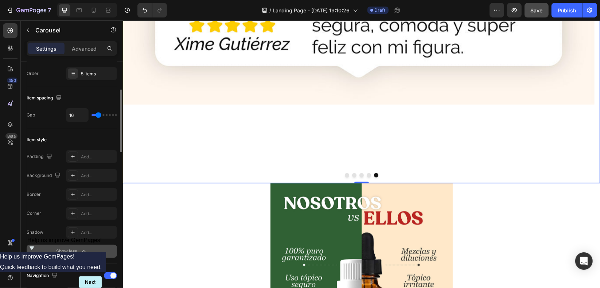
scroll to position [146, 0]
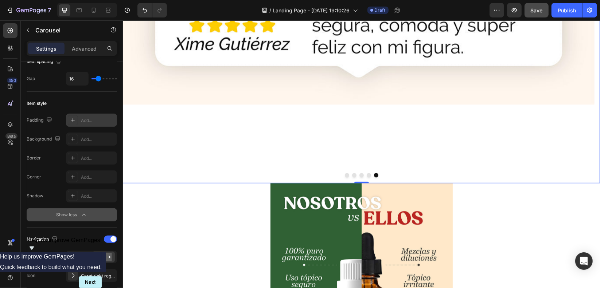
click at [90, 115] on div "Add..." at bounding box center [91, 120] width 51 height 13
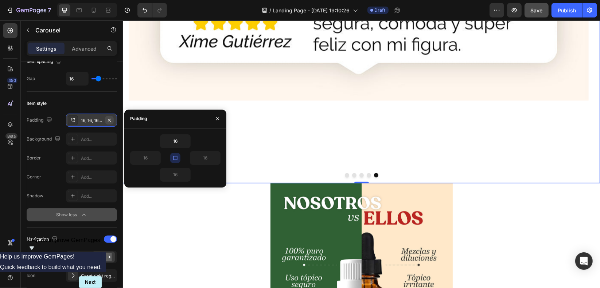
click at [106, 119] on icon "button" at bounding box center [109, 120] width 6 height 6
type input "0"
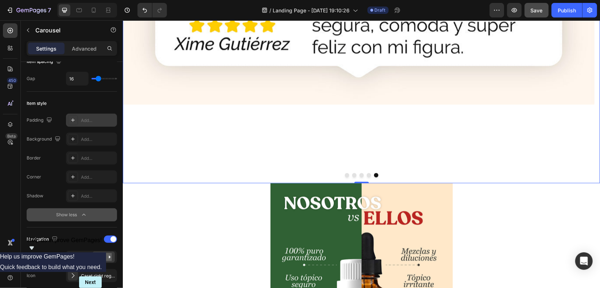
click at [94, 121] on div "Add..." at bounding box center [98, 120] width 34 height 7
type input "16"
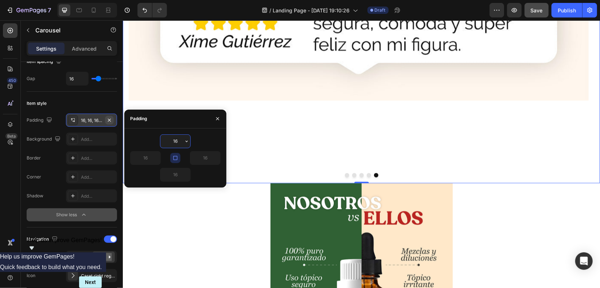
click at [110, 119] on icon "button" at bounding box center [109, 120] width 3 height 3
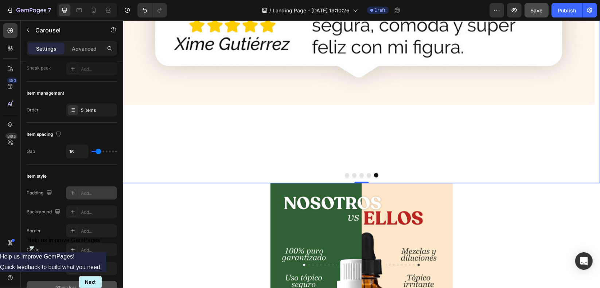
scroll to position [0, 0]
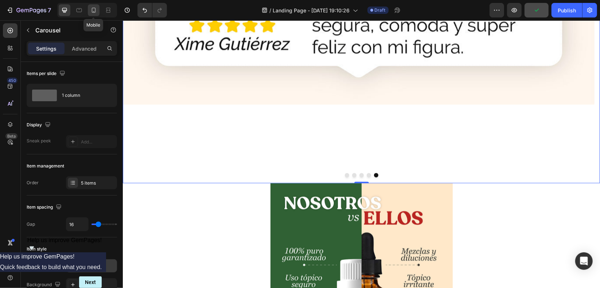
click at [93, 8] on icon at bounding box center [93, 10] width 7 height 7
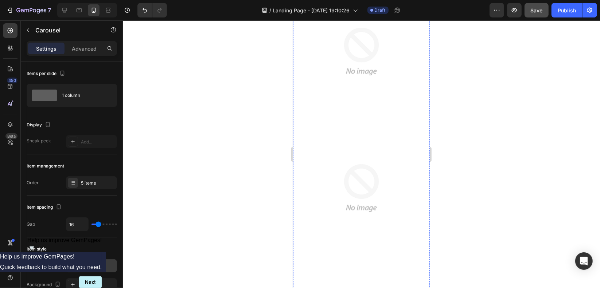
scroll to position [2323, 0]
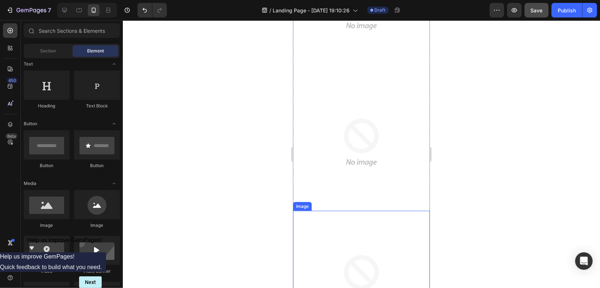
click at [341, 211] on img at bounding box center [361, 279] width 137 height 137
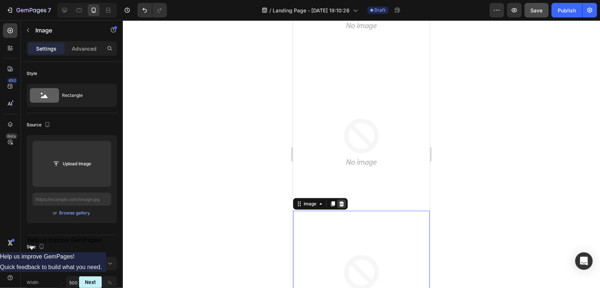
click at [343, 201] on icon at bounding box center [341, 203] width 5 height 5
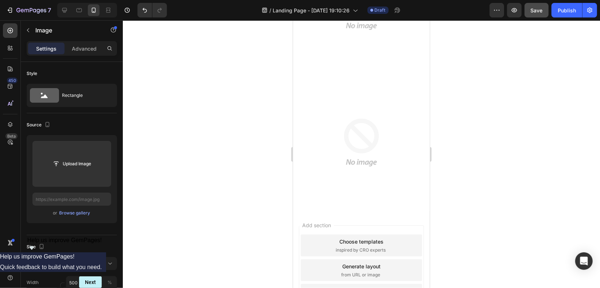
scroll to position [2303, 0]
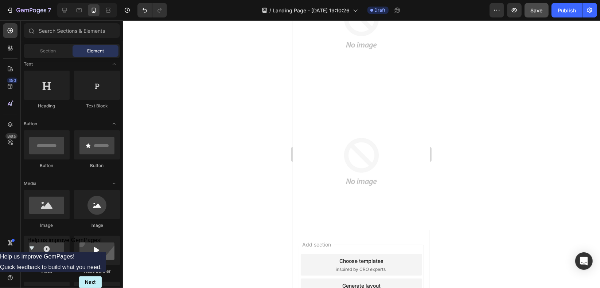
click at [338, 245] on div "Add section Choose templates inspired by CRO experts Generate layout from URL o…" at bounding box center [361, 290] width 125 height 90
click at [318, 241] on span "Add section" at bounding box center [316, 245] width 35 height 8
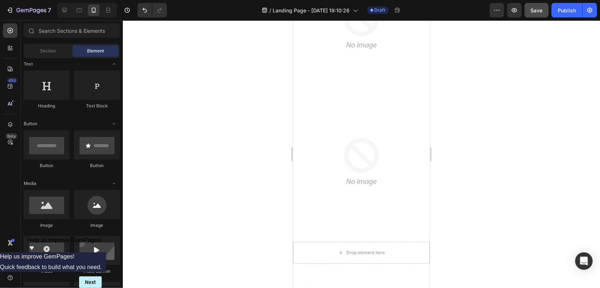
scroll to position [2323, 0]
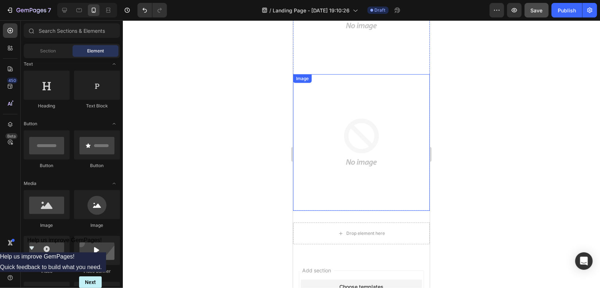
click at [379, 211] on div "Drop element here Section 2" at bounding box center [361, 233] width 137 height 45
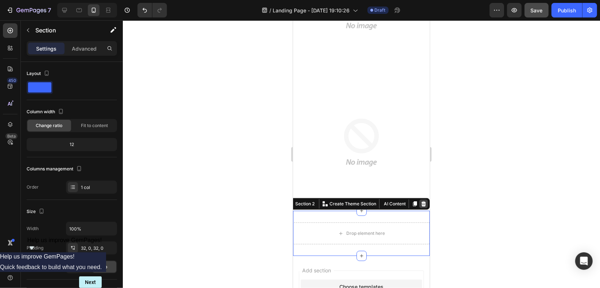
click at [421, 201] on icon at bounding box center [423, 203] width 5 height 5
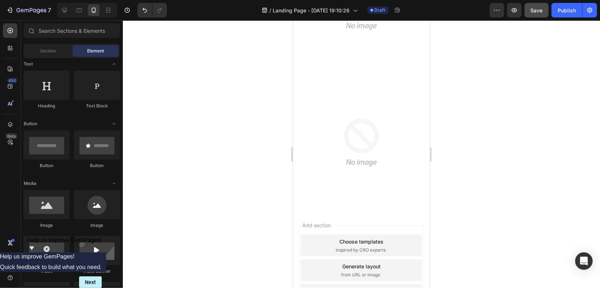
scroll to position [2303, 0]
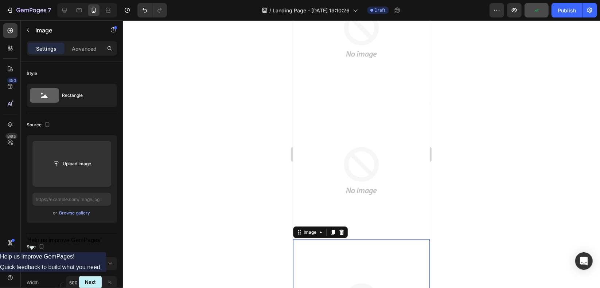
click at [337, 228] on div at bounding box center [341, 232] width 9 height 9
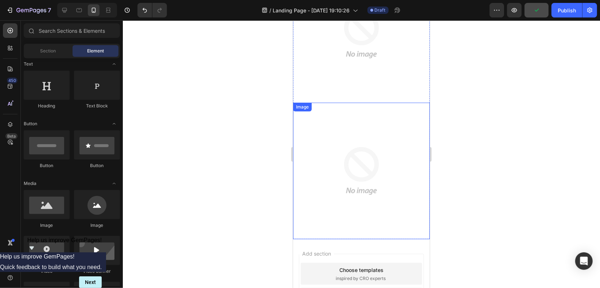
click at [373, 137] on img at bounding box center [361, 170] width 137 height 137
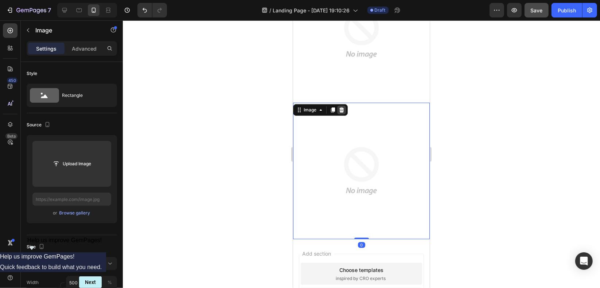
click at [343, 107] on icon at bounding box center [341, 110] width 6 height 6
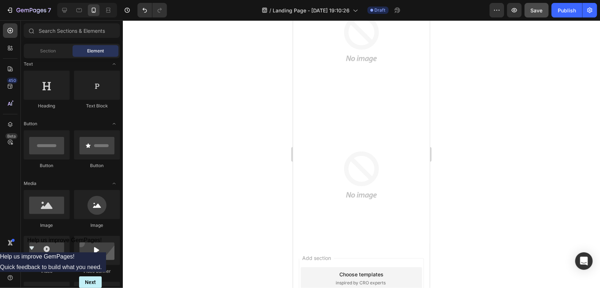
scroll to position [1931, 0]
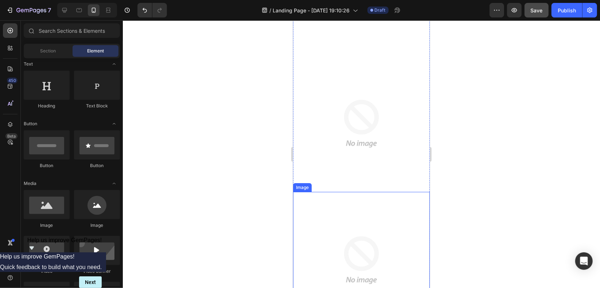
click at [310, 192] on img at bounding box center [361, 260] width 137 height 137
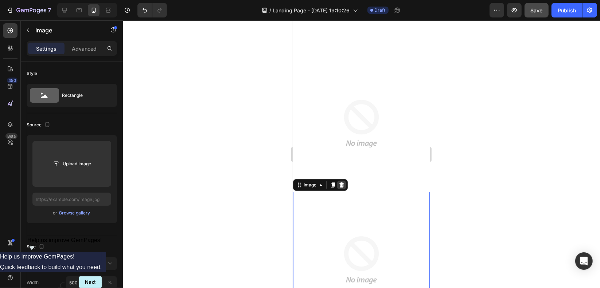
click at [345, 181] on div at bounding box center [341, 185] width 9 height 9
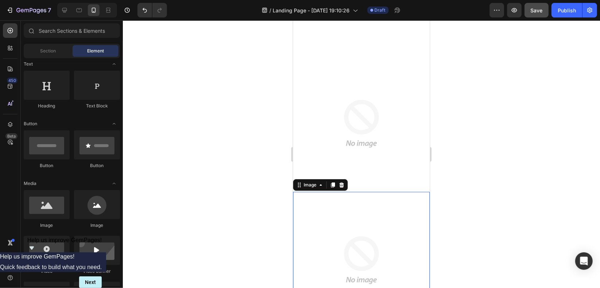
scroll to position [1910, 0]
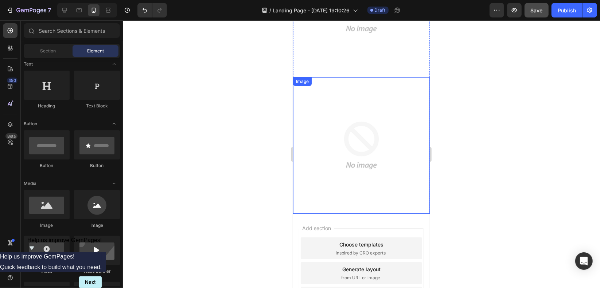
click at [346, 104] on img at bounding box center [361, 145] width 137 height 137
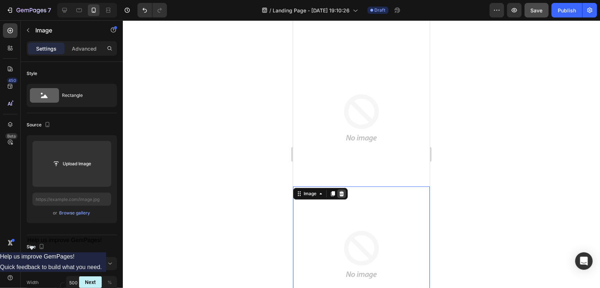
click at [339, 191] on icon at bounding box center [341, 194] width 6 height 6
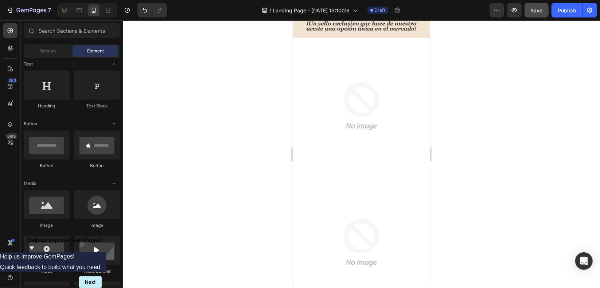
scroll to position [1669, 0]
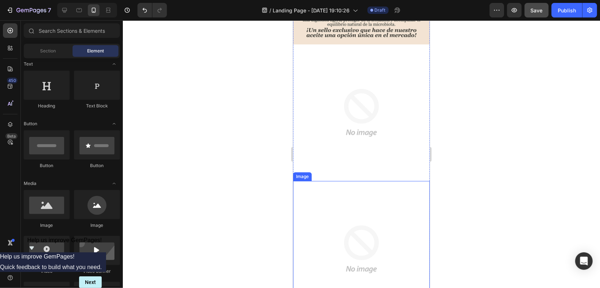
click at [356, 184] on img at bounding box center [361, 249] width 137 height 137
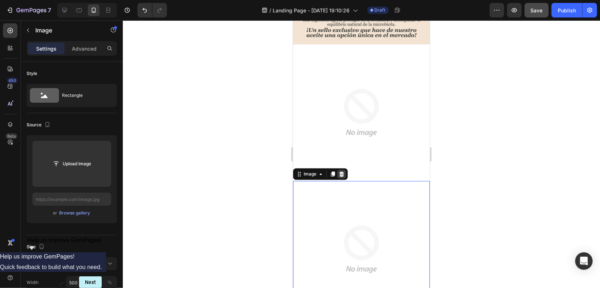
click at [340, 171] on icon at bounding box center [341, 174] width 6 height 6
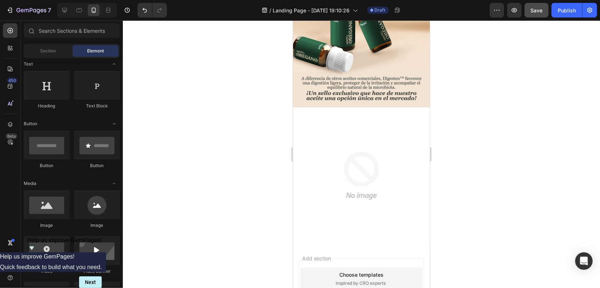
scroll to position [1501, 0]
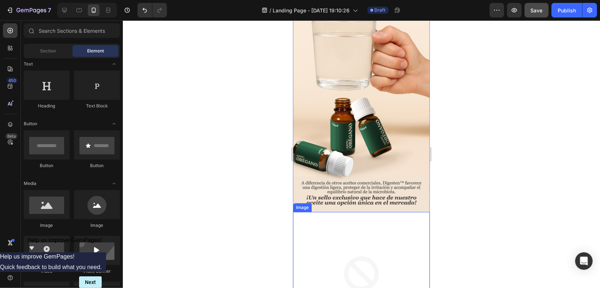
click at [361, 212] on img at bounding box center [361, 280] width 137 height 137
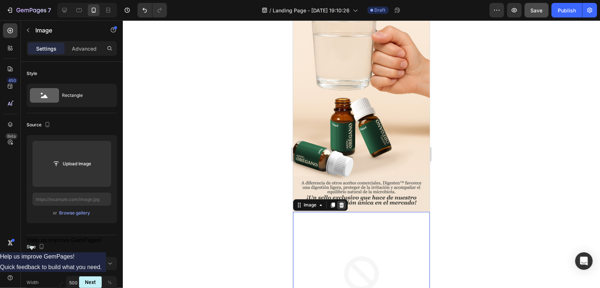
click at [341, 202] on icon at bounding box center [341, 204] width 5 height 5
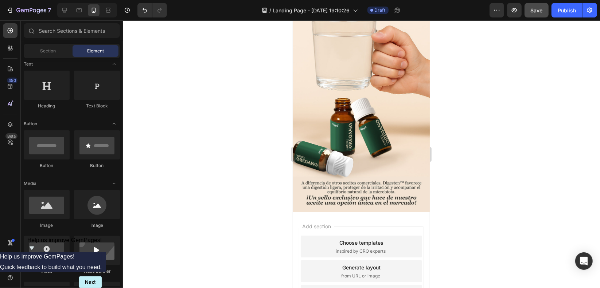
click at [341, 212] on div "Add section Choose templates inspired by CRO experts Generate layout from URL o…" at bounding box center [361, 281] width 137 height 139
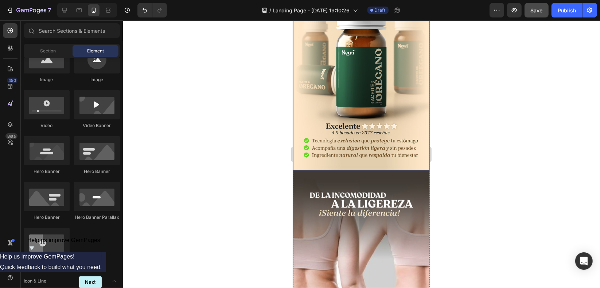
scroll to position [146, 0]
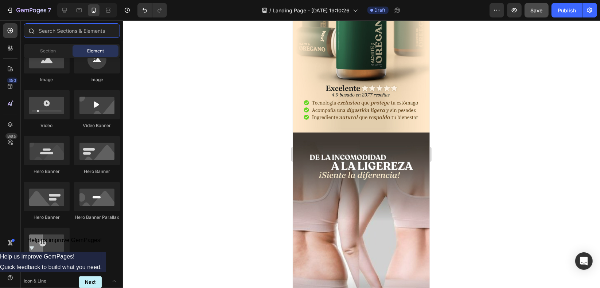
click at [66, 33] on input "text" at bounding box center [72, 30] width 96 height 15
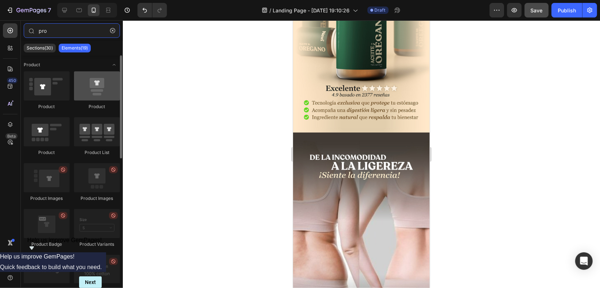
type input "pro"
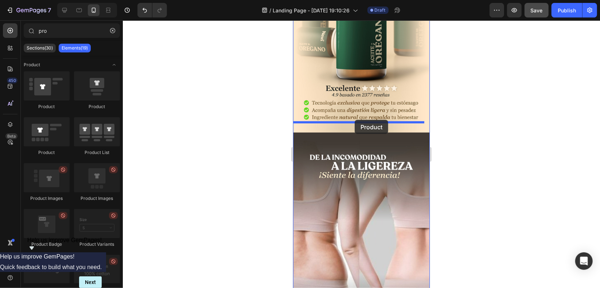
drag, startPoint x: 382, startPoint y: 105, endPoint x: 354, endPoint y: 120, distance: 31.5
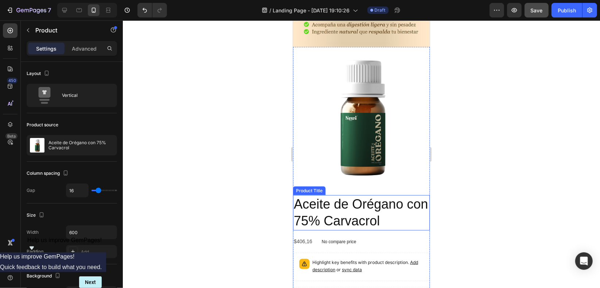
scroll to position [219, 0]
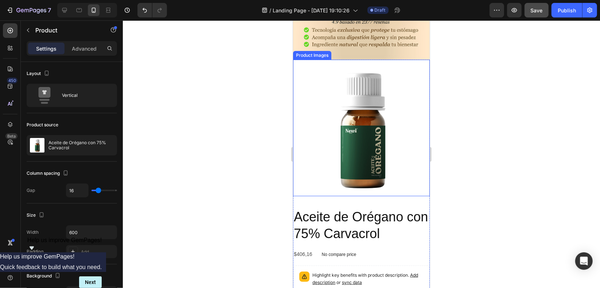
click at [337, 84] on img at bounding box center [361, 127] width 137 height 137
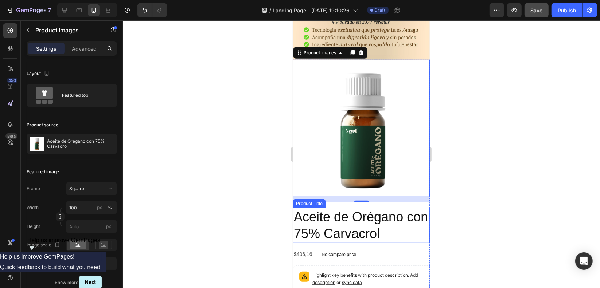
click at [385, 209] on h2 "Aceite de Orégano con 75% Carvacrol" at bounding box center [361, 226] width 137 height 36
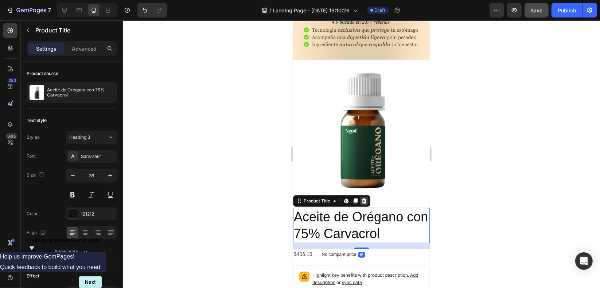
click at [363, 198] on icon at bounding box center [364, 200] width 5 height 5
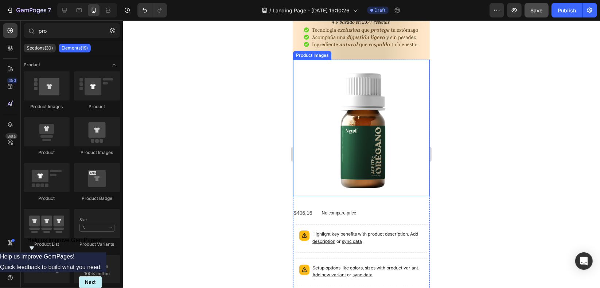
click at [376, 116] on img at bounding box center [361, 127] width 137 height 137
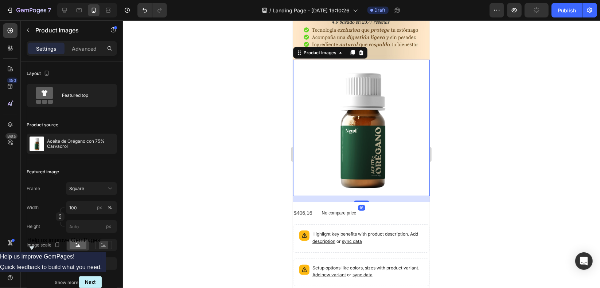
click at [372, 230] on p "Highlight key benefits with product description. Add description or sync data" at bounding box center [367, 237] width 111 height 15
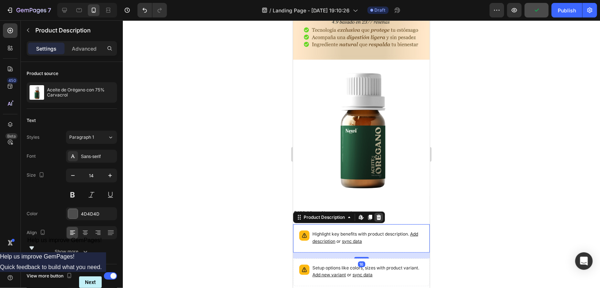
click at [379, 215] on icon at bounding box center [378, 217] width 5 height 5
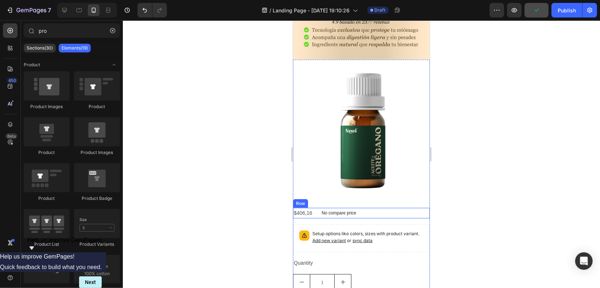
click at [387, 208] on div "$406,16 Product Price Product Price No compare price Product Price Row" at bounding box center [361, 213] width 137 height 11
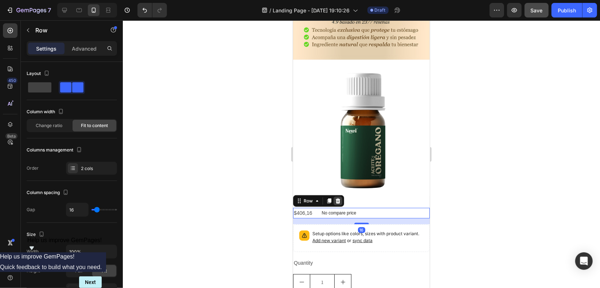
click at [339, 198] on icon at bounding box center [338, 201] width 6 height 6
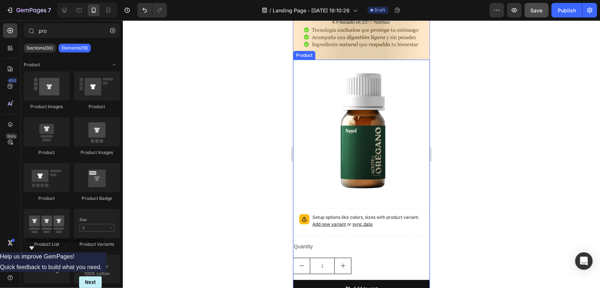
click at [384, 237] on div "Setup options like colors, sizes with product variant. Add new variant or sync …" at bounding box center [361, 268] width 137 height 120
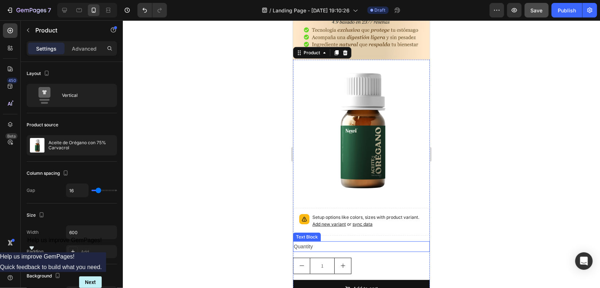
click at [323, 241] on div "Quantity" at bounding box center [361, 246] width 137 height 11
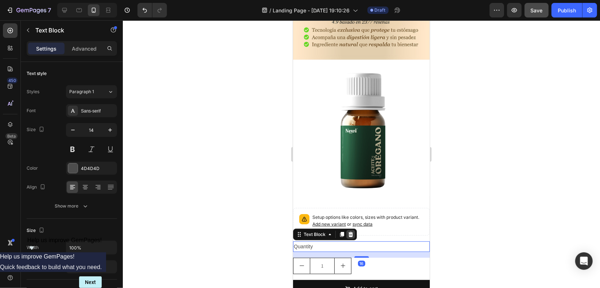
click at [349, 232] on icon at bounding box center [350, 234] width 5 height 5
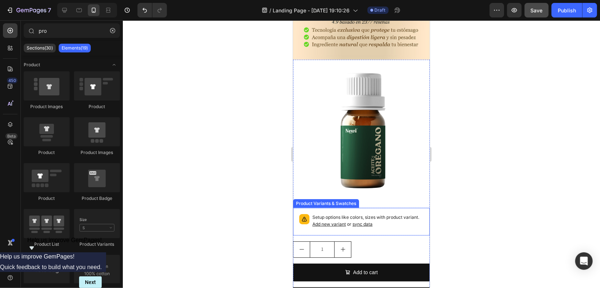
click at [346, 221] on span "Add new variant" at bounding box center [329, 223] width 34 height 5
